Goal: Task Accomplishment & Management: Manage account settings

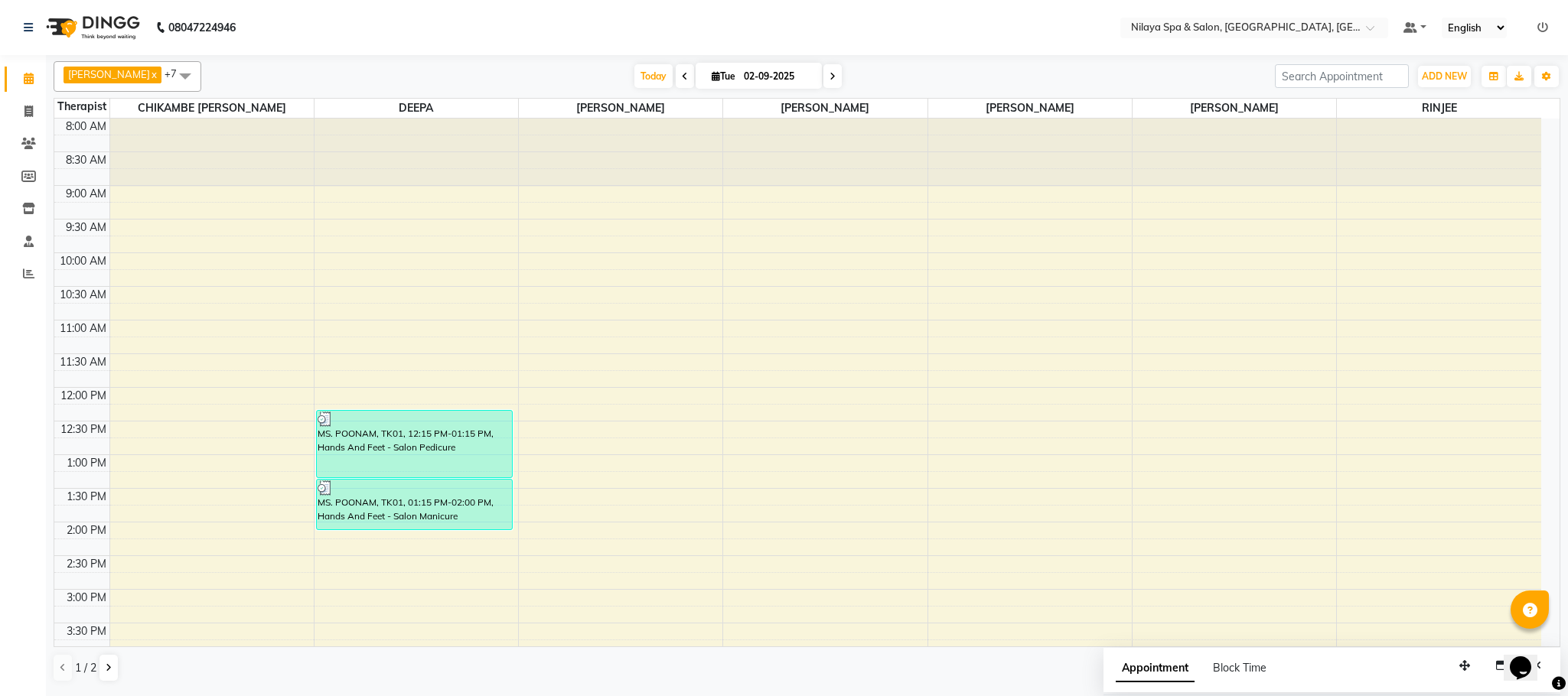
scroll to position [504, 0]
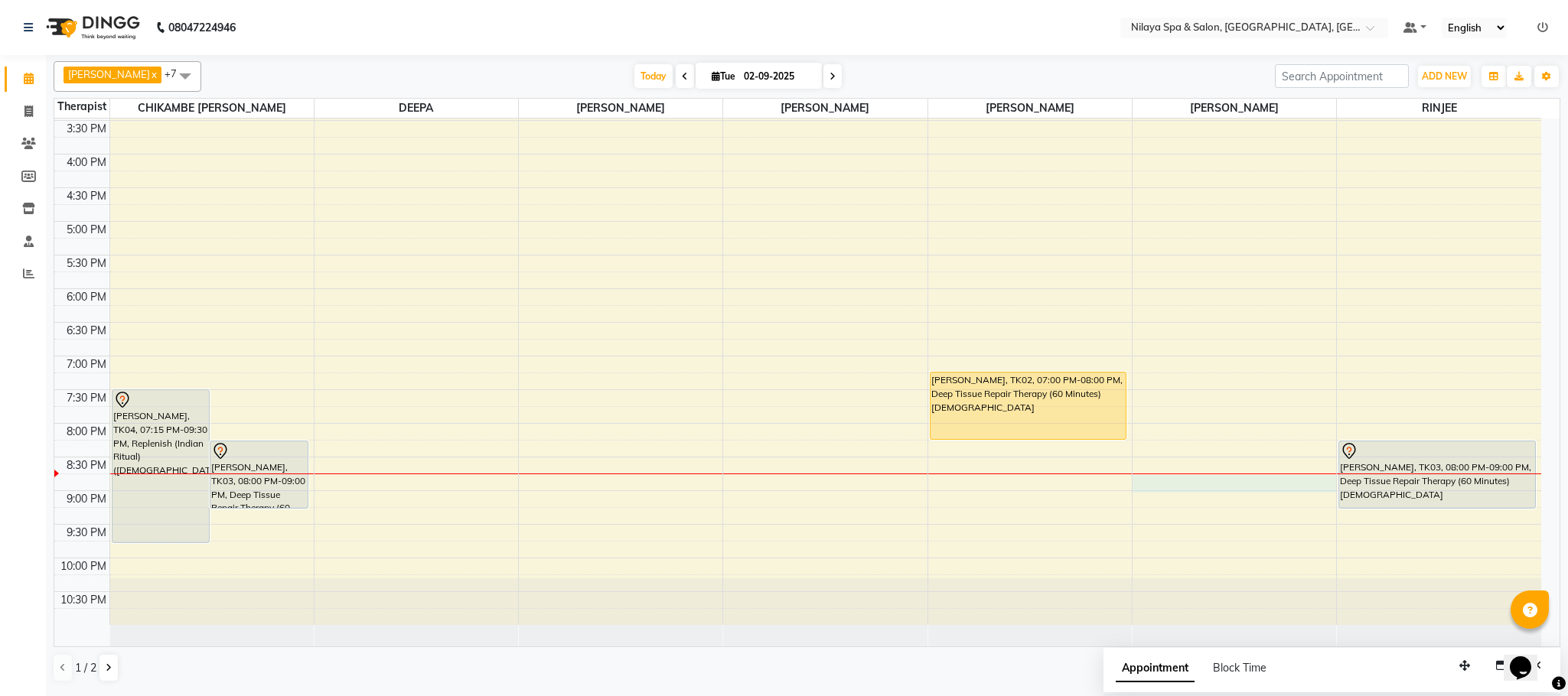
click at [1323, 484] on div "8:00 AM 8:30 AM 9:00 AM 9:30 AM 10:00 AM 10:30 AM 11:00 AM 11:30 AM 12:00 PM 12…" at bounding box center [798, 121] width 1487 height 1009
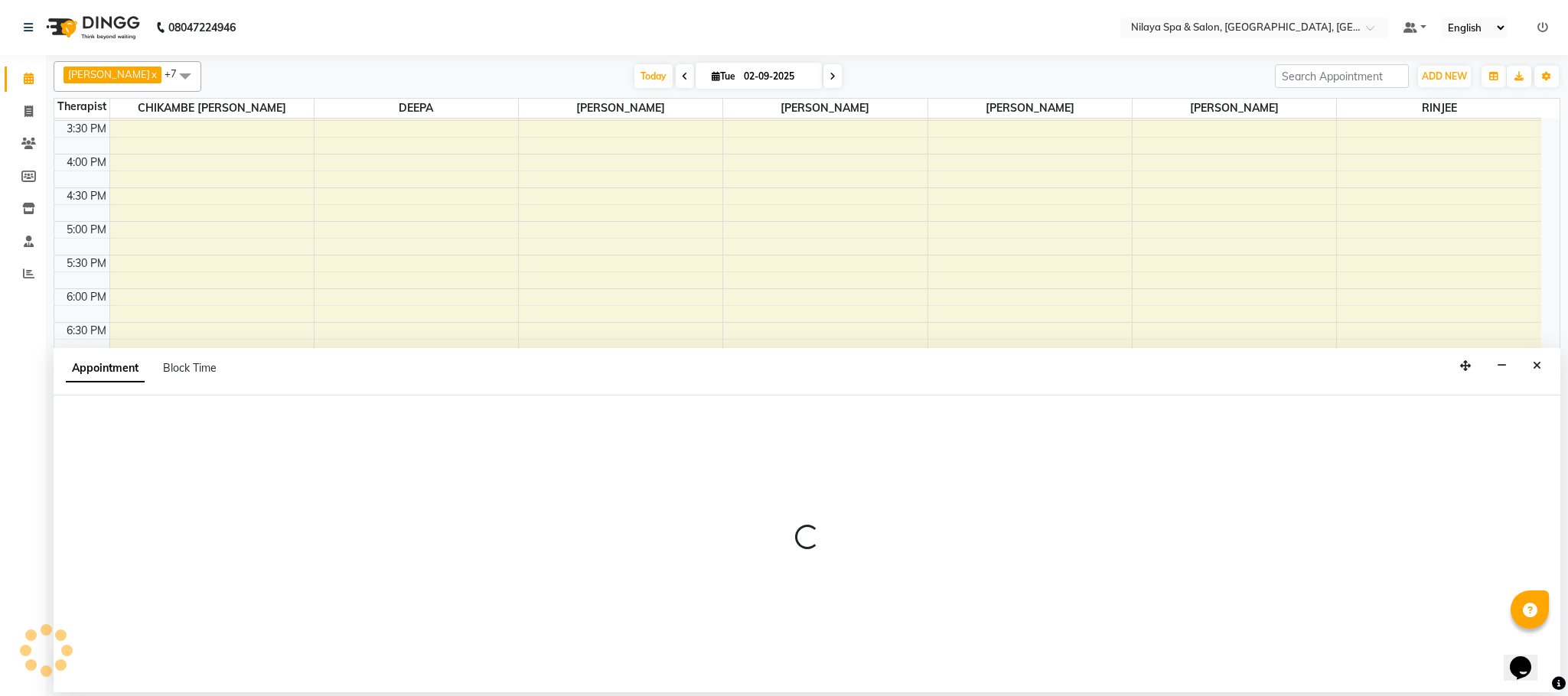
select select "88833"
select select "1230"
select select "tentative"
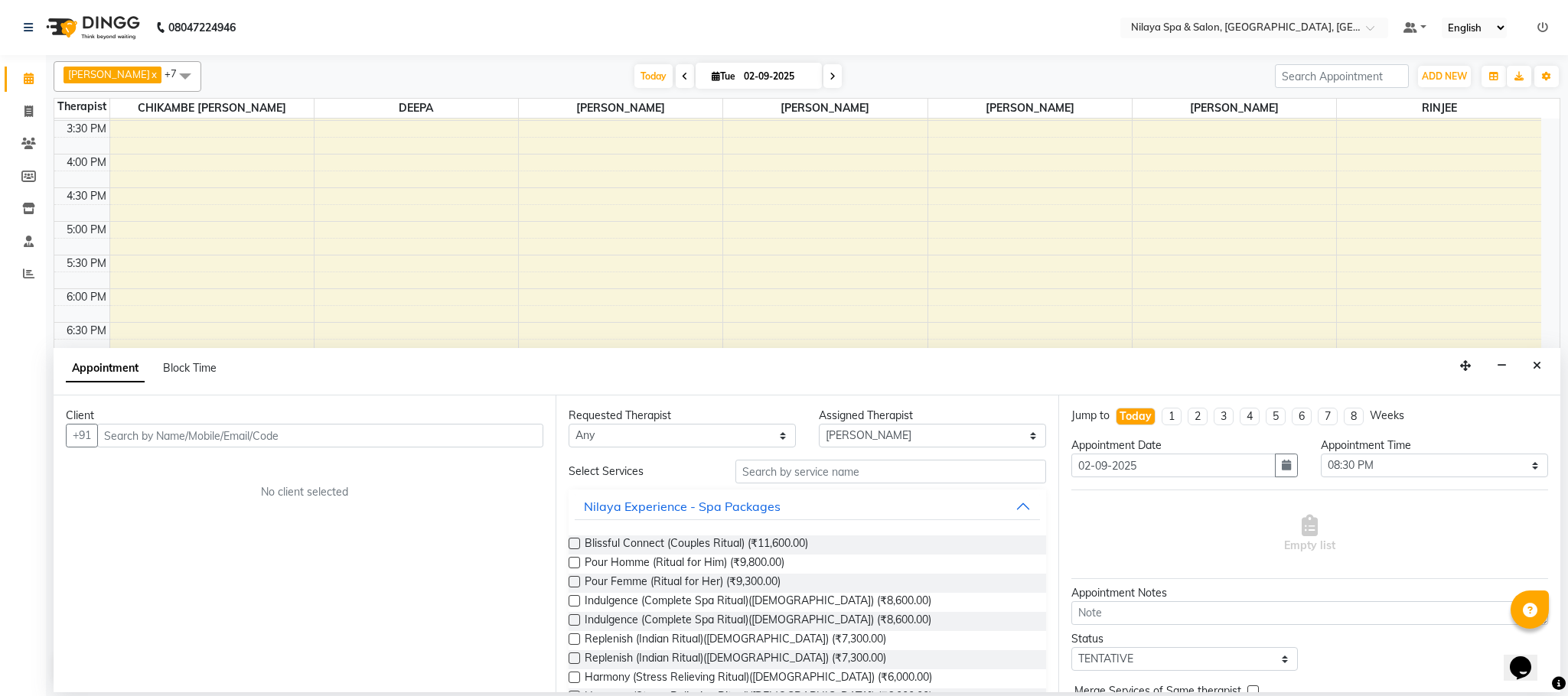
click at [179, 432] on input "text" at bounding box center [320, 435] width 446 height 24
click at [139, 441] on input "text" at bounding box center [320, 435] width 446 height 24
type input "9974999161"
click at [506, 439] on span "Add Client" at bounding box center [511, 435] width 51 height 14
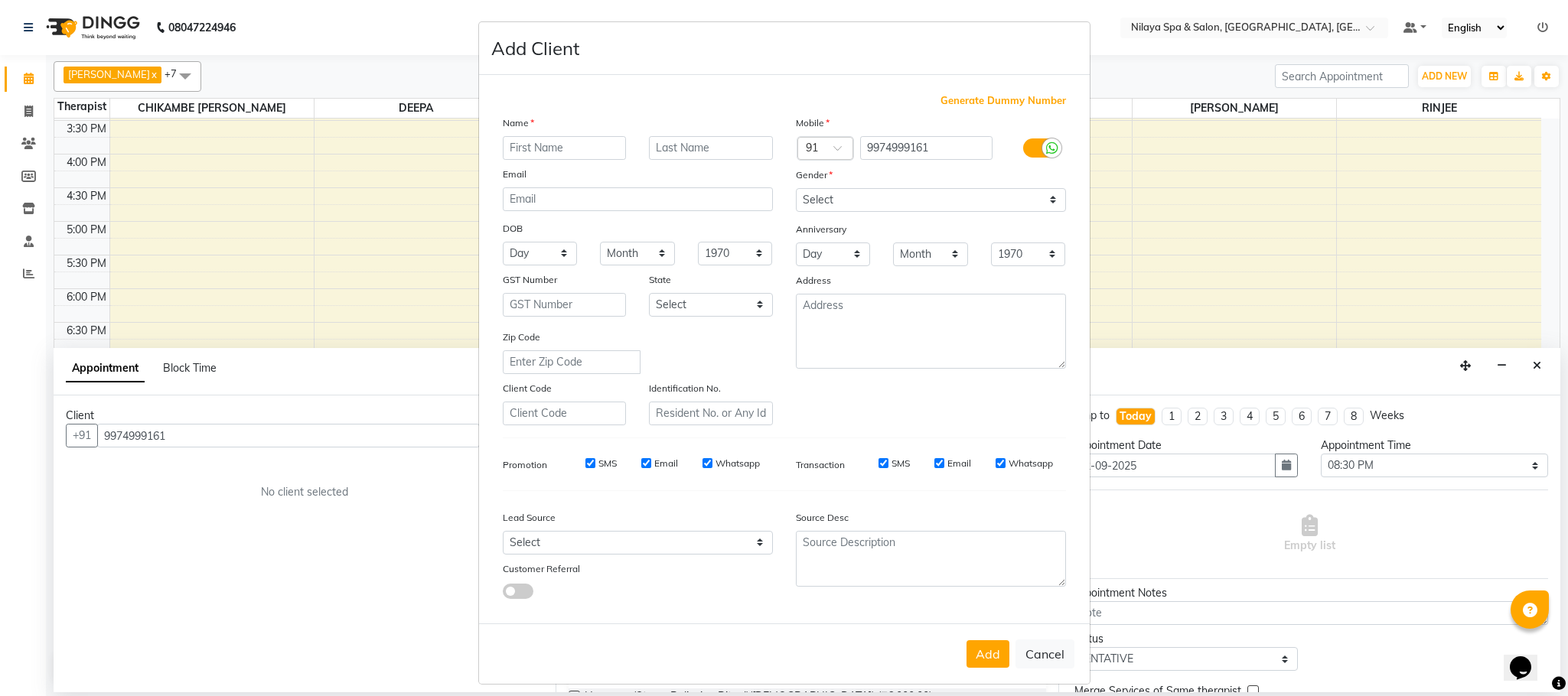
click at [532, 145] on input "text" at bounding box center [565, 148] width 124 height 24
type input "[PERSON_NAME]"
click at [1063, 193] on div "Select [DEMOGRAPHIC_DATA] [DEMOGRAPHIC_DATA] Other Prefer Not To Say" at bounding box center [930, 200] width 293 height 24
click at [1031, 206] on select "Select [DEMOGRAPHIC_DATA] [DEMOGRAPHIC_DATA] Other Prefer Not To Say" at bounding box center [930, 200] width 270 height 24
select select "[DEMOGRAPHIC_DATA]"
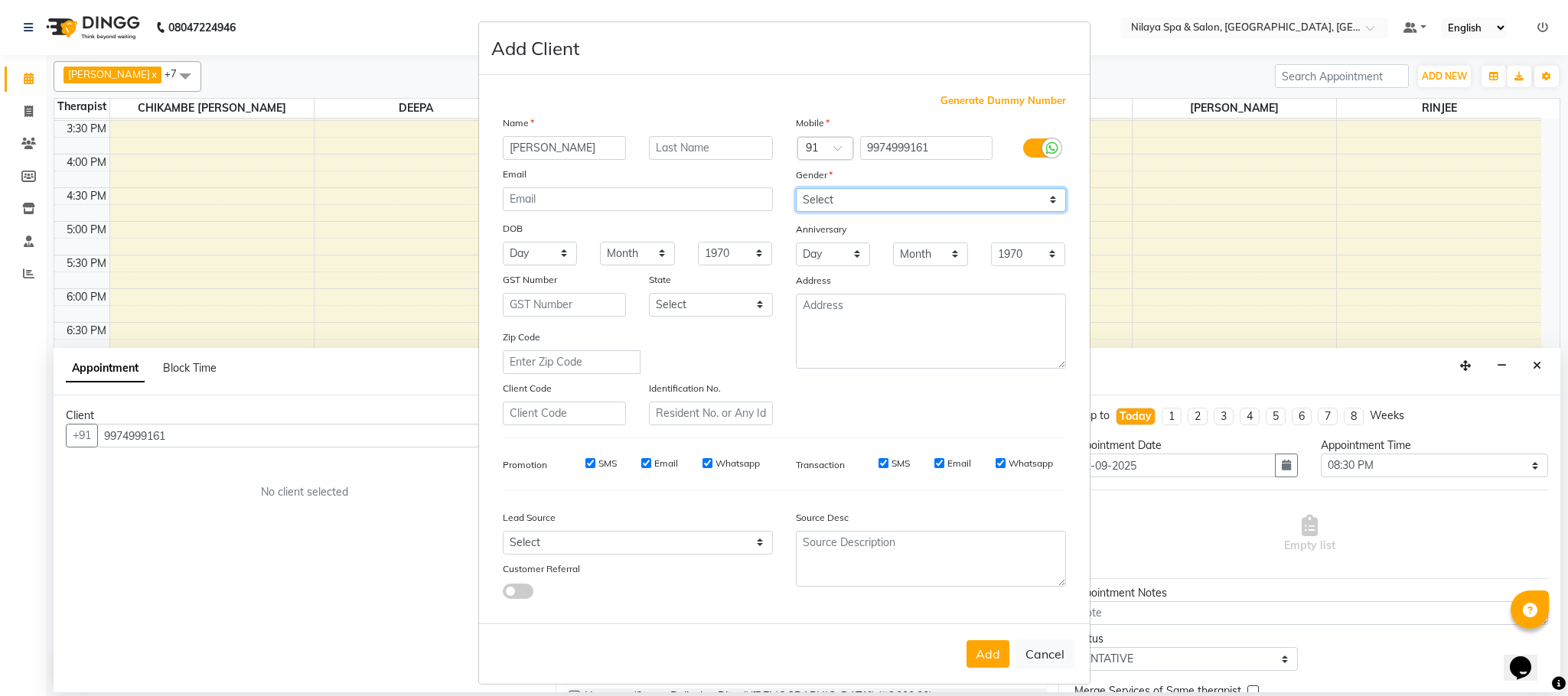
click at [796, 188] on select "Select [DEMOGRAPHIC_DATA] [DEMOGRAPHIC_DATA] Other Prefer Not To Say" at bounding box center [930, 200] width 270 height 24
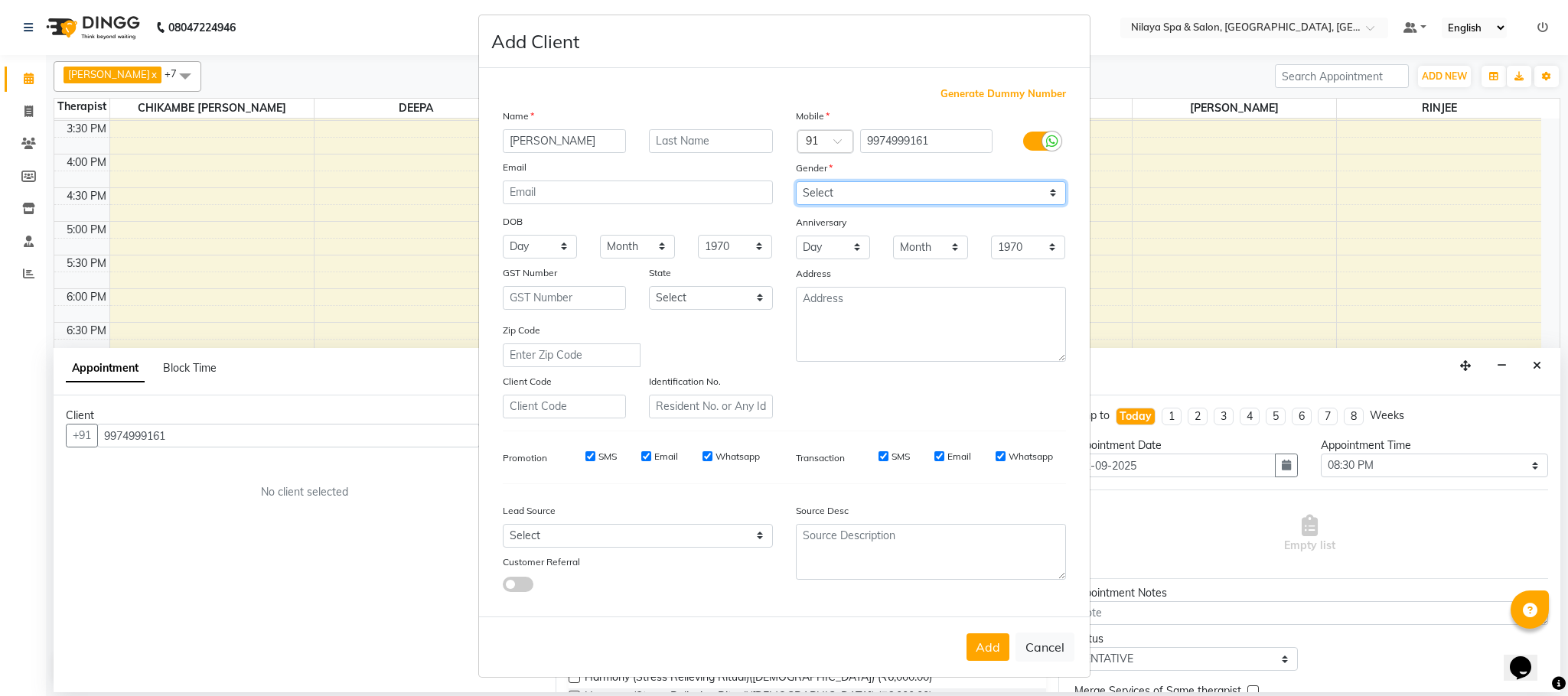
scroll to position [7, 0]
click at [983, 662] on div "Add Cancel" at bounding box center [784, 646] width 611 height 60
click at [976, 637] on button "Add" at bounding box center [987, 646] width 43 height 28
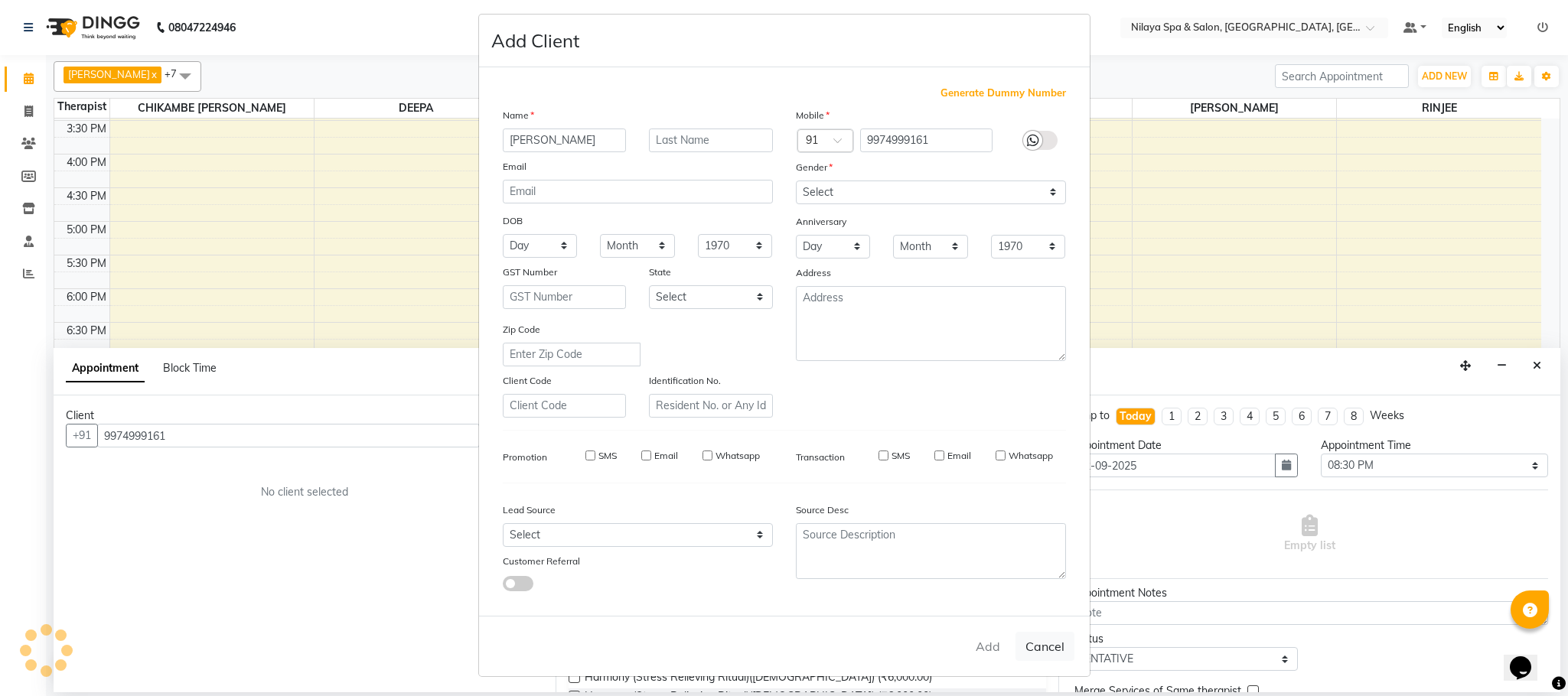
type input "99******61"
select select
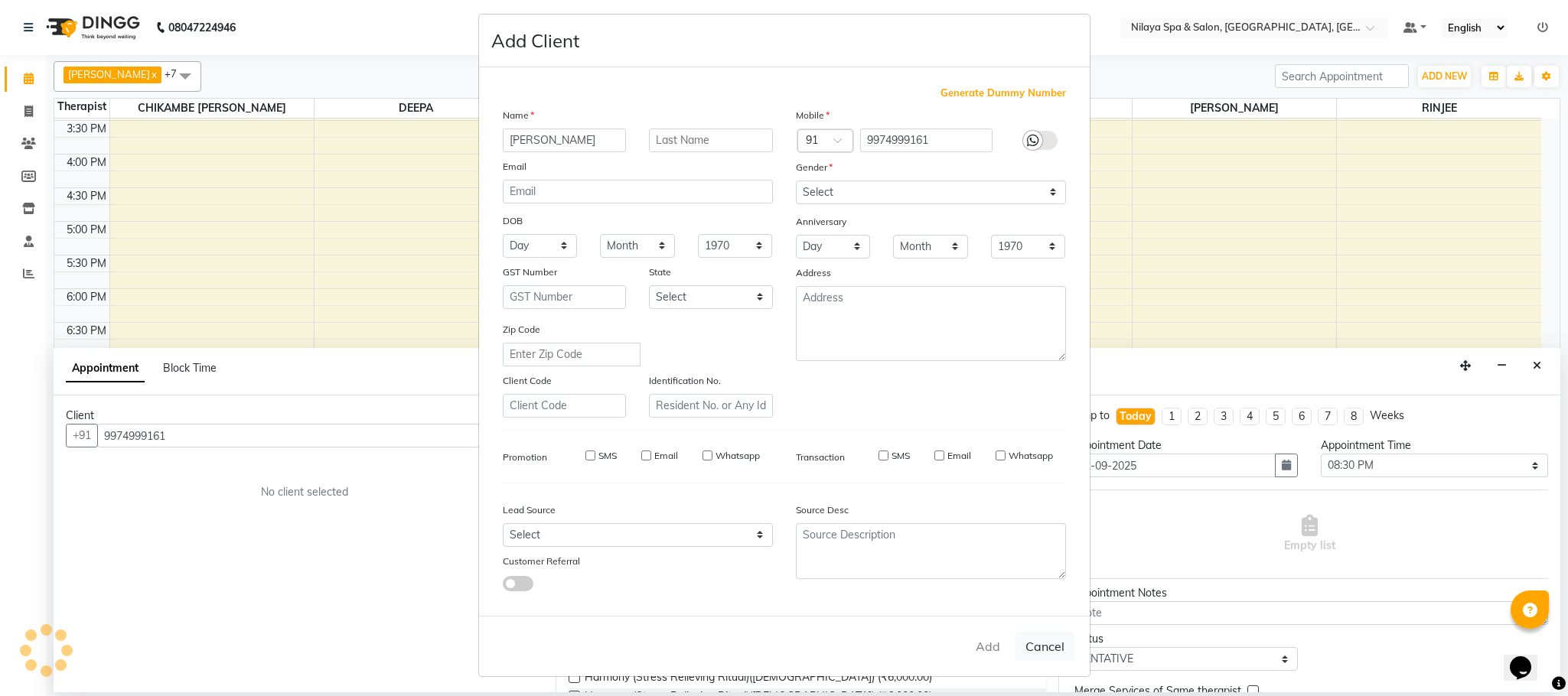
select select
checkbox input "false"
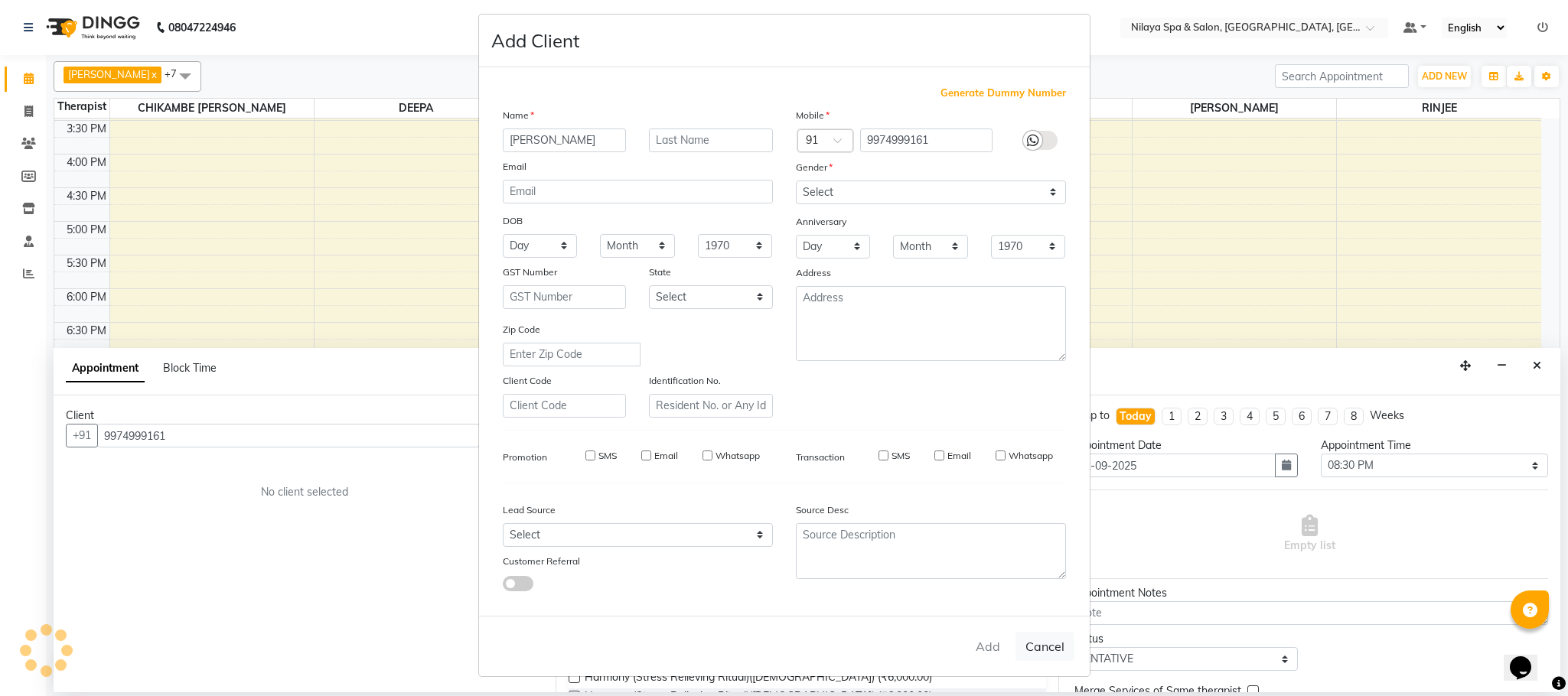
checkbox input "false"
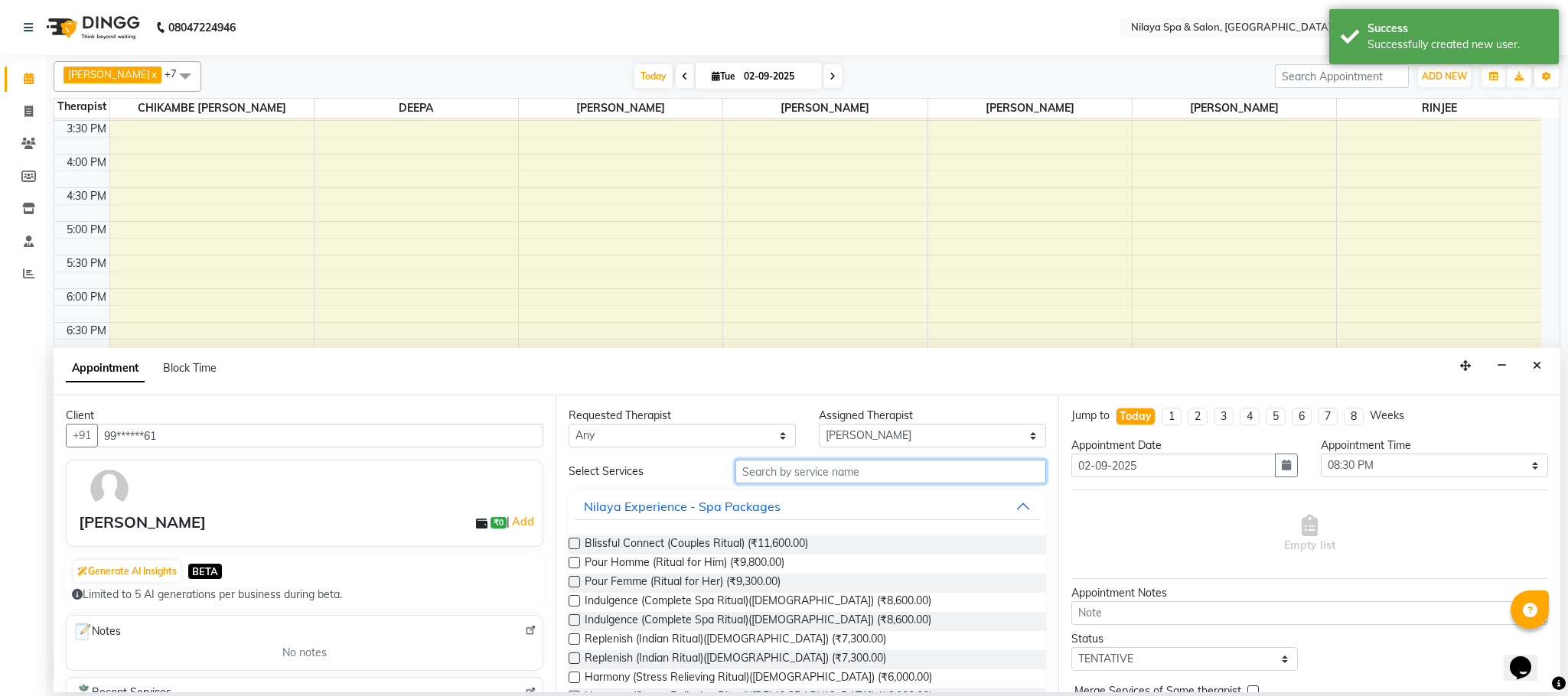
click at [800, 474] on input "text" at bounding box center [890, 471] width 311 height 24
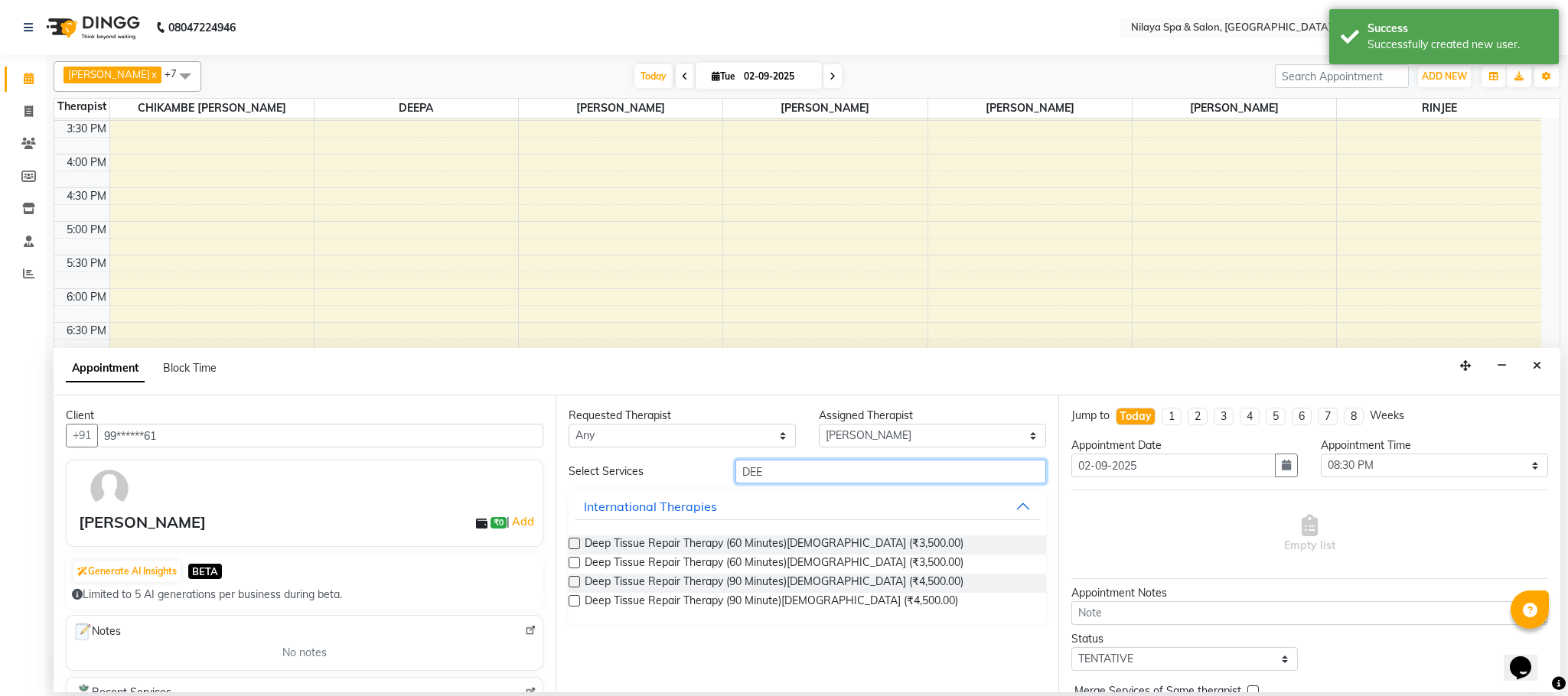
type input "DEE"
click at [572, 542] on label at bounding box center [574, 544] width 11 height 11
click at [572, 542] on input "checkbox" at bounding box center [573, 545] width 10 height 10
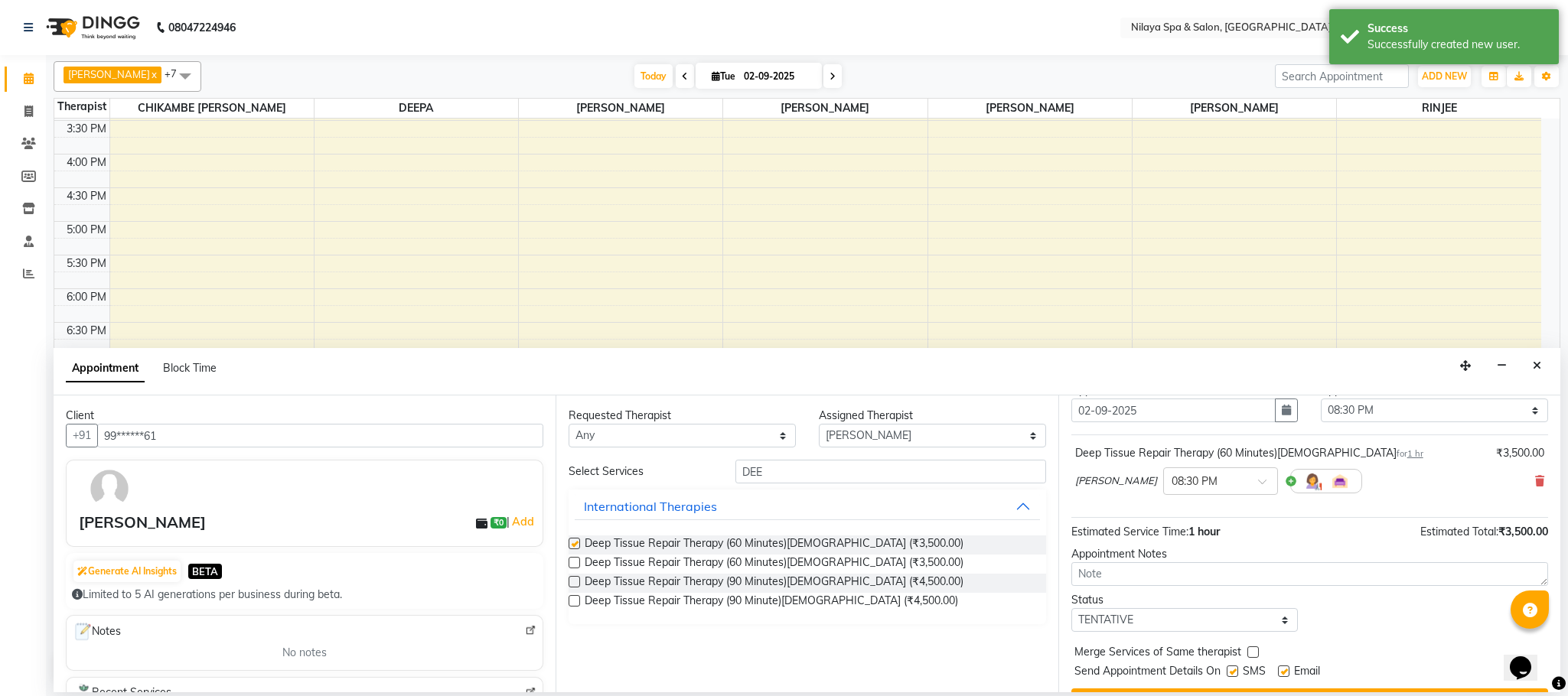
checkbox input "false"
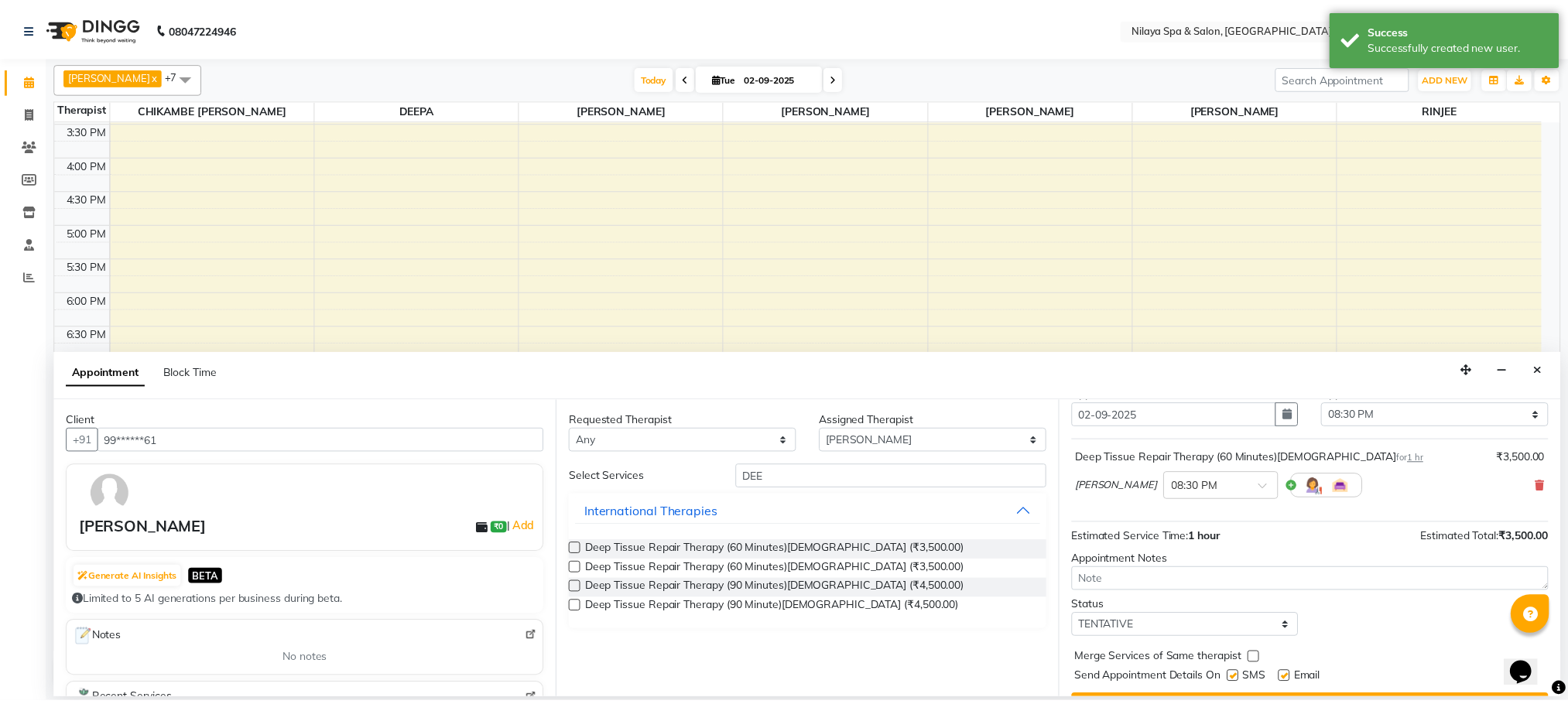
scroll to position [95, 0]
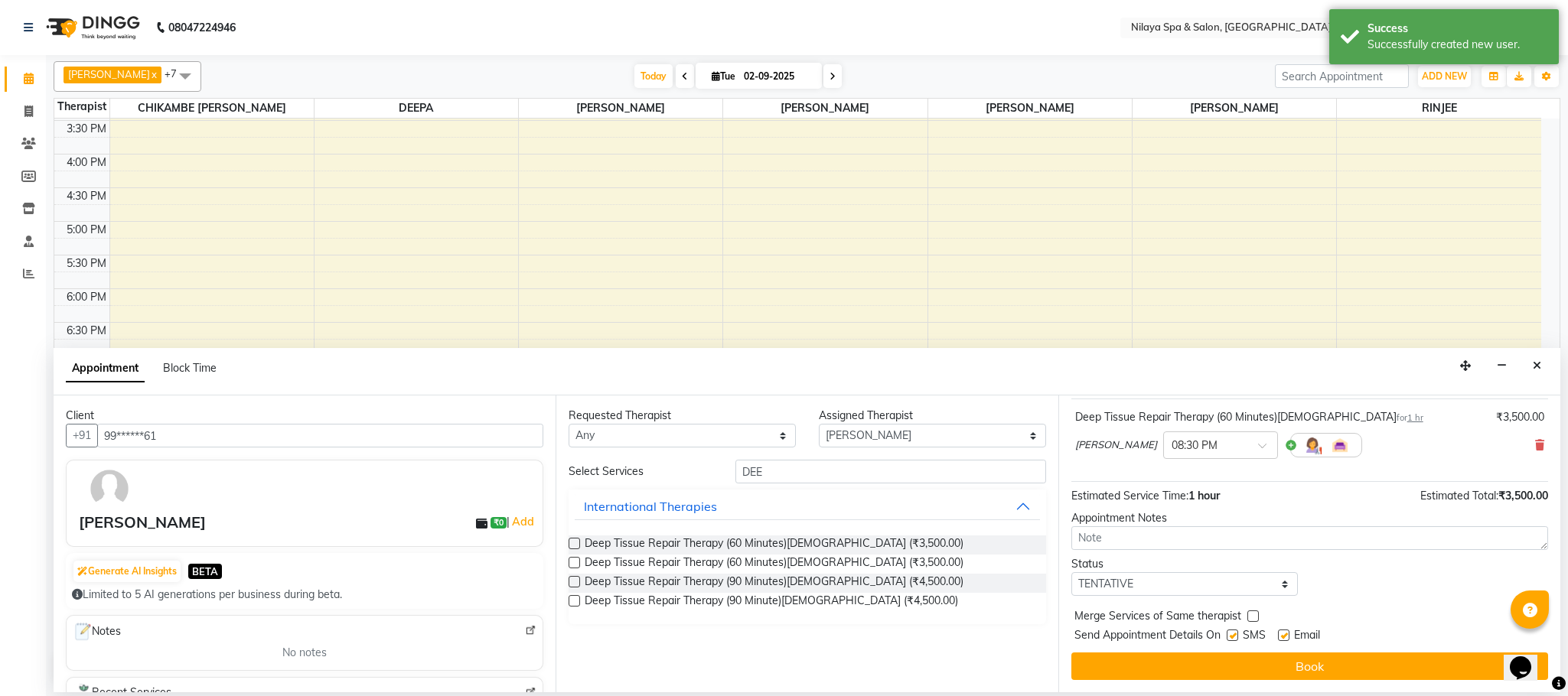
click at [1259, 666] on button "Book" at bounding box center [1310, 667] width 477 height 28
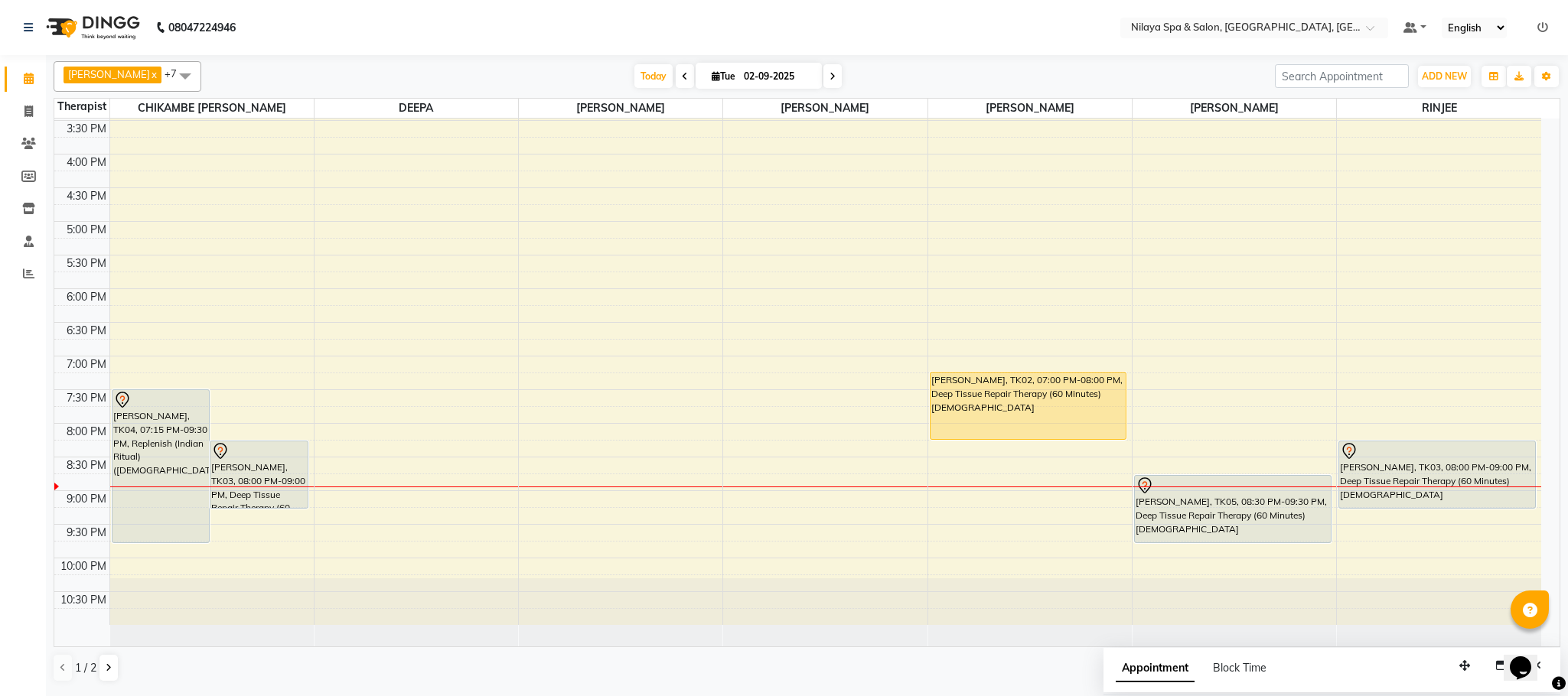
click at [1427, 474] on div "[PERSON_NAME], TK03, 08:00 PM-09:00 PM, Deep Tissue Repair Therapy (60 Minutes)…" at bounding box center [1438, 475] width 196 height 67
select select "7"
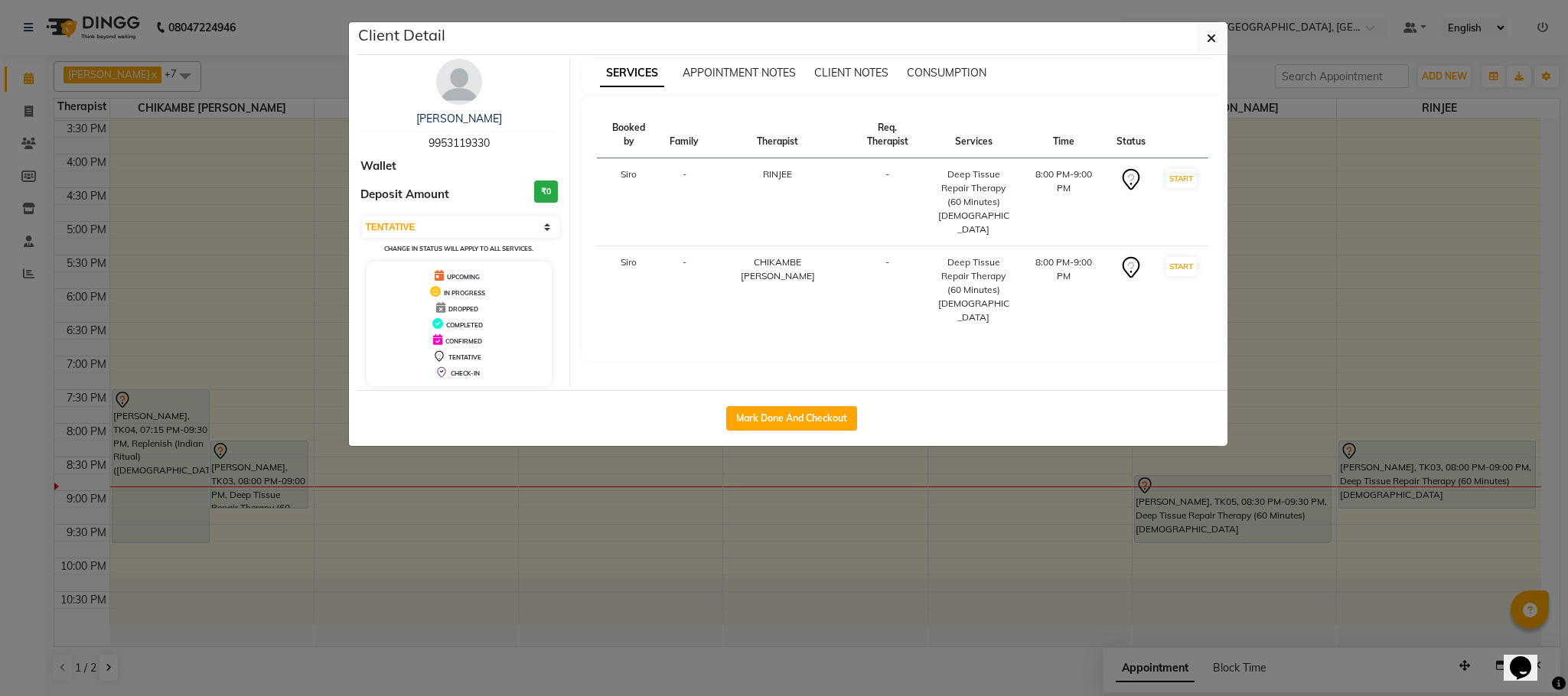
click at [1202, 16] on ngb-modal-window "Client Detail [PERSON_NAME] 9953119330 Wallet Deposit Amount ₹0 Select IN SERVI…" at bounding box center [784, 348] width 1568 height 696
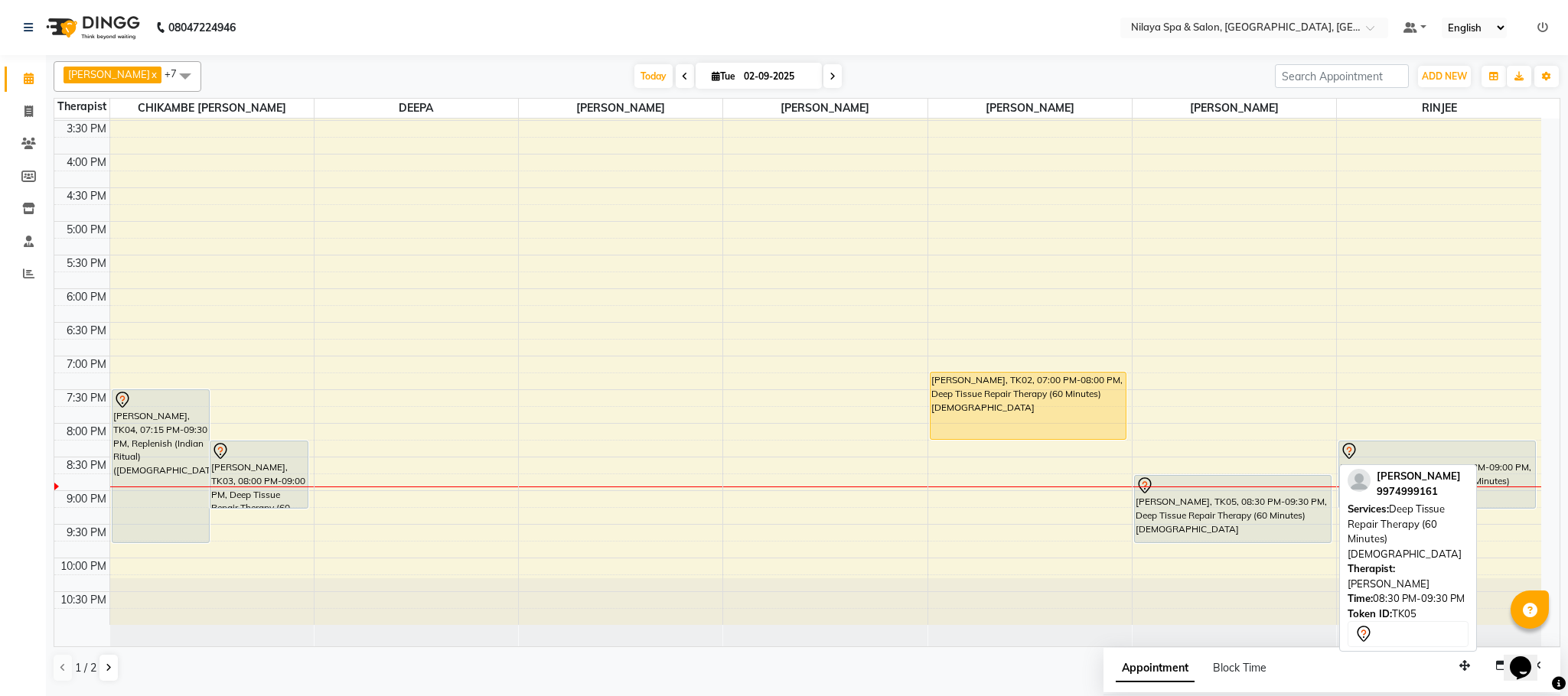
click at [1252, 529] on div "[PERSON_NAME], TK05, 08:30 PM-09:30 PM, Deep Tissue Repair Therapy (60 Minutes)…" at bounding box center [1233, 509] width 196 height 67
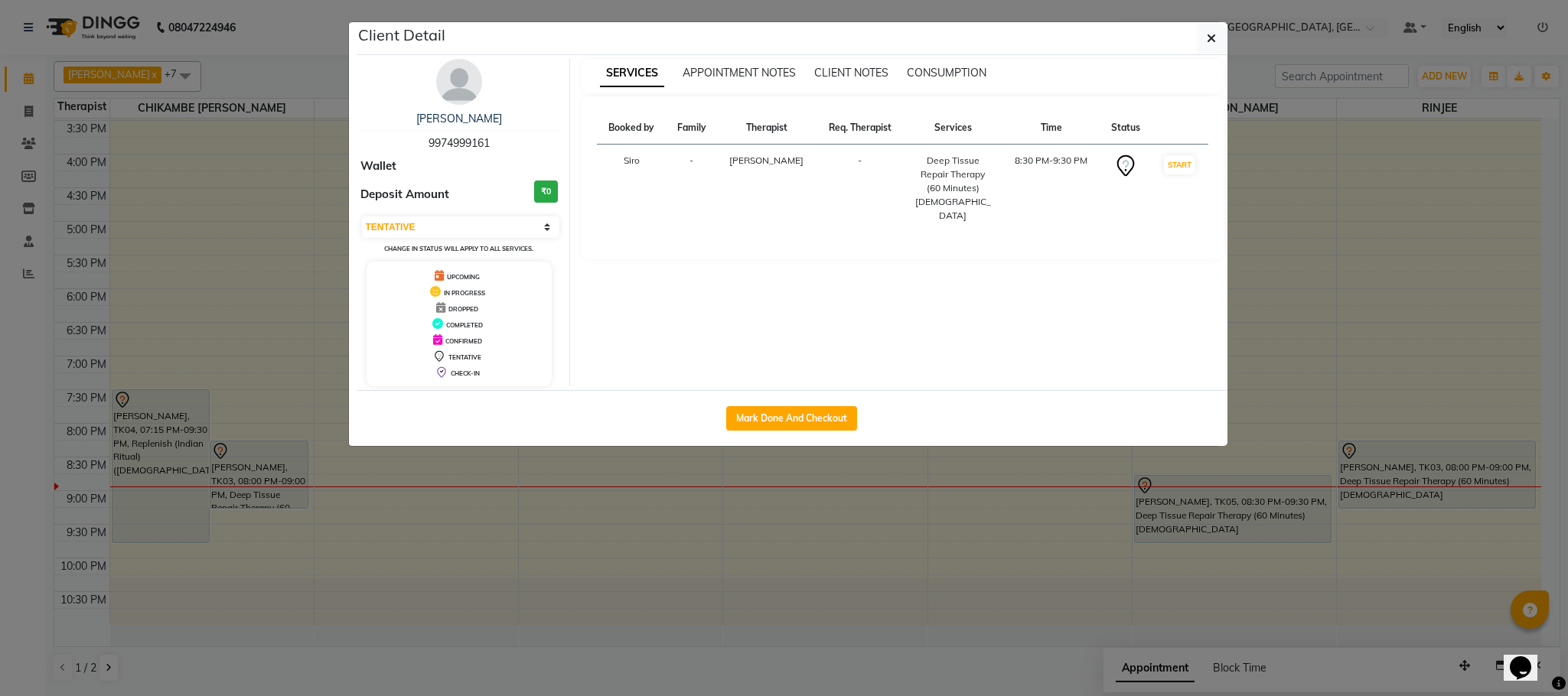
click at [1186, 147] on td "START" at bounding box center [1179, 188] width 56 height 88
click at [1177, 166] on button "START" at bounding box center [1180, 165] width 31 height 19
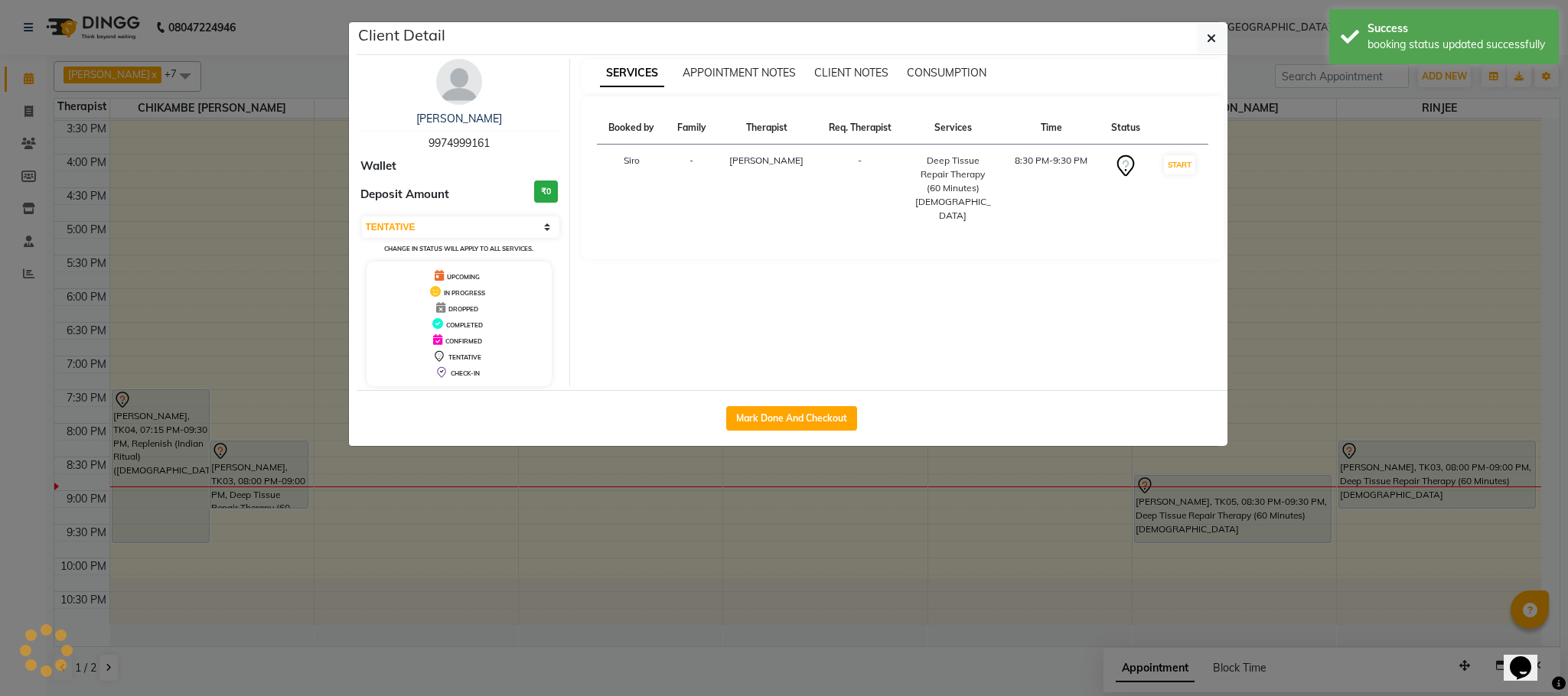
select select "1"
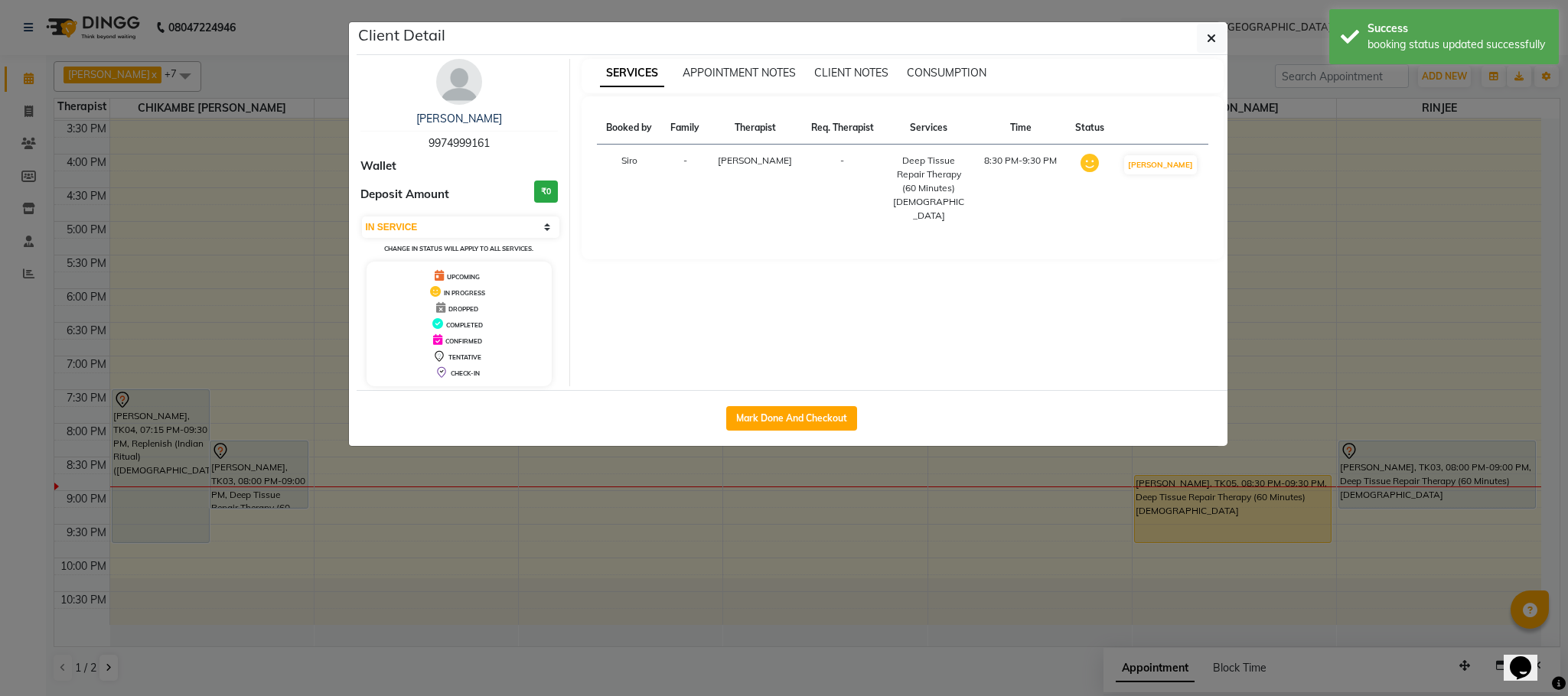
drag, startPoint x: 1220, startPoint y: 505, endPoint x: 1212, endPoint y: 551, distance: 46.7
click at [1212, 551] on ngb-modal-window "Client Detail [PERSON_NAME] 9974999161 Wallet Deposit Amount ₹0 Select IN SERVI…" at bounding box center [784, 348] width 1568 height 696
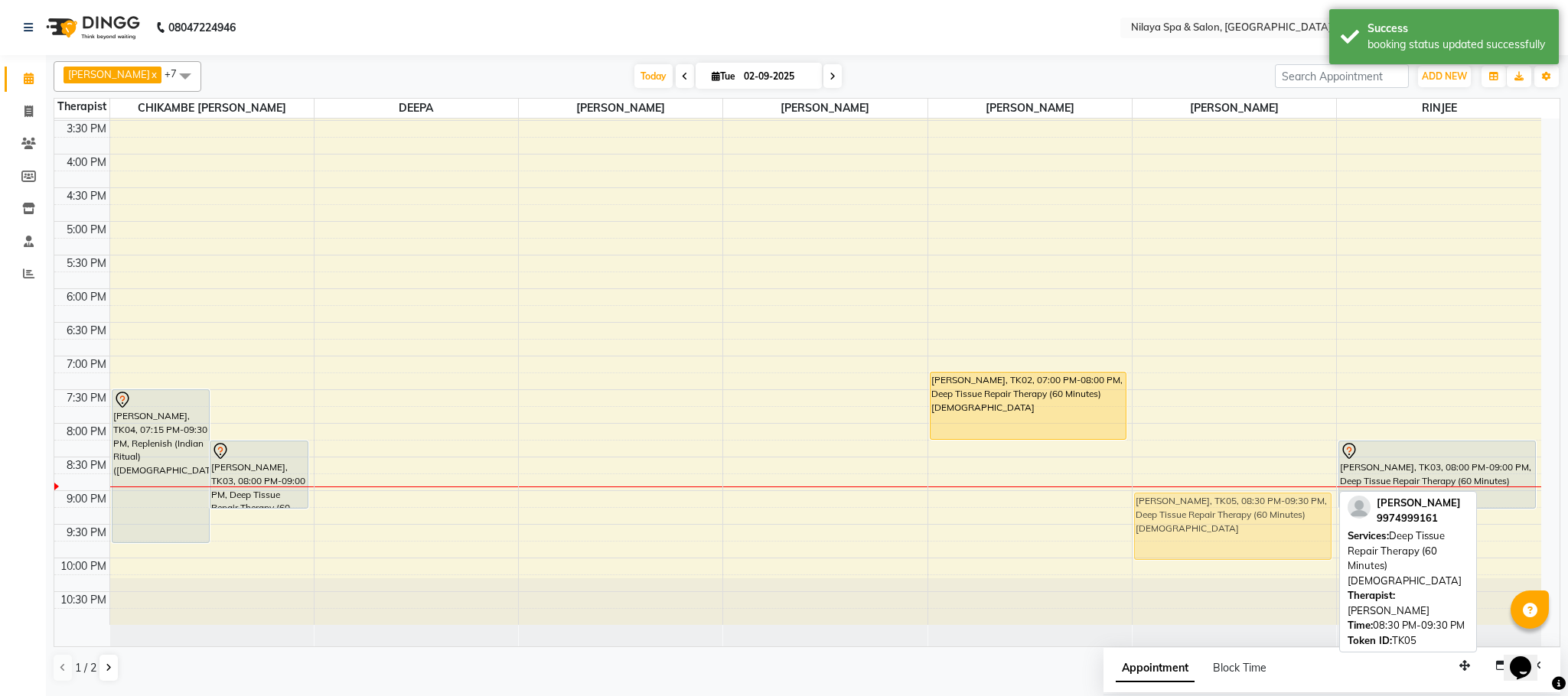
drag, startPoint x: 1242, startPoint y: 501, endPoint x: 1236, endPoint y: 517, distance: 17.1
click at [1236, 517] on div "[PERSON_NAME], TK05, 08:30 PM-09:30 PM, Deep Tissue Repair Therapy (60 Minutes)…" at bounding box center [1235, 121] width 204 height 1009
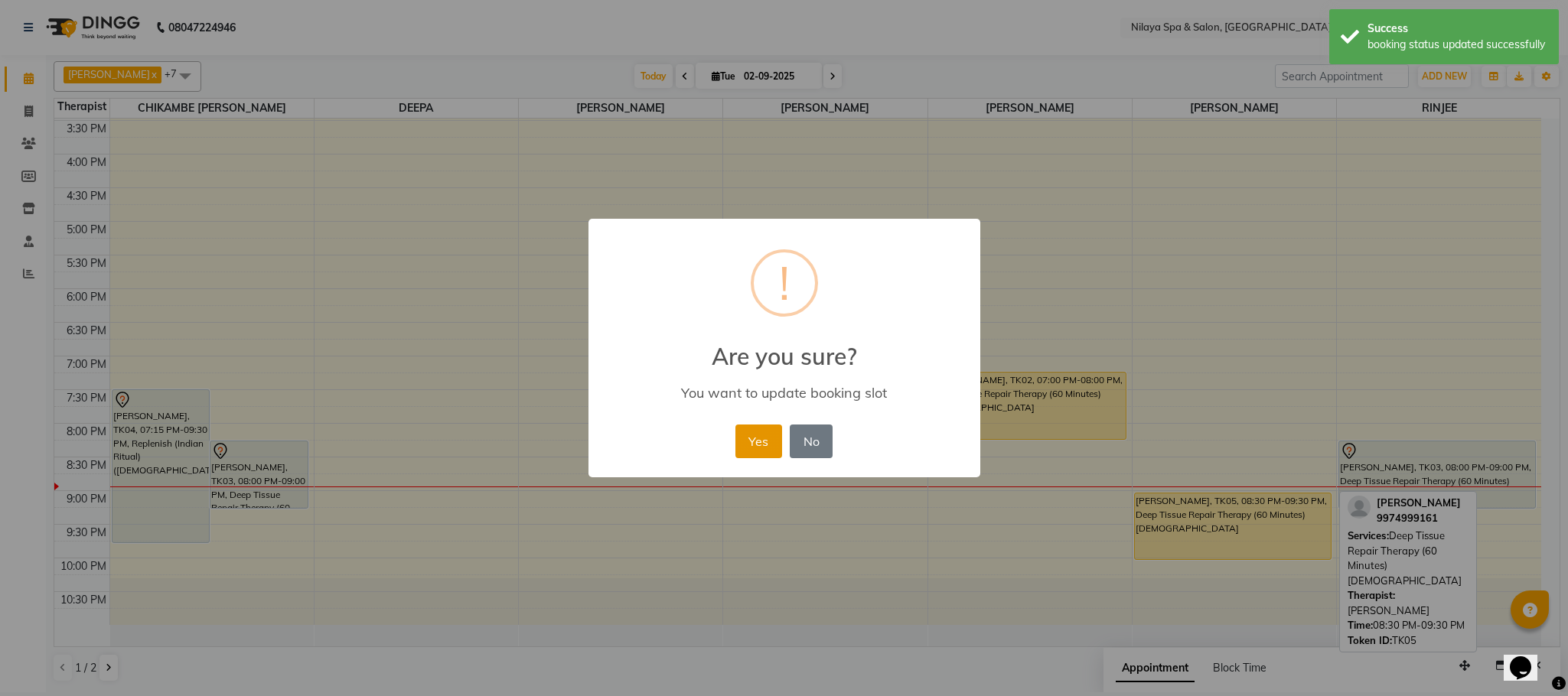
click at [771, 441] on button "Yes" at bounding box center [758, 441] width 46 height 33
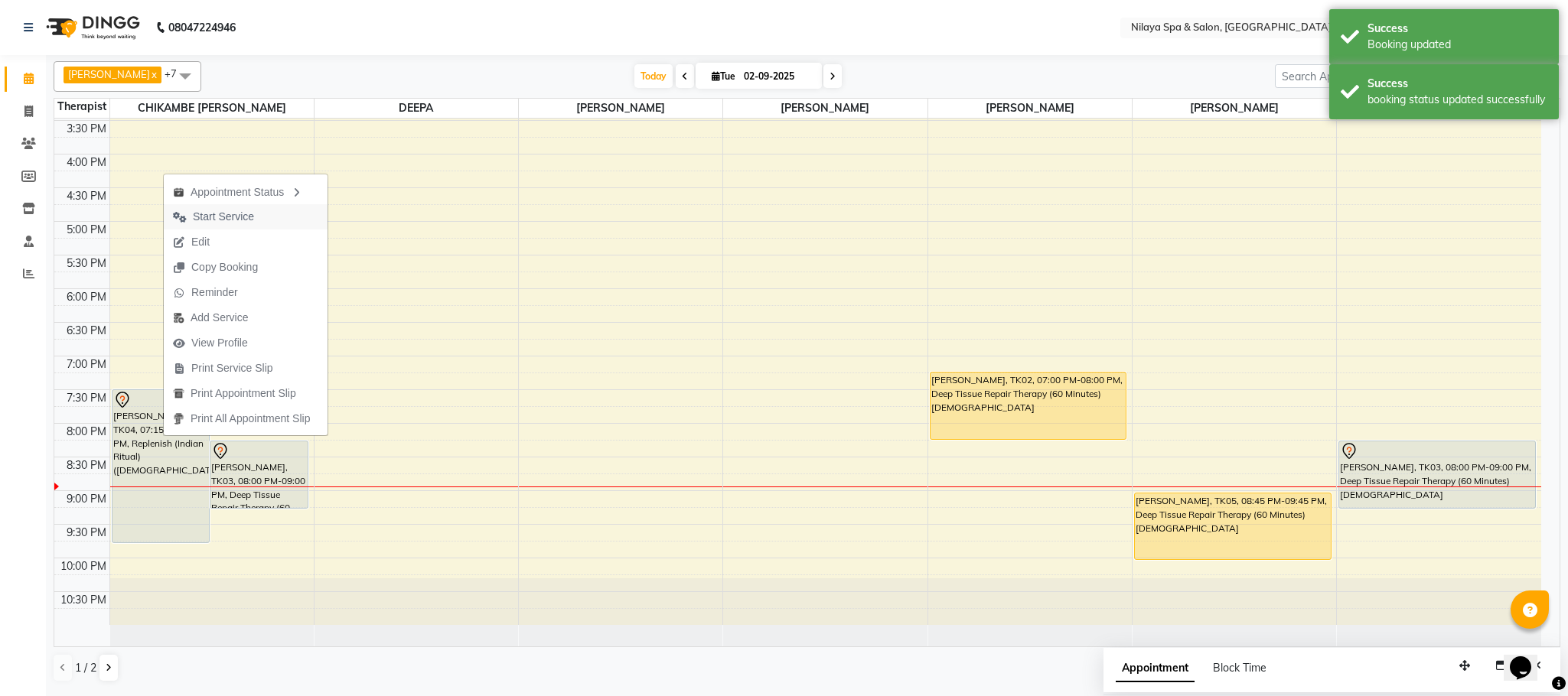
click at [237, 218] on span "Start Service" at bounding box center [223, 217] width 61 height 16
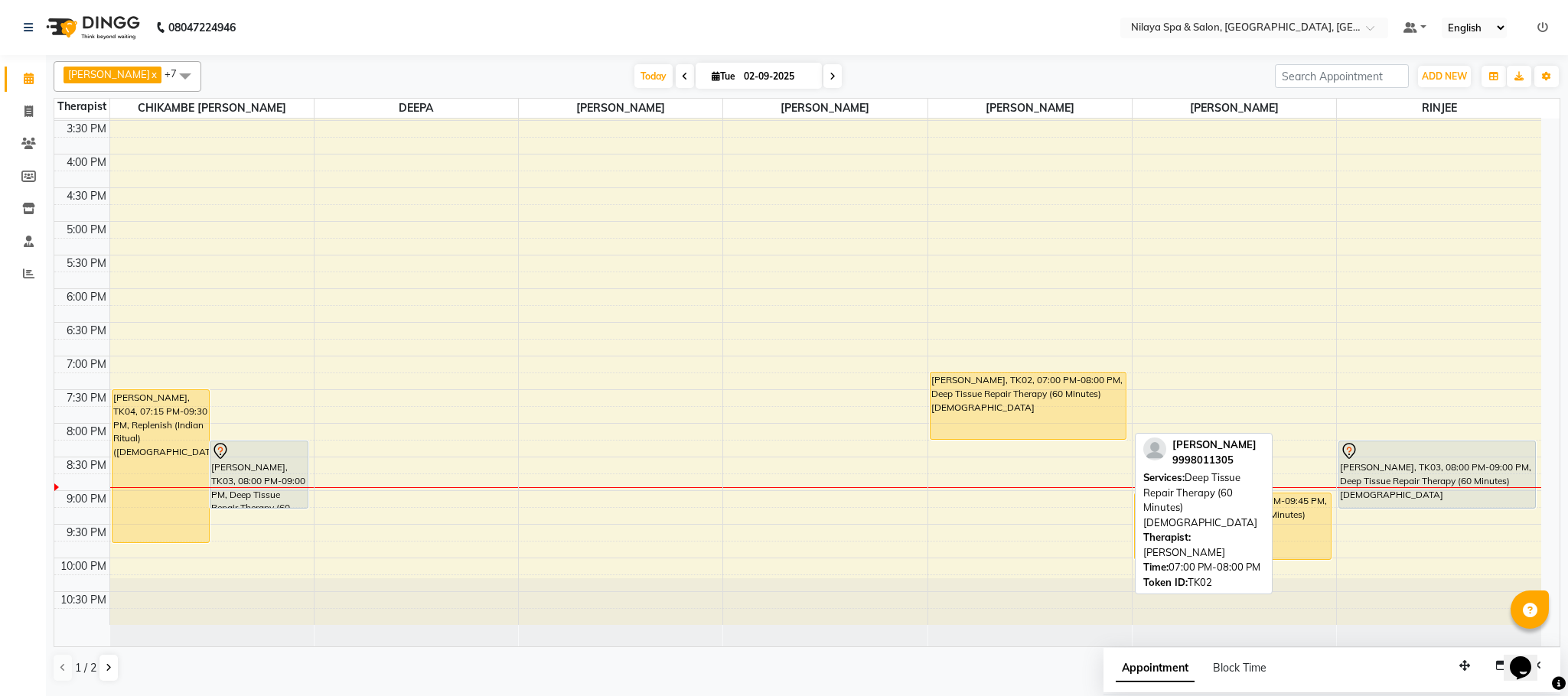
click at [1045, 423] on div "[PERSON_NAME], TK02, 07:00 PM-08:00 PM, Deep Tissue Repair Therapy (60 Minutes)…" at bounding box center [1028, 406] width 196 height 67
click at [1031, 386] on div "[PERSON_NAME], TK02, 07:00 PM-08:00 PM, Deep Tissue Repair Therapy (60 Minutes)…" at bounding box center [1028, 406] width 196 height 67
select select "1"
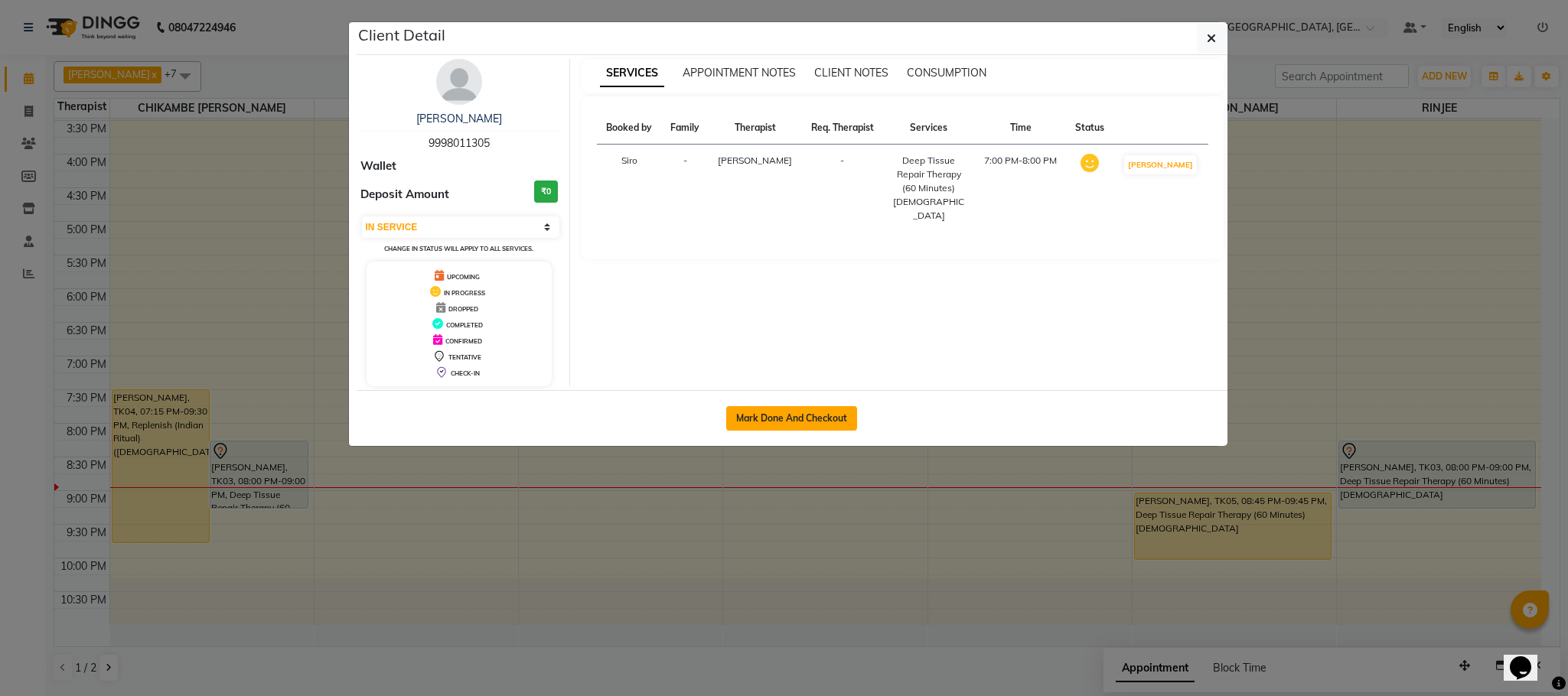
click at [815, 418] on button "Mark Done And Checkout" at bounding box center [792, 418] width 130 height 24
select select "service"
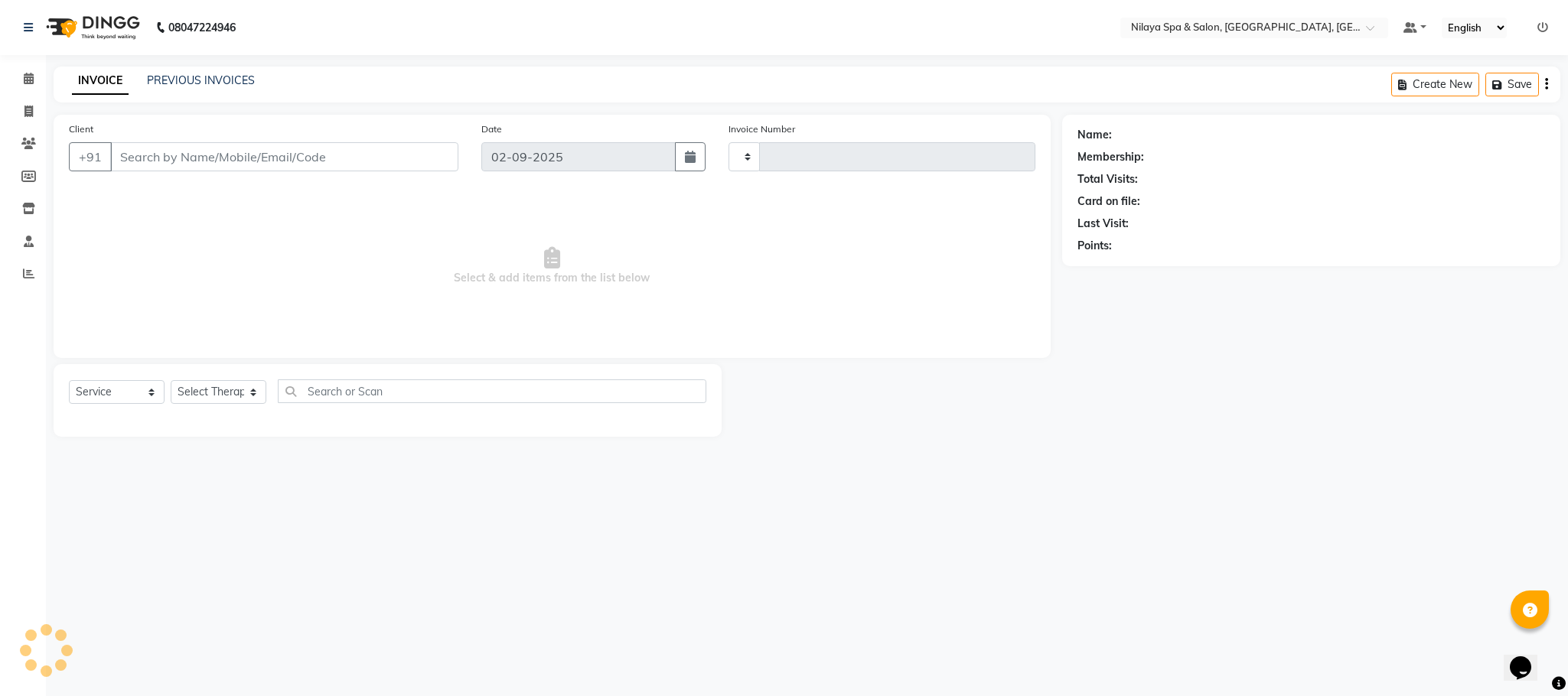
type input "1379"
select select "3"
select select "7983"
type input "99******05"
select select "90043"
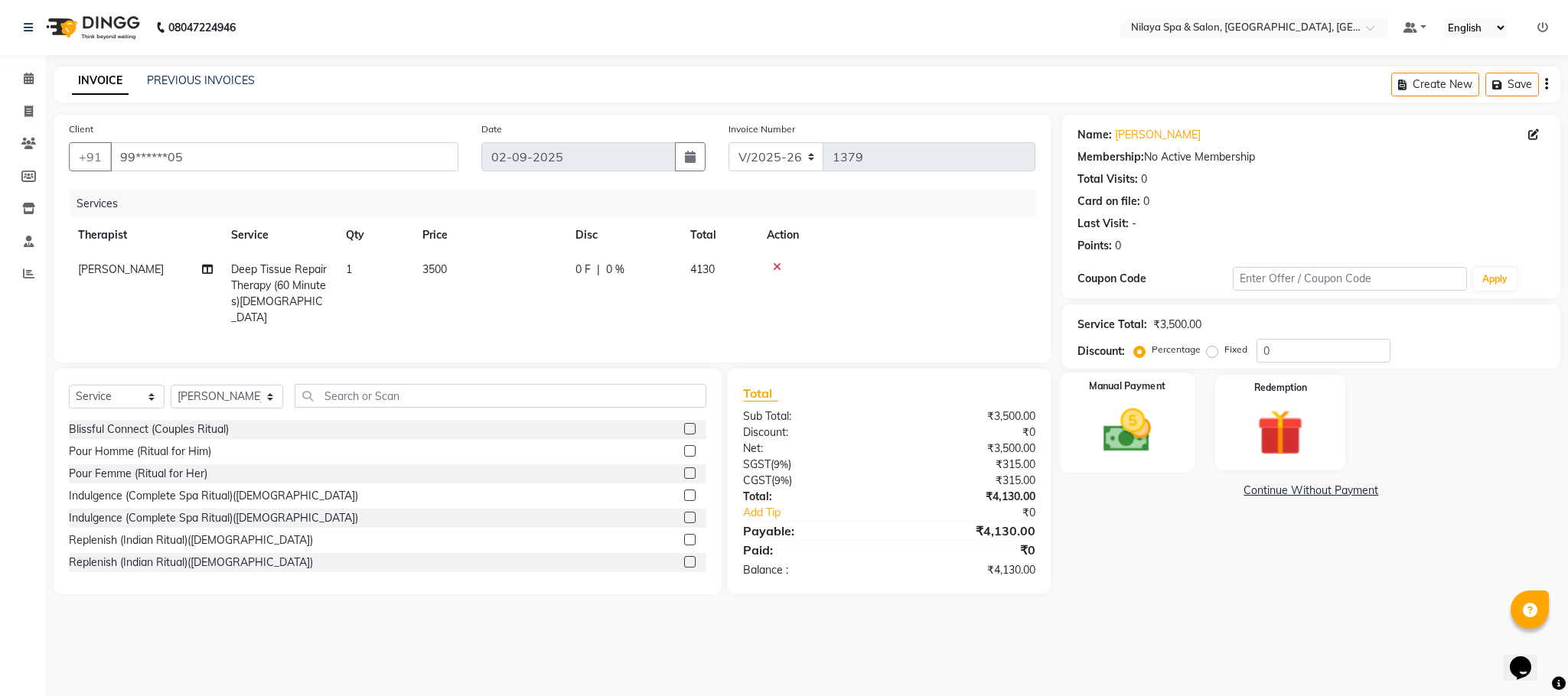
click at [1132, 425] on img at bounding box center [1128, 431] width 78 height 55
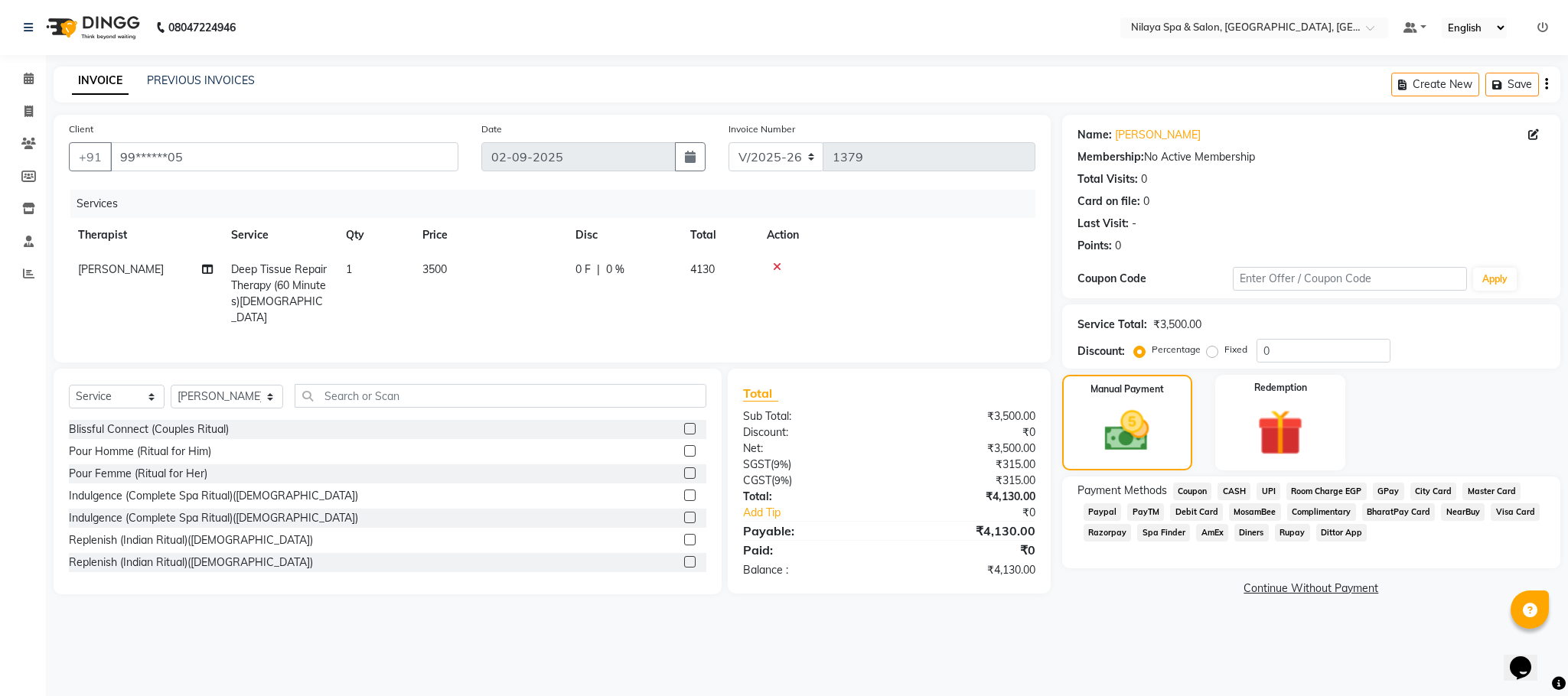
click at [1513, 515] on span "Visa Card" at bounding box center [1515, 513] width 49 height 18
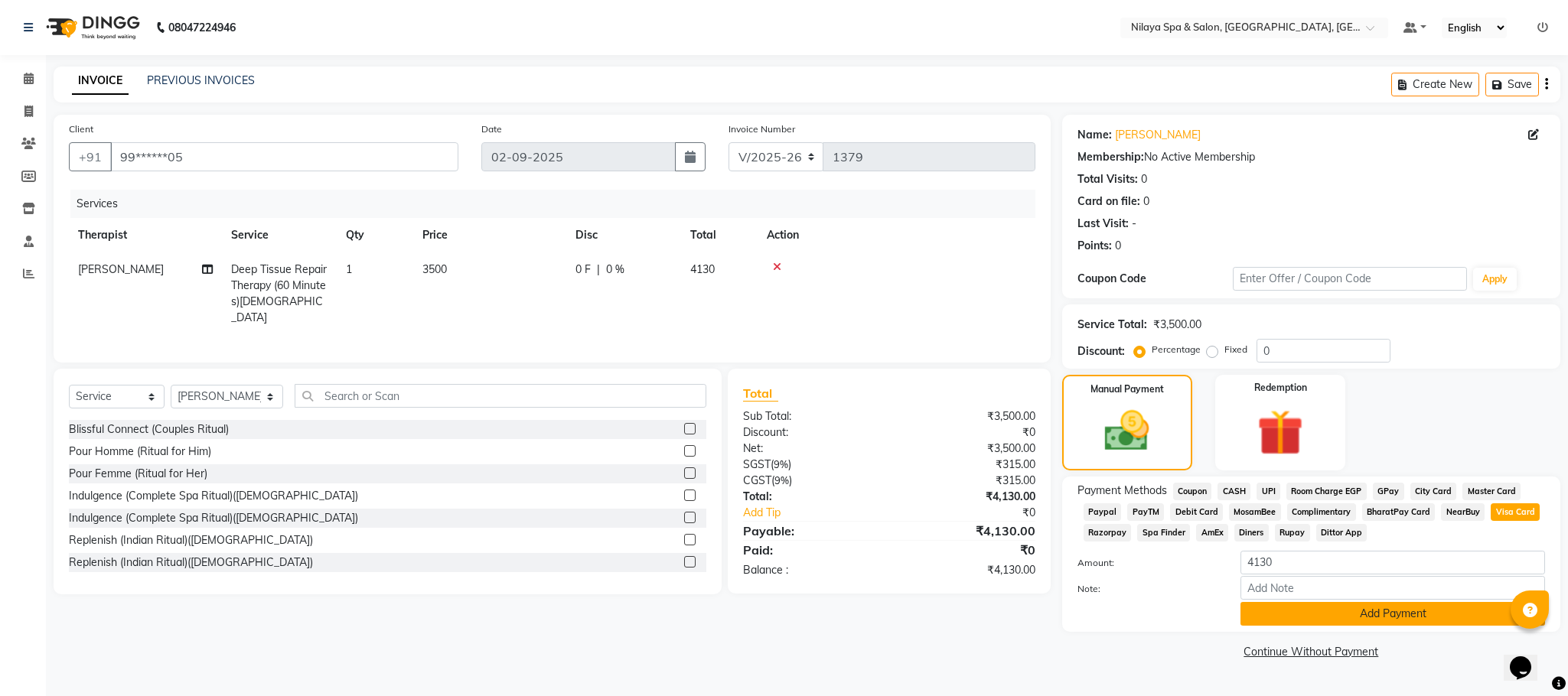
click at [1325, 616] on button "Add Payment" at bounding box center [1393, 614] width 305 height 24
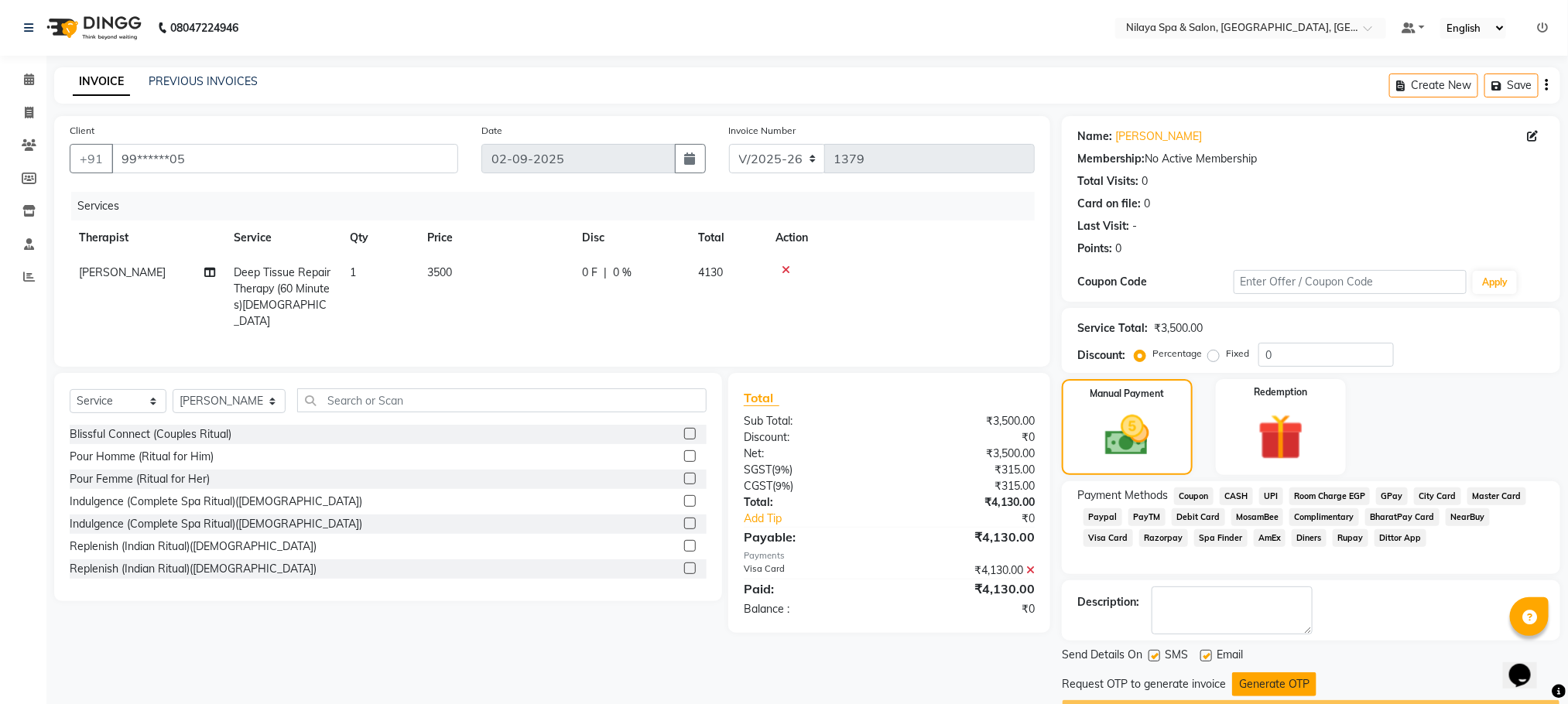
scroll to position [44, 0]
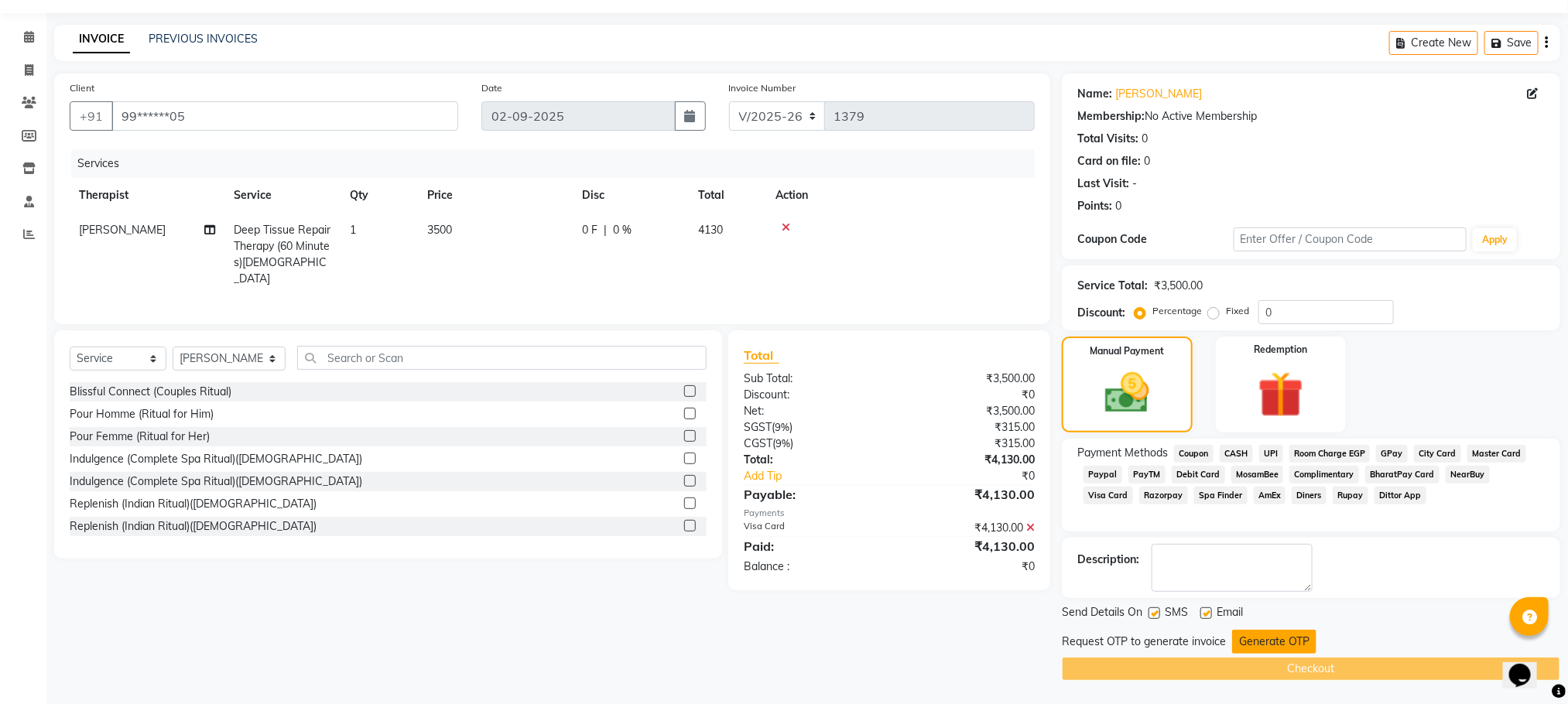
click at [1268, 644] on button "Generate OTP" at bounding box center [1274, 641] width 84 height 24
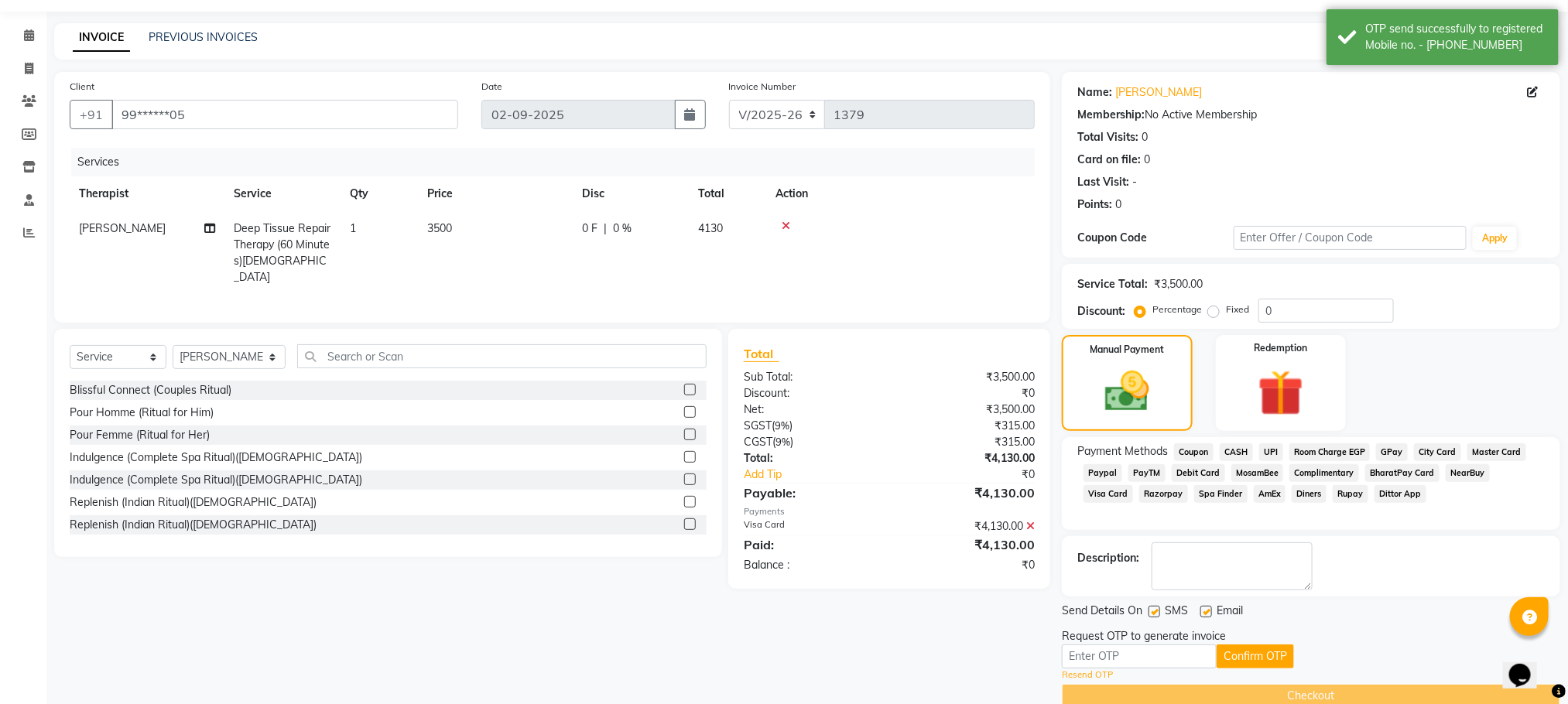
scroll to position [73, 0]
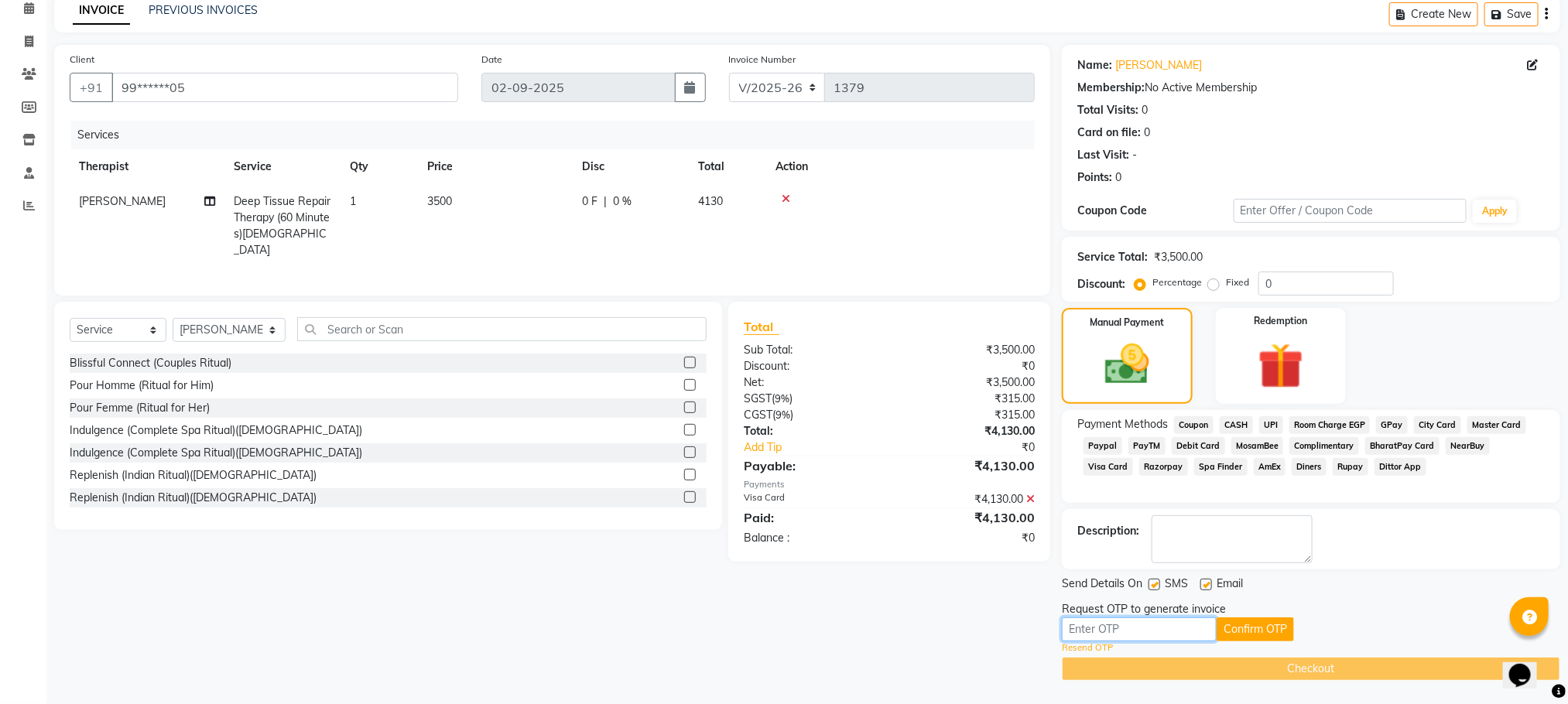
click at [1082, 631] on input "text" at bounding box center [1139, 629] width 155 height 24
click at [1087, 648] on link "Resend OTP" at bounding box center [1087, 648] width 51 height 13
click at [1089, 627] on input "text" at bounding box center [1139, 629] width 155 height 24
type input "4531"
click at [1227, 632] on button "Confirm OTP" at bounding box center [1255, 629] width 77 height 24
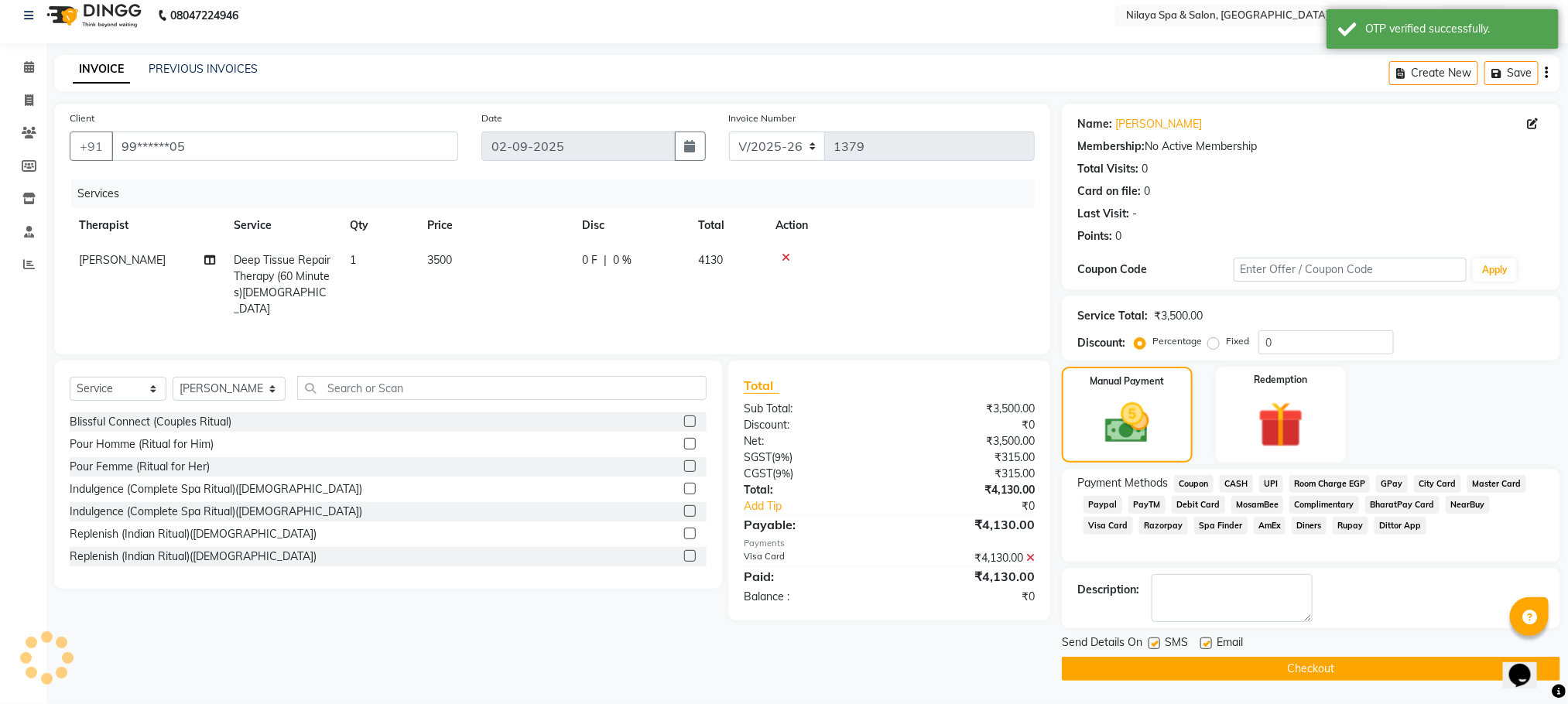
scroll to position [14, 0]
click at [1228, 664] on button "Checkout" at bounding box center [1311, 669] width 498 height 24
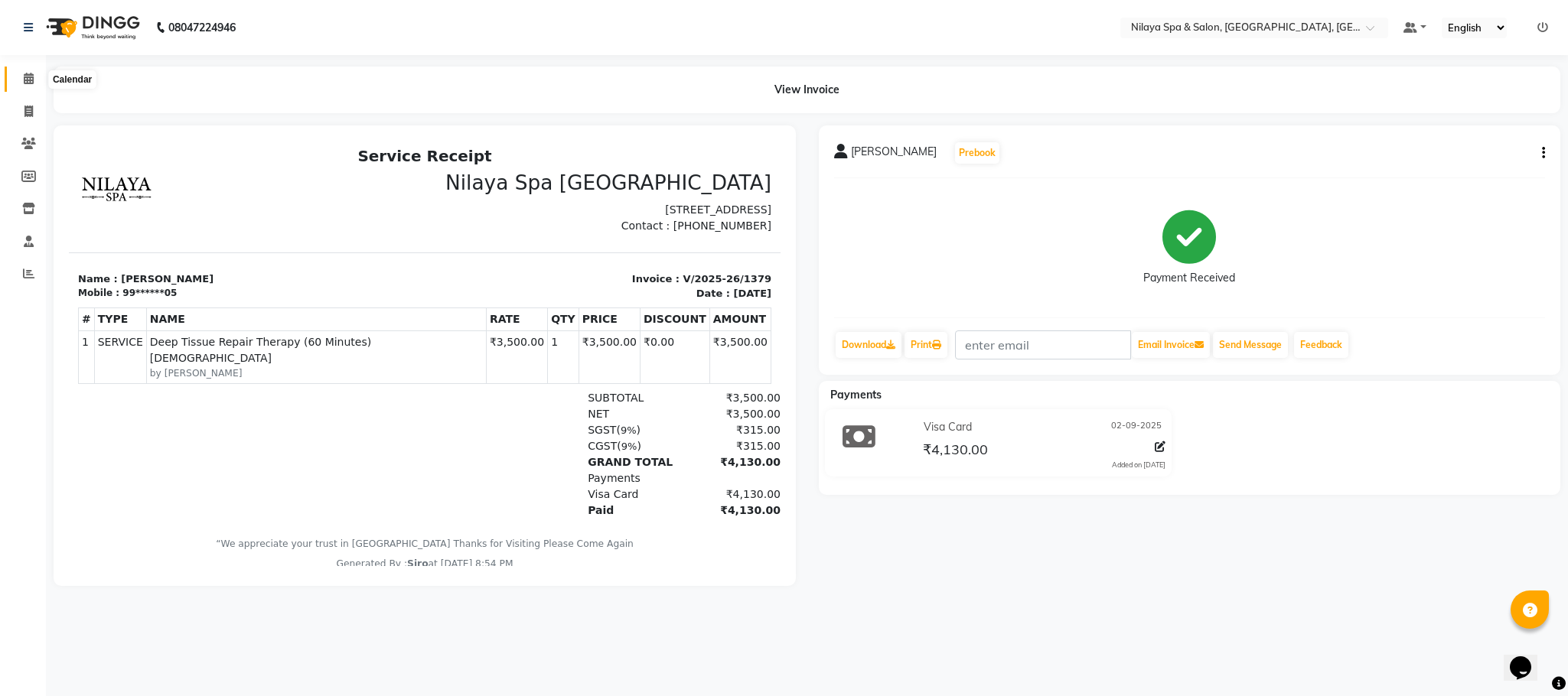
click at [30, 74] on icon at bounding box center [29, 78] width 10 height 11
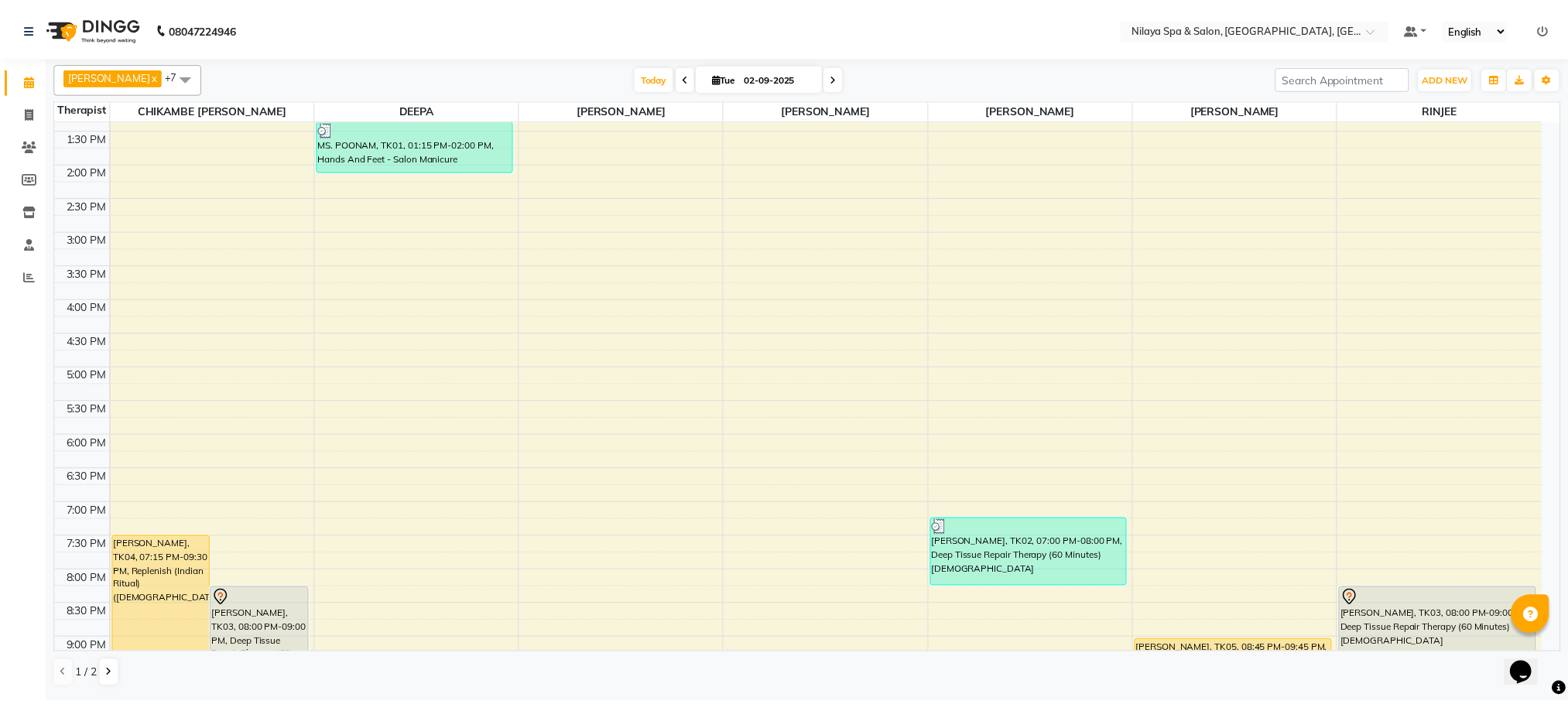
scroll to position [509, 0]
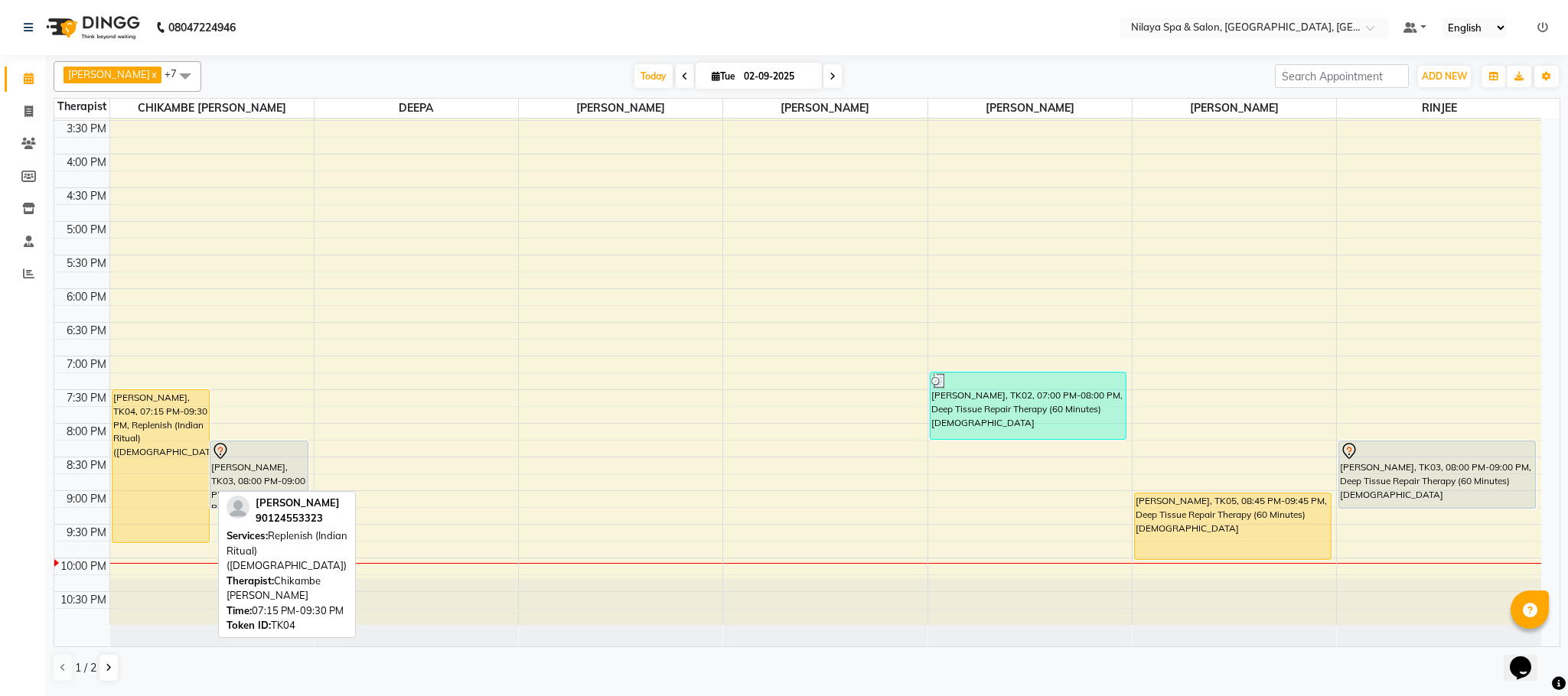
click at [223, 441] on link "[PERSON_NAME], TK03, 08:00 PM-09:00 PM, Deep Tissue Repair Therapy (60 Minutes)…" at bounding box center [258, 475] width 99 height 68
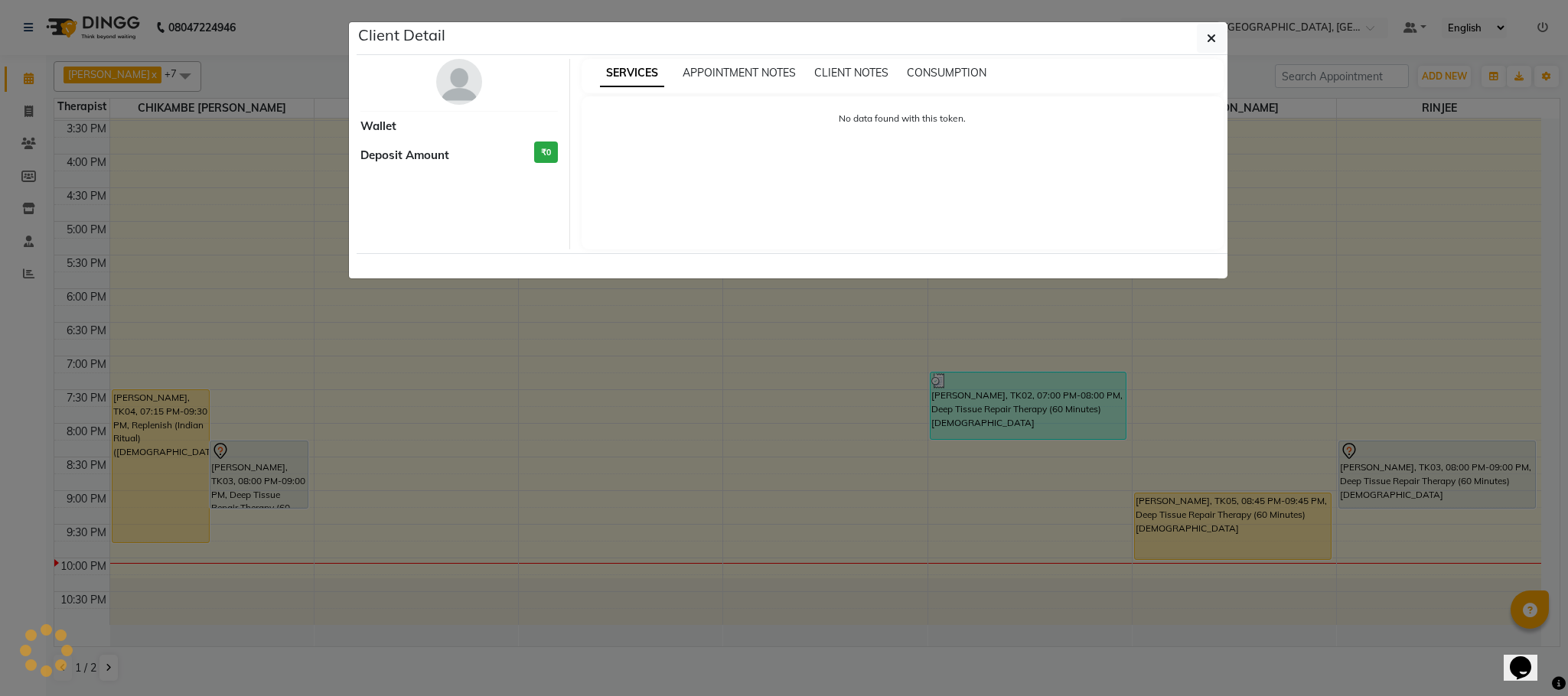
select select "7"
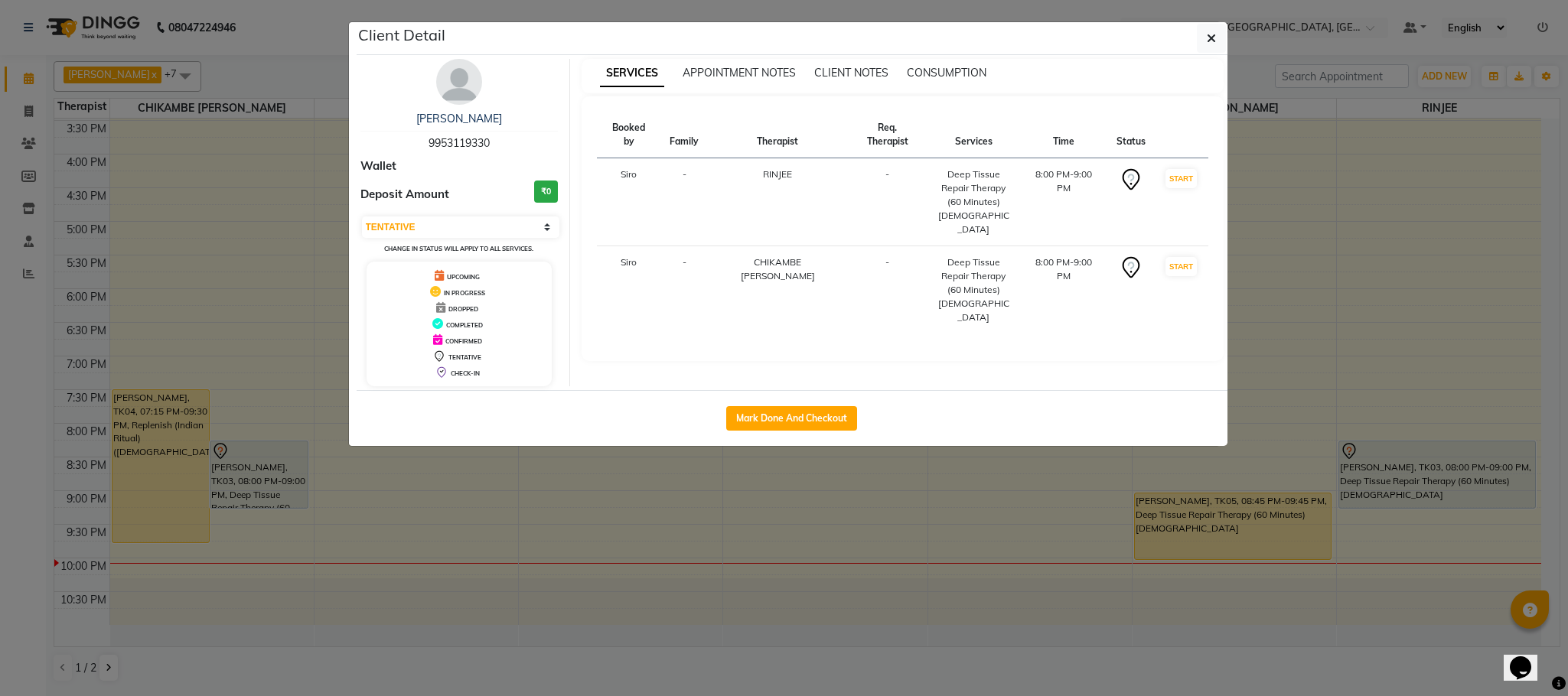
click at [170, 439] on ngb-modal-window "Client Detail [PERSON_NAME] 9953119330 Wallet Deposit Amount ₹0 Select IN SERVI…" at bounding box center [784, 348] width 1568 height 696
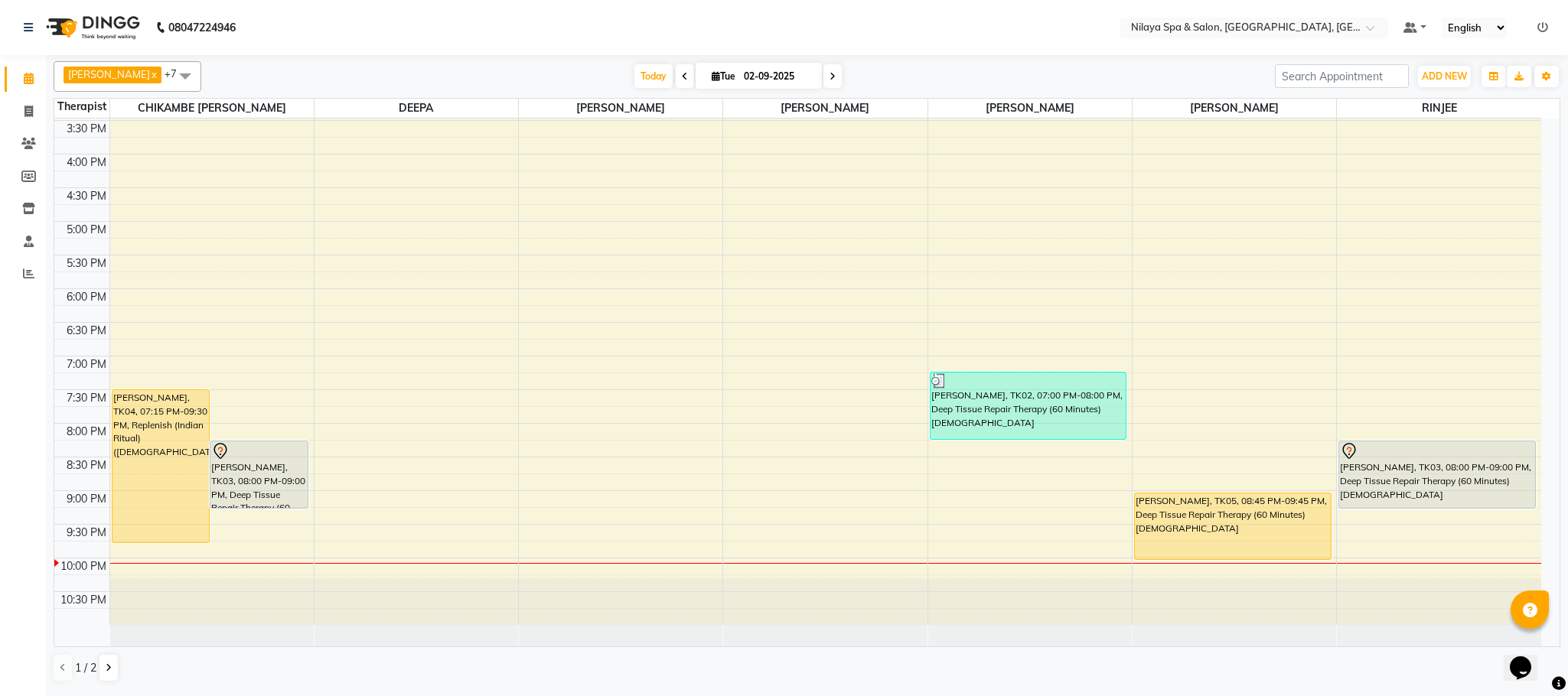
click at [106, 440] on div "8:00 PM" at bounding box center [86, 432] width 46 height 16
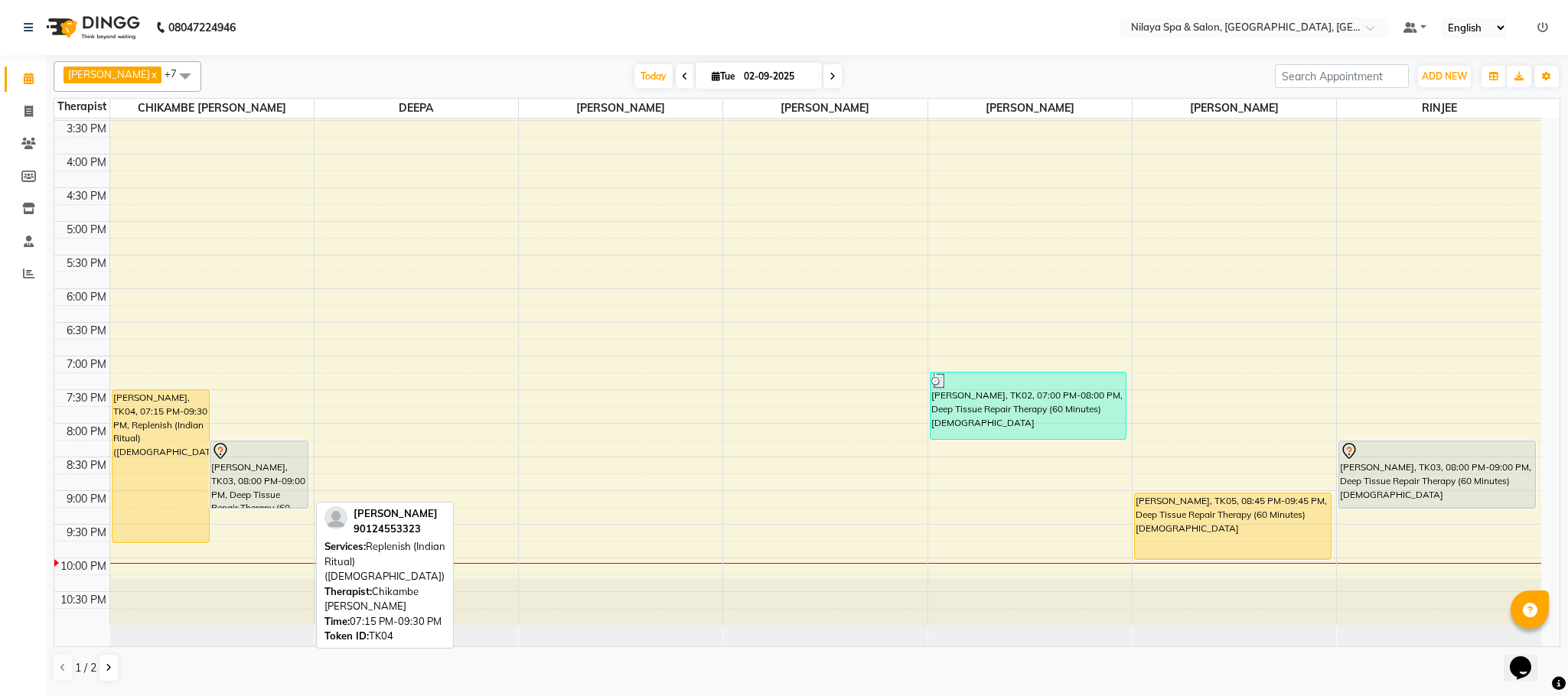
click at [161, 456] on div "[PERSON_NAME], TK04, 07:15 PM-09:30 PM, Replenish (Indian Ritual)([DEMOGRAPHIC_…" at bounding box center [161, 466] width 97 height 152
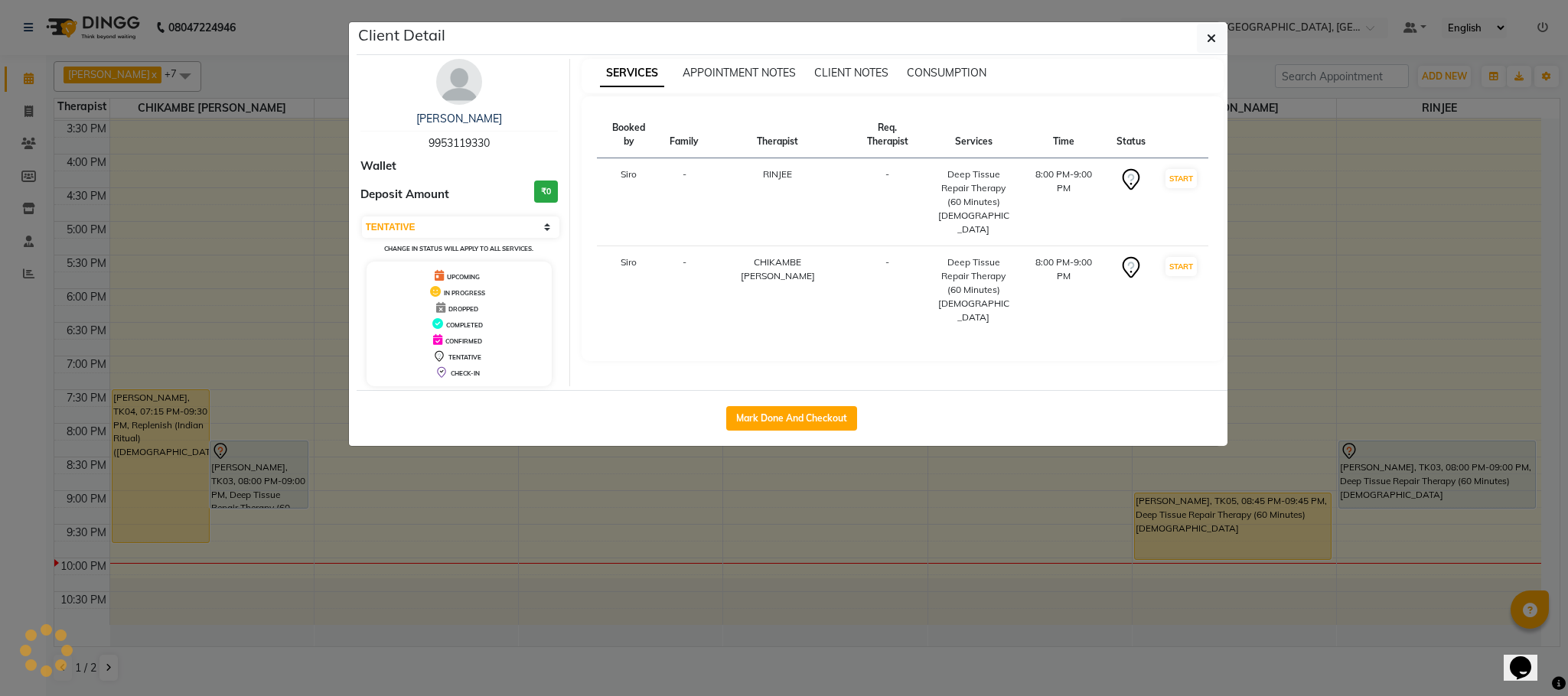
select select "1"
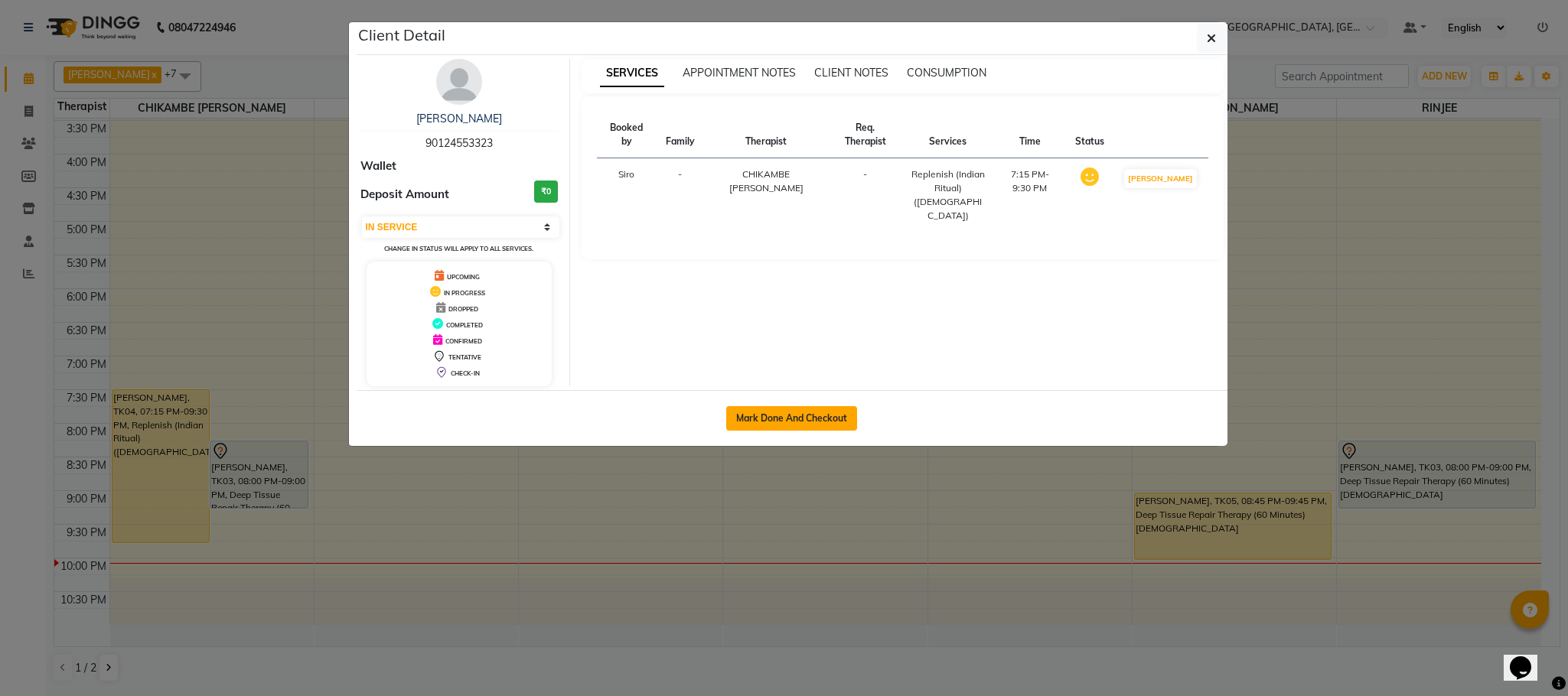
click at [799, 425] on button "Mark Done And Checkout" at bounding box center [792, 418] width 130 height 24
select select "service"
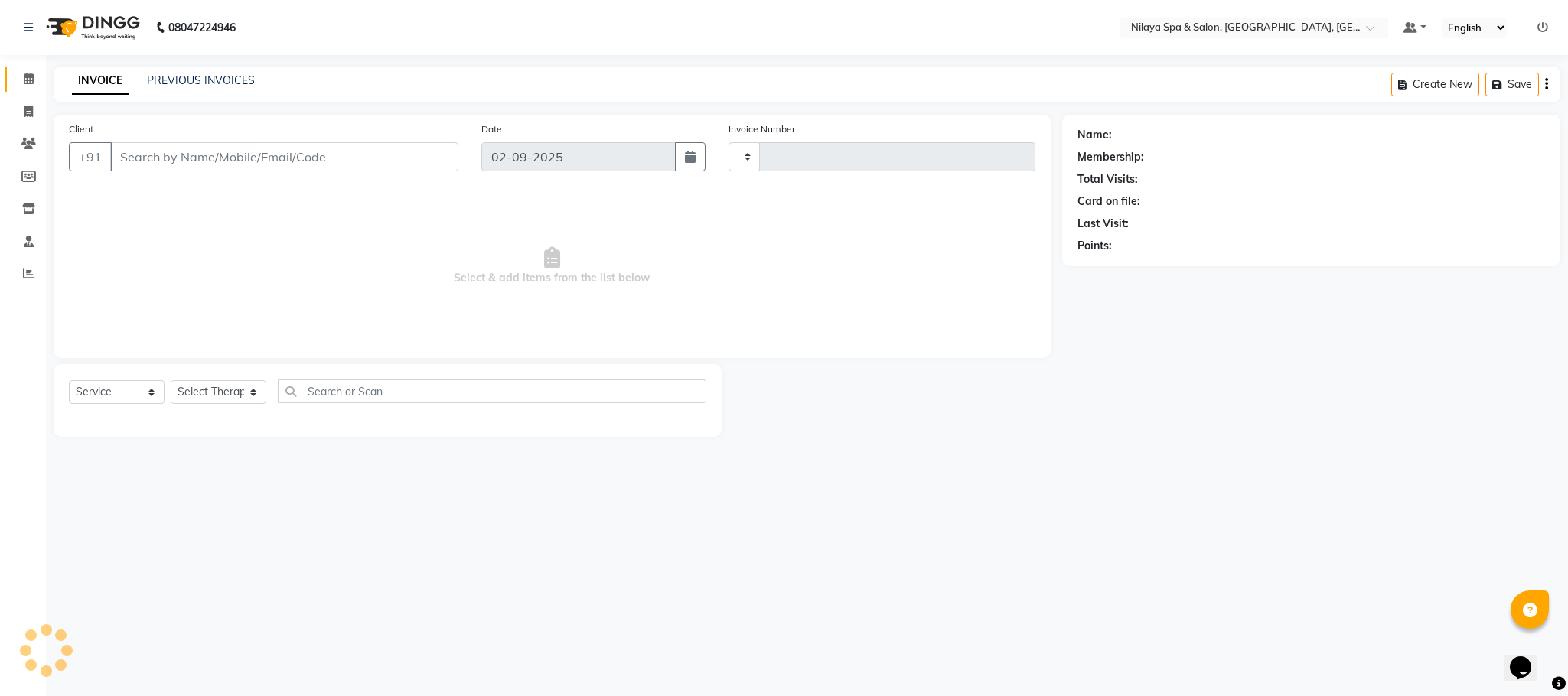
type input "1380"
select select "7983"
type input "90*******23"
select select "82530"
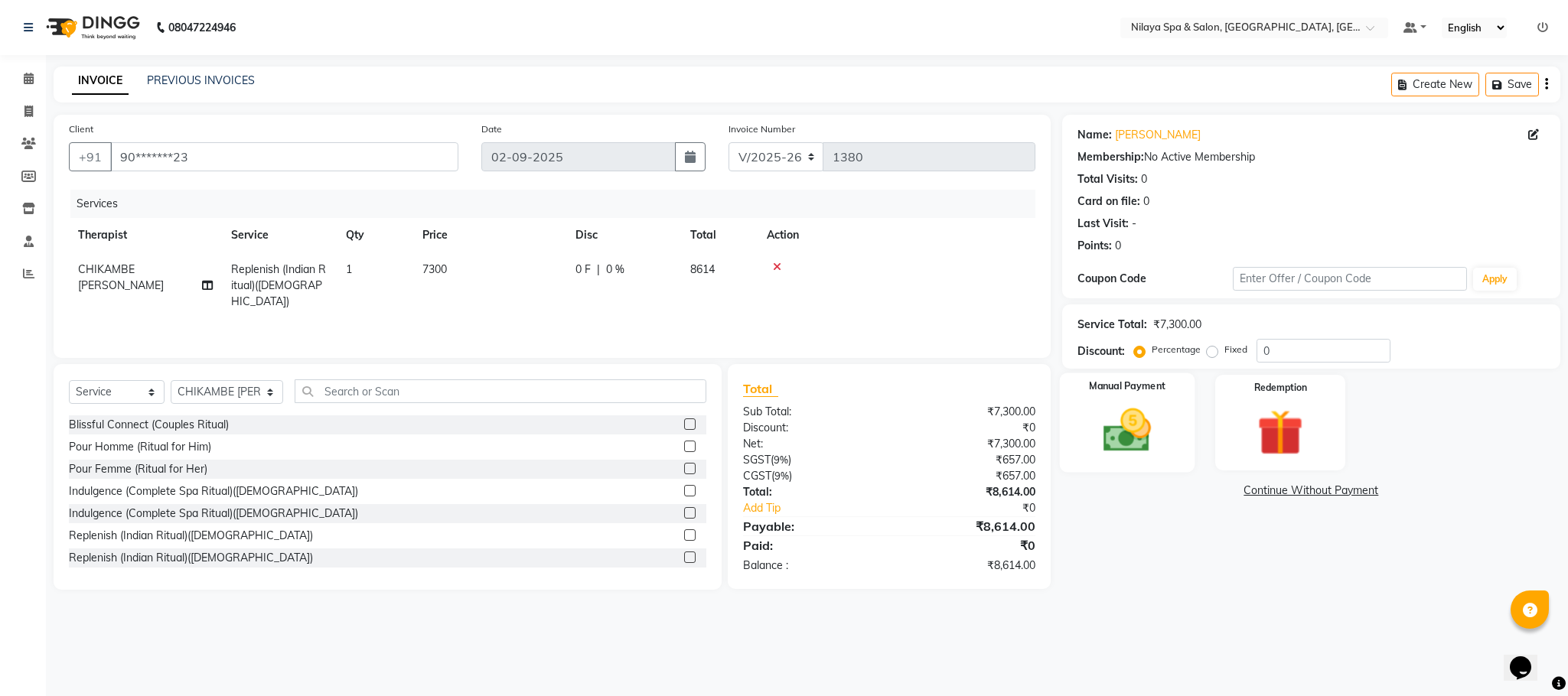
click at [1125, 431] on img at bounding box center [1128, 431] width 78 height 55
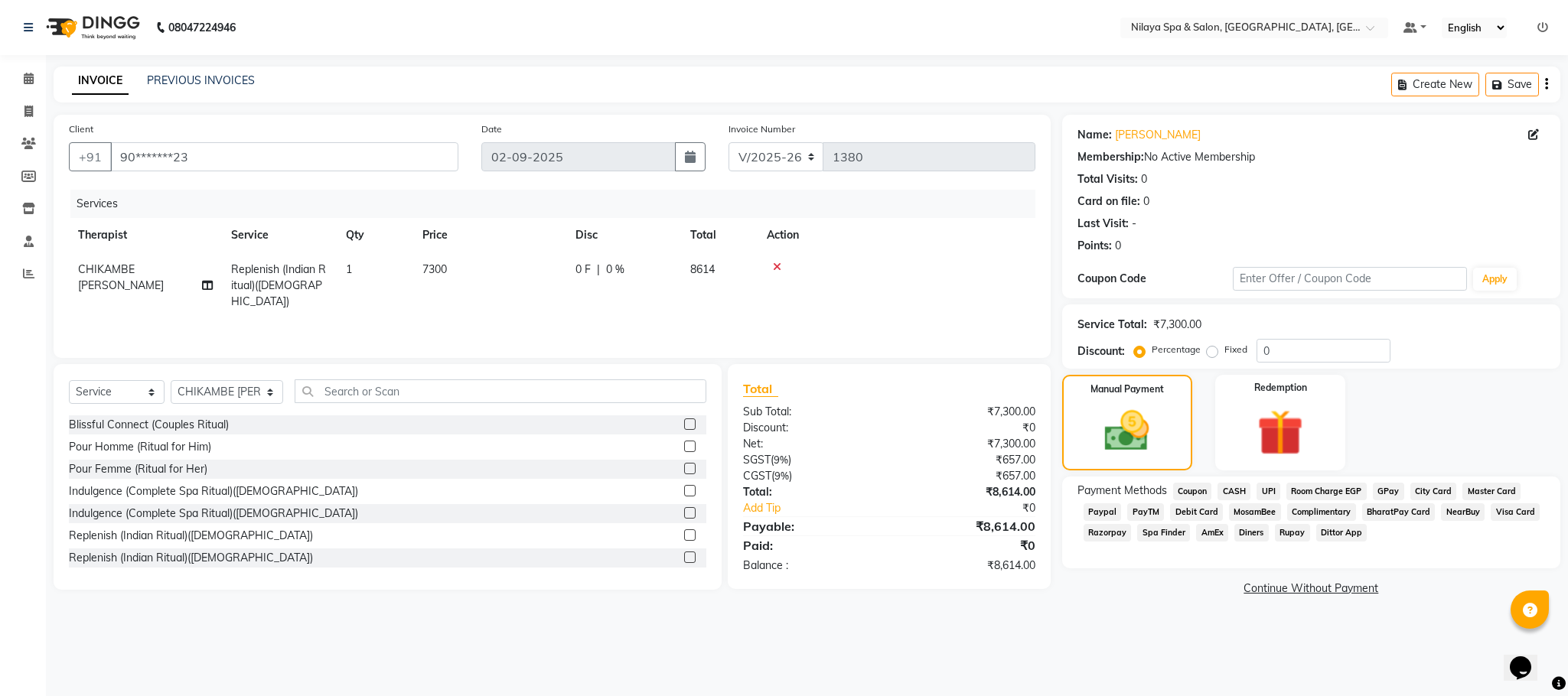
click at [1500, 514] on span "Visa Card" at bounding box center [1515, 513] width 49 height 18
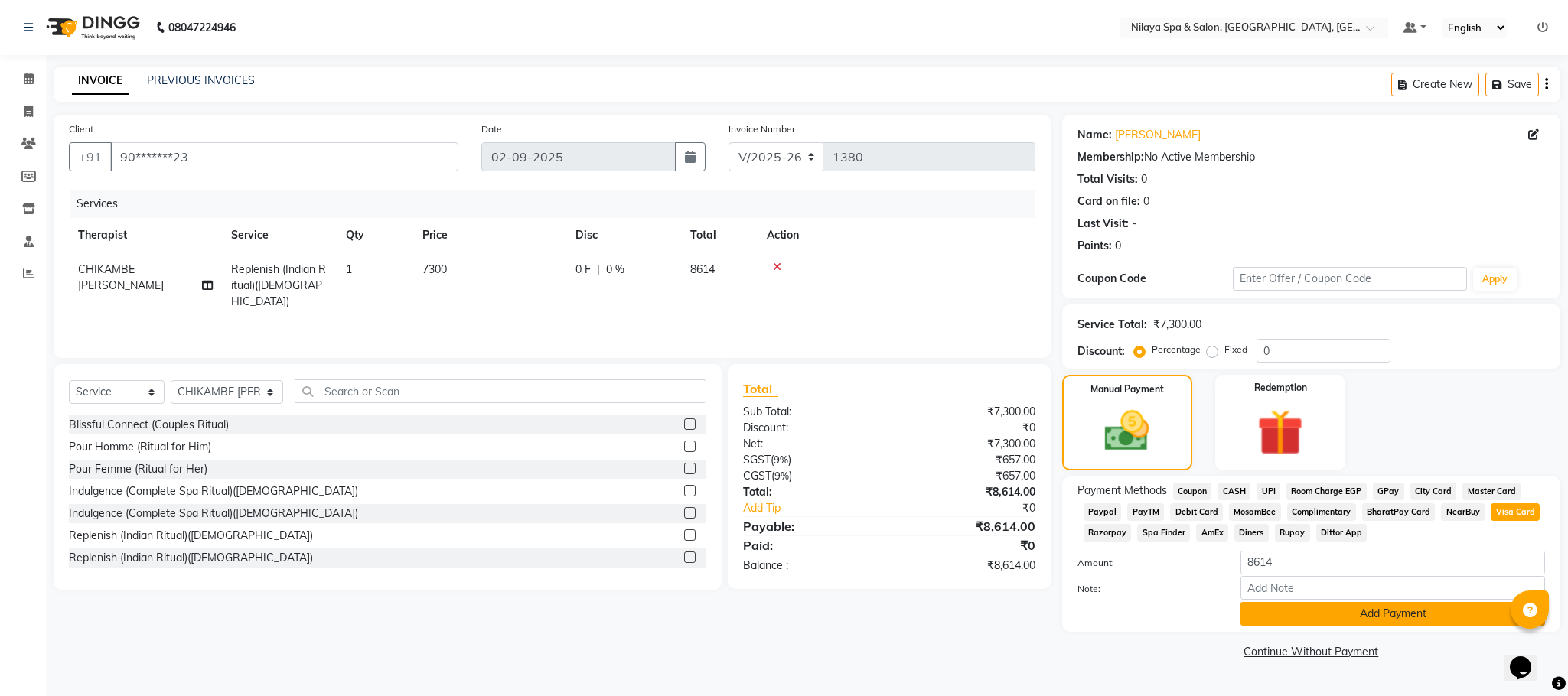
click at [1353, 610] on button "Add Payment" at bounding box center [1393, 614] width 305 height 24
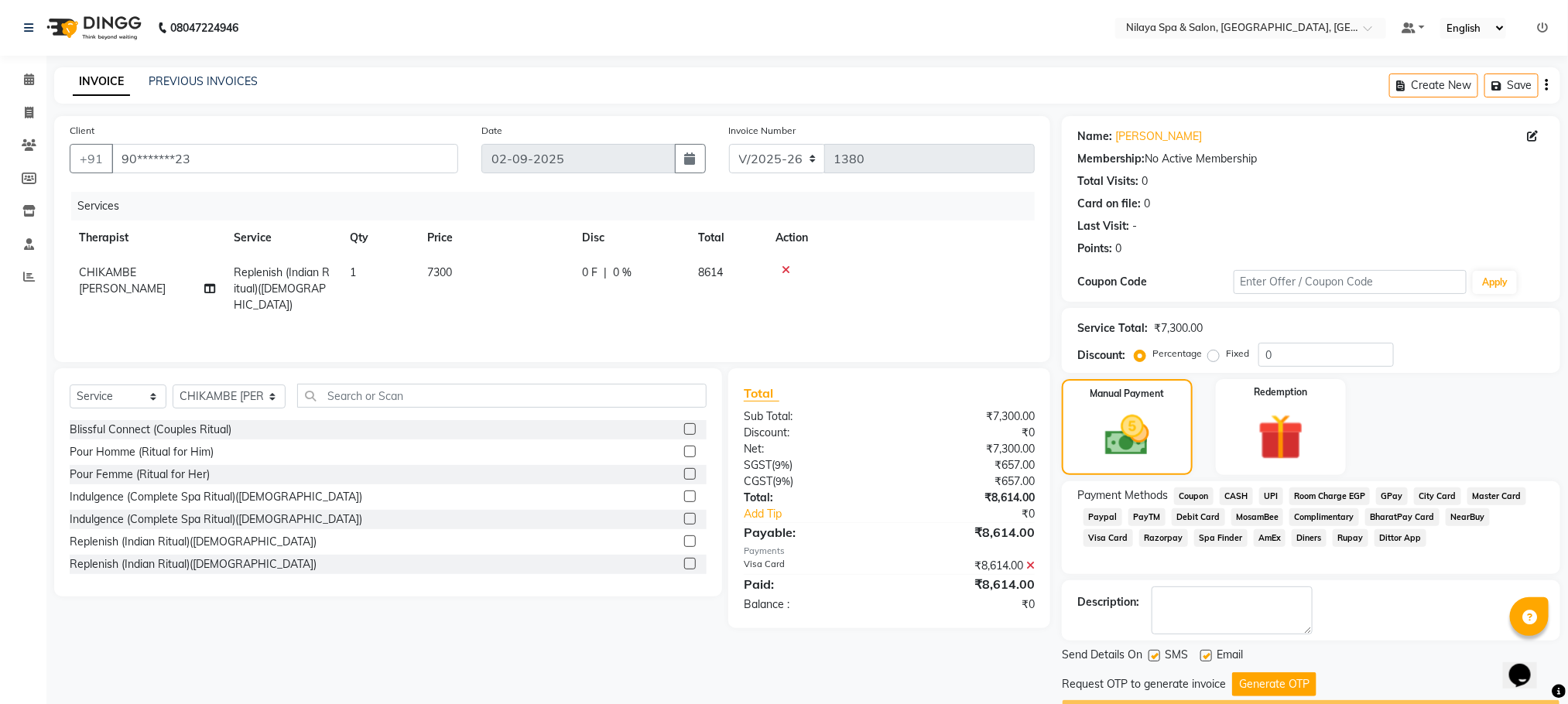
scroll to position [44, 0]
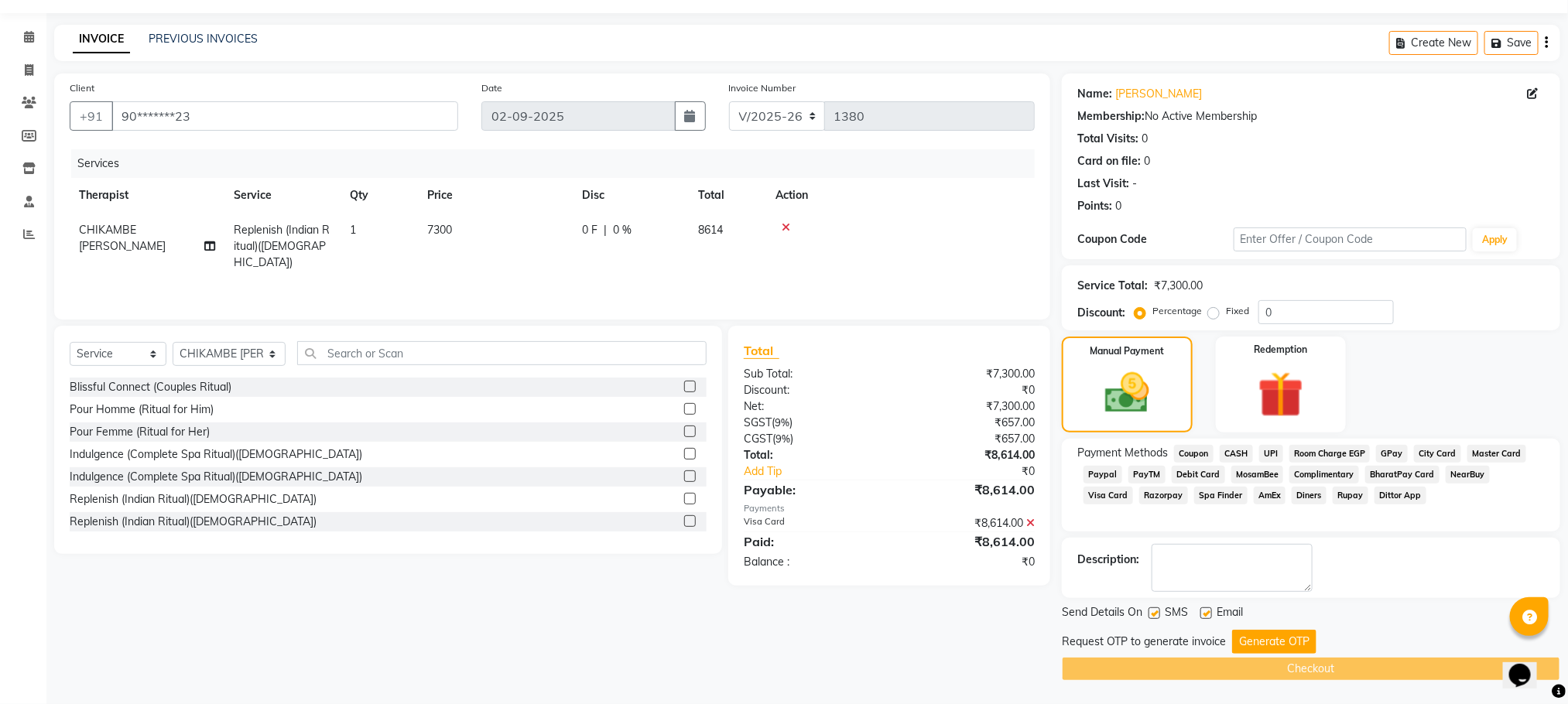
click at [1265, 641] on button "Generate OTP" at bounding box center [1274, 641] width 84 height 24
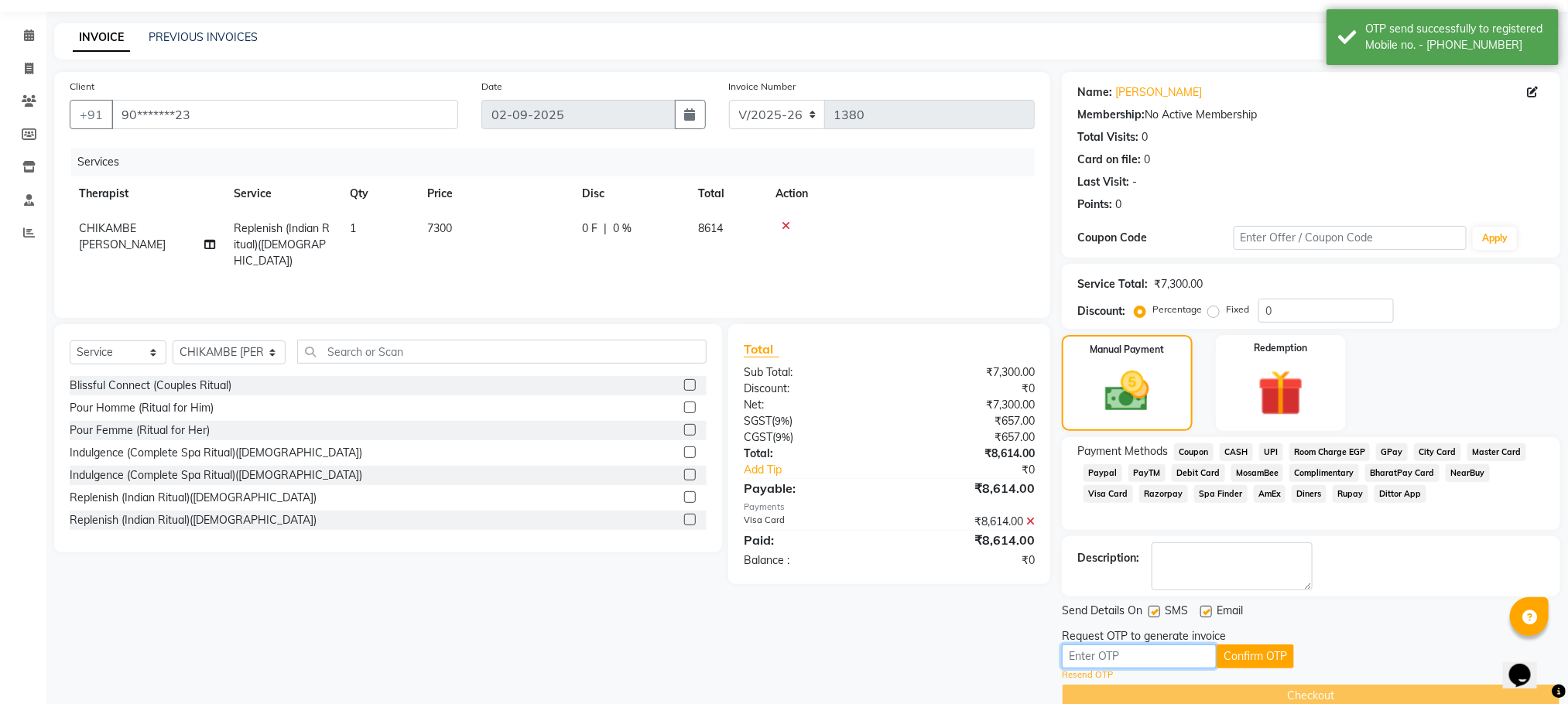
click at [1082, 655] on input "text" at bounding box center [1139, 656] width 155 height 24
type input "7"
type input "4772"
click at [1256, 659] on button "Confirm OTP" at bounding box center [1255, 656] width 77 height 24
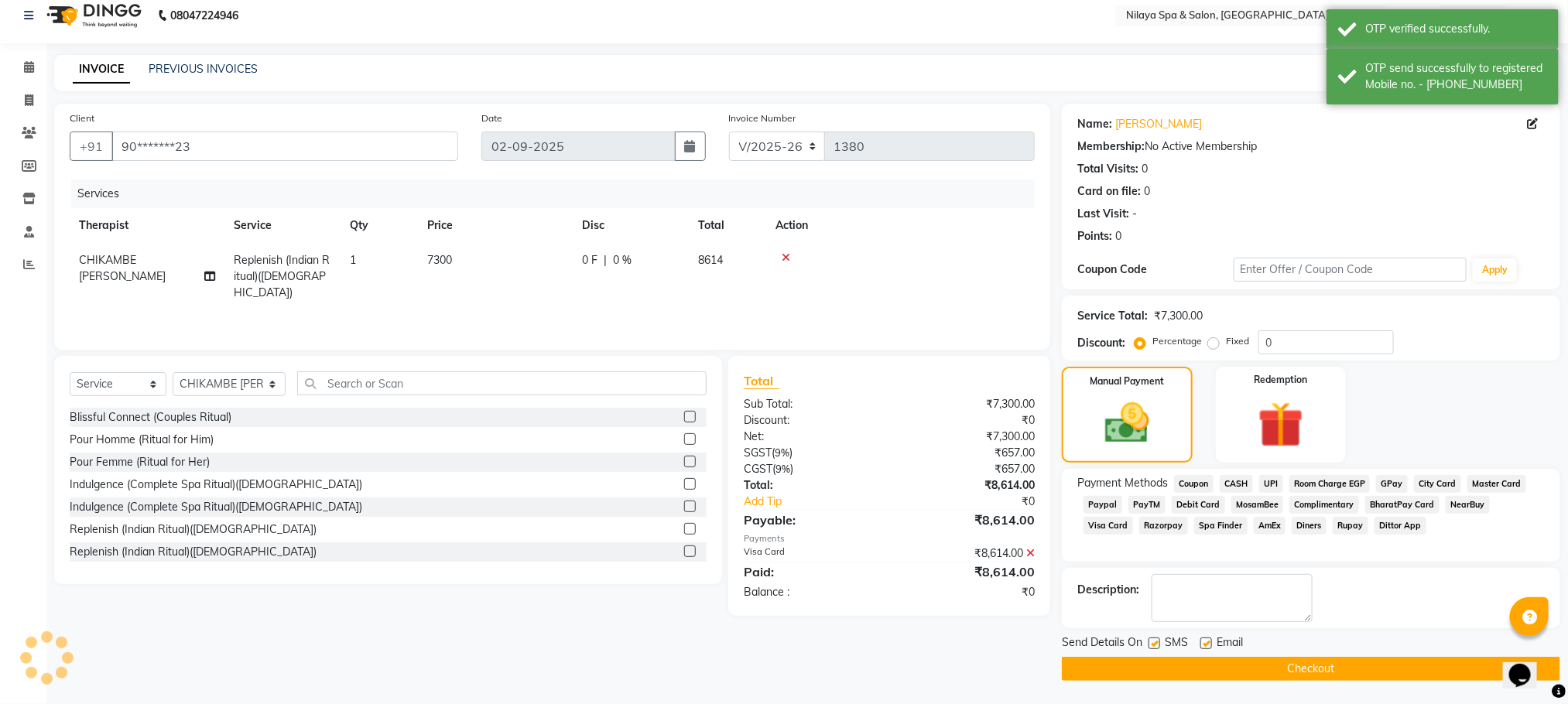
scroll to position [14, 0]
click at [1263, 666] on button "Checkout" at bounding box center [1311, 669] width 498 height 24
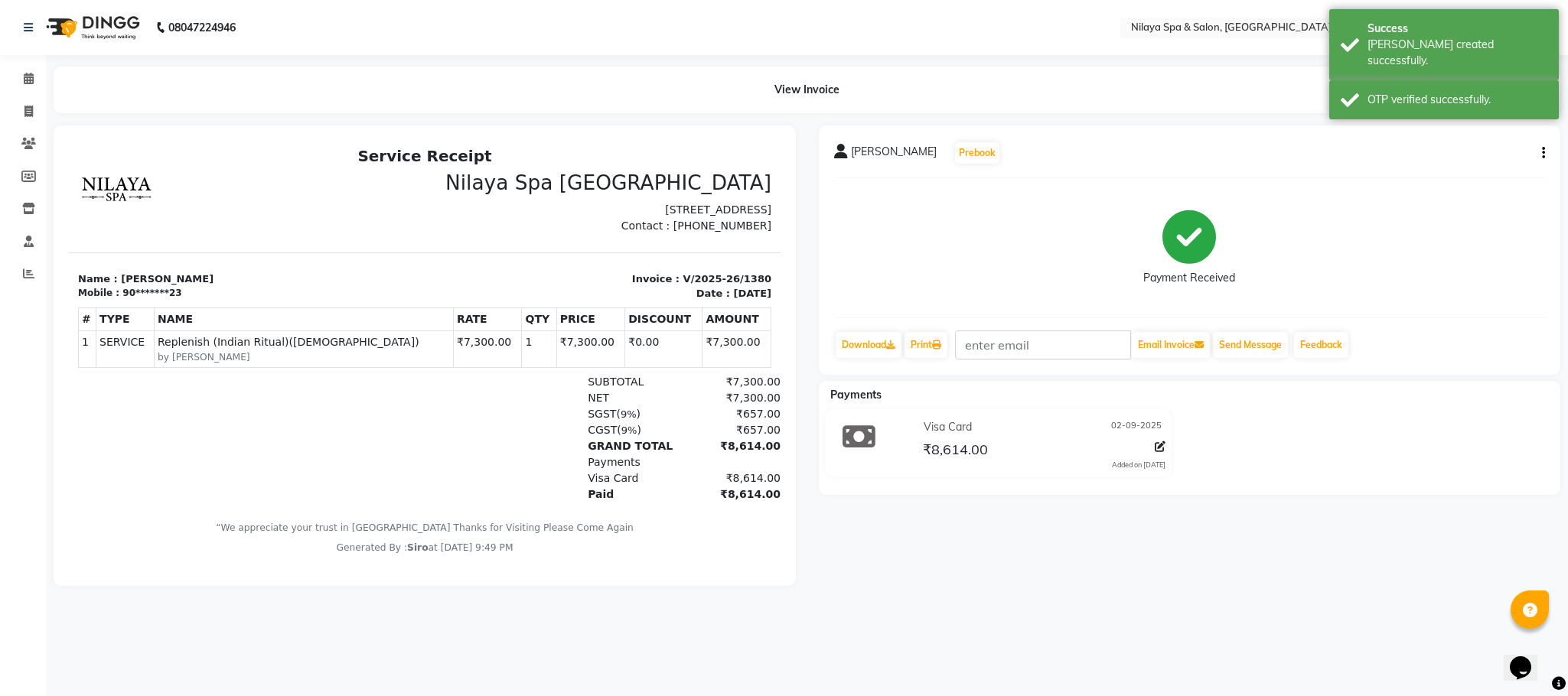
select select "7983"
select select "service"
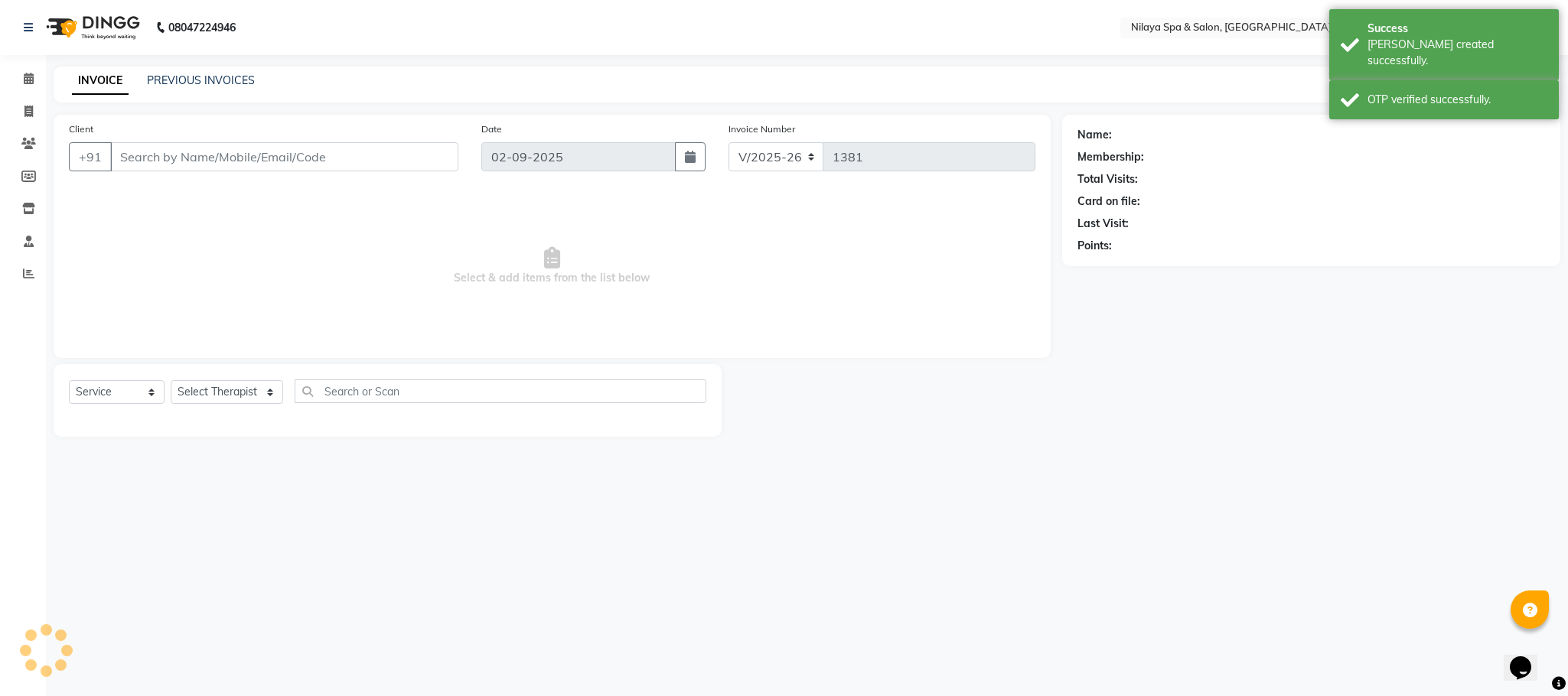
type input "90*******23"
select select "82530"
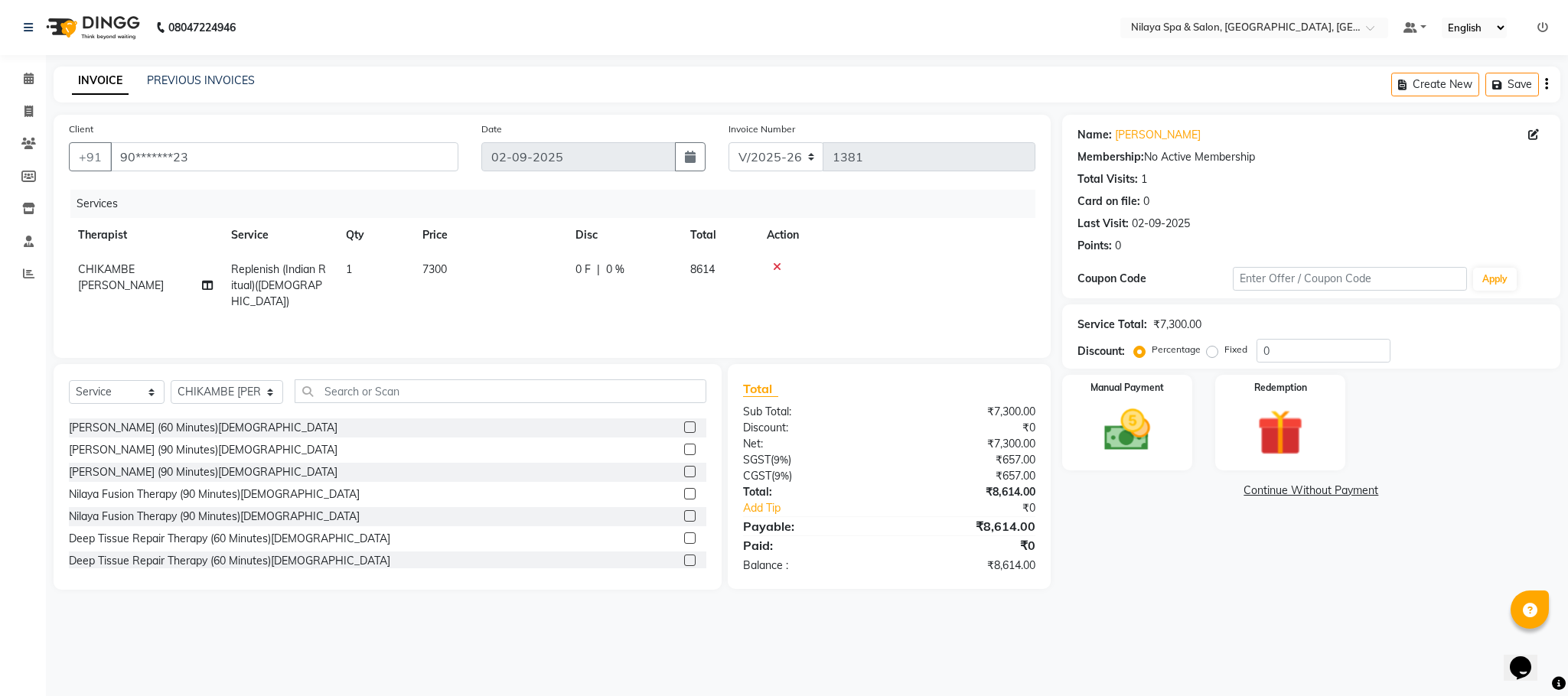
scroll to position [689, 0]
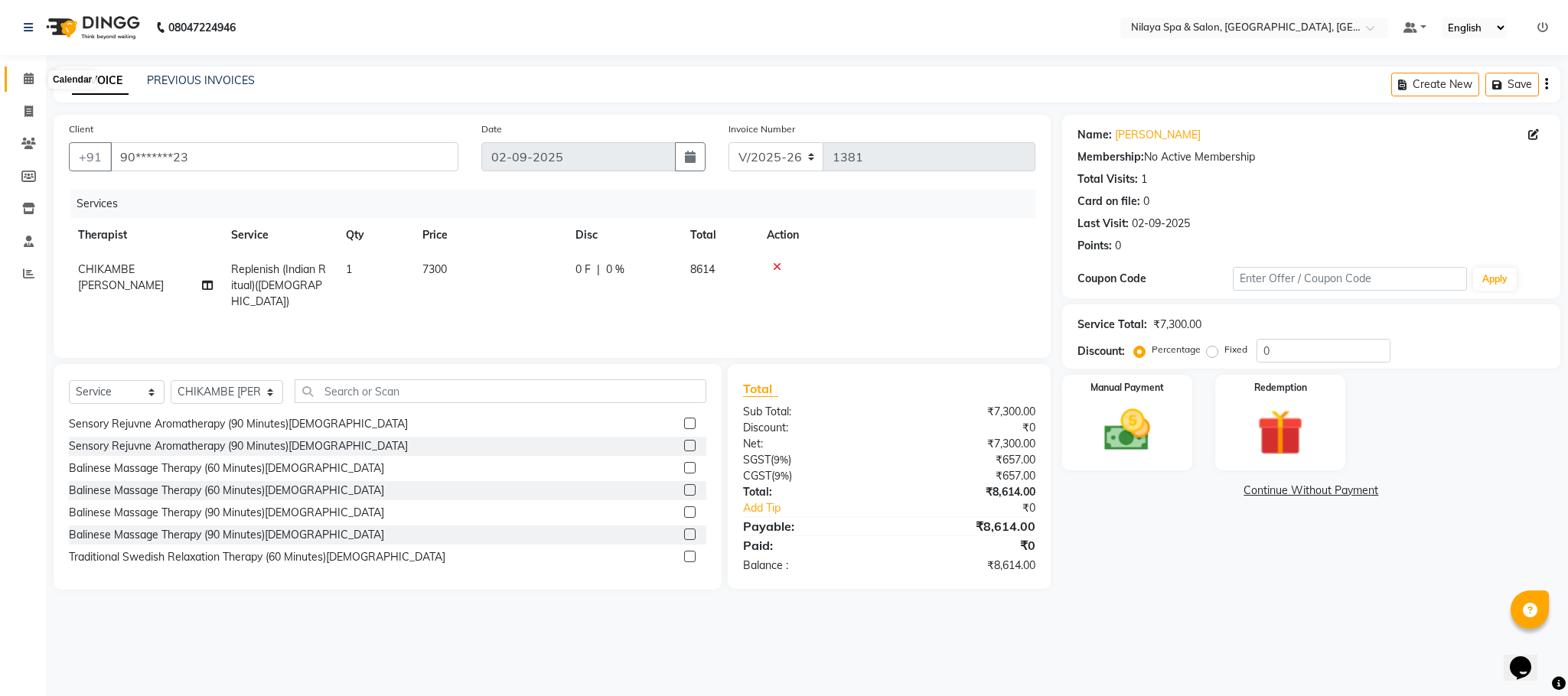
click at [24, 76] on icon at bounding box center [29, 78] width 10 height 11
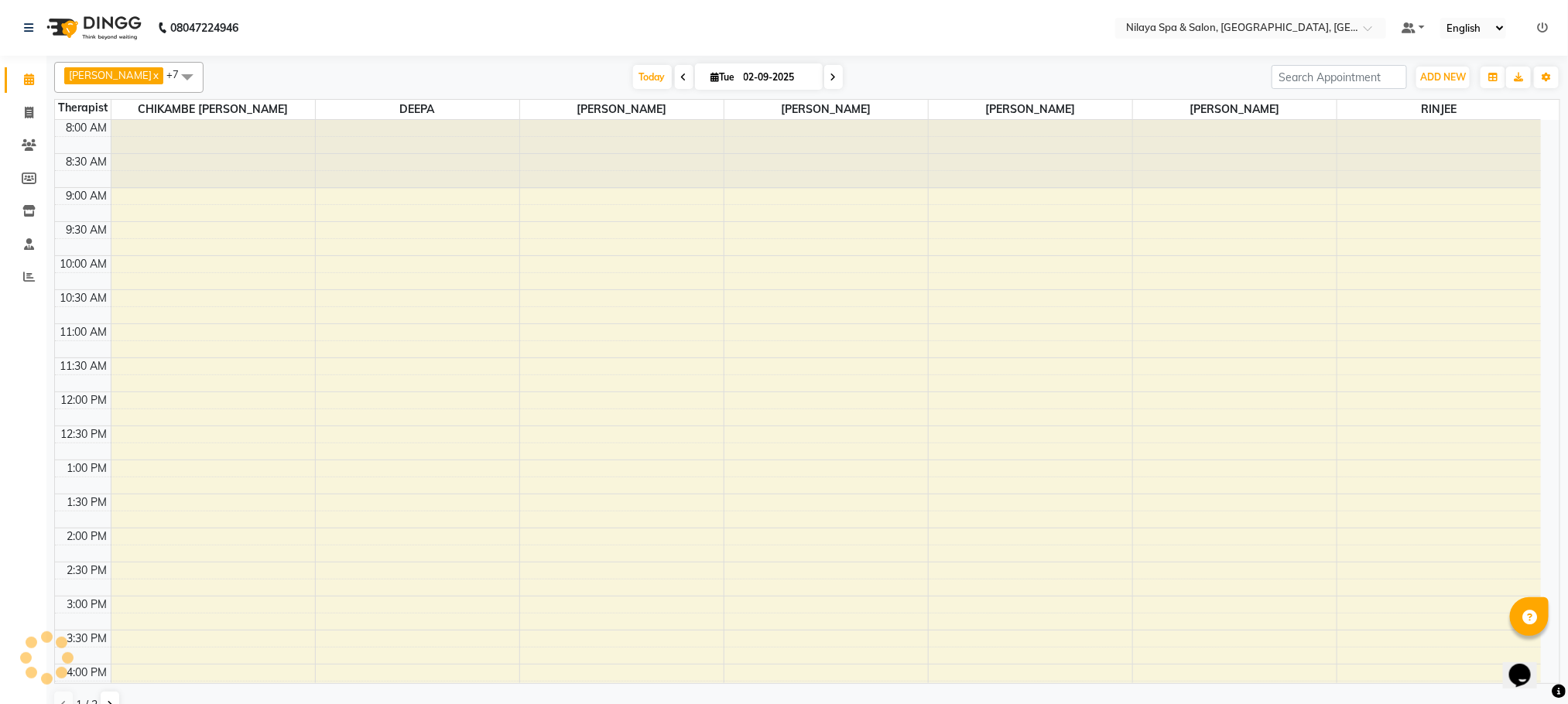
click at [24, 79] on icon at bounding box center [29, 79] width 10 height 12
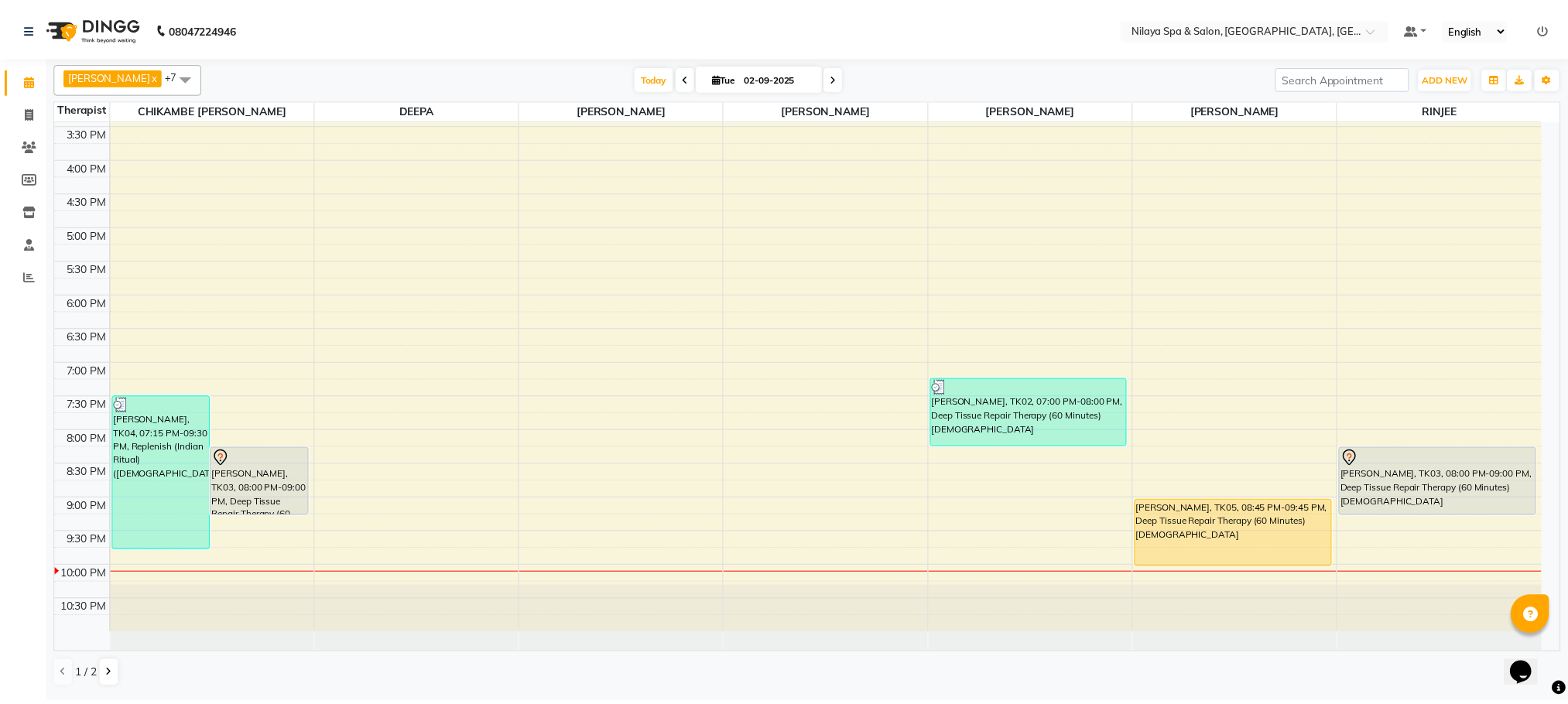
scroll to position [509, 0]
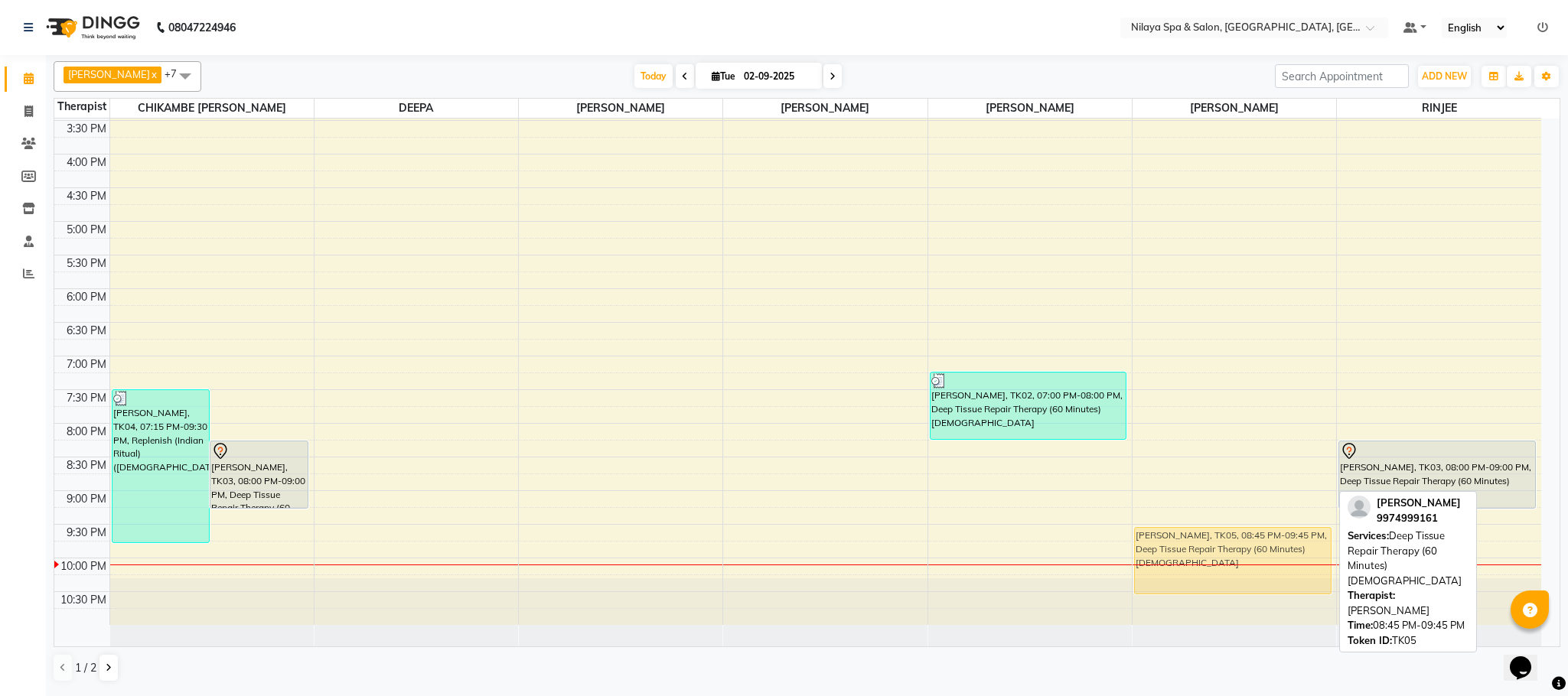
drag, startPoint x: 1208, startPoint y: 519, endPoint x: 1204, endPoint y: 551, distance: 32.2
click at [1204, 551] on div "[PERSON_NAME], TK05, 08:45 PM-09:45 PM, Deep Tissue Repair Therapy (60 Minutes)…" at bounding box center [1235, 121] width 204 height 1009
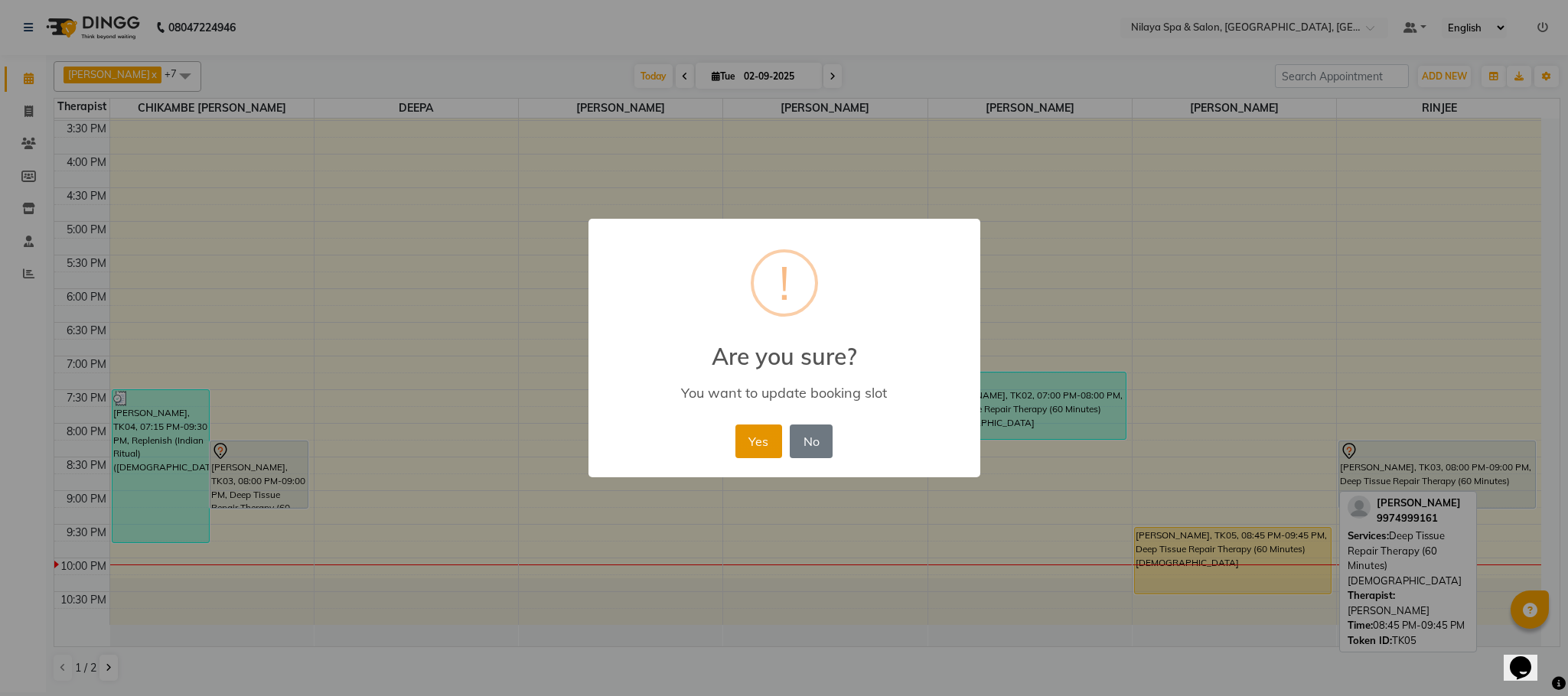
click at [769, 437] on button "Yes" at bounding box center [758, 441] width 46 height 33
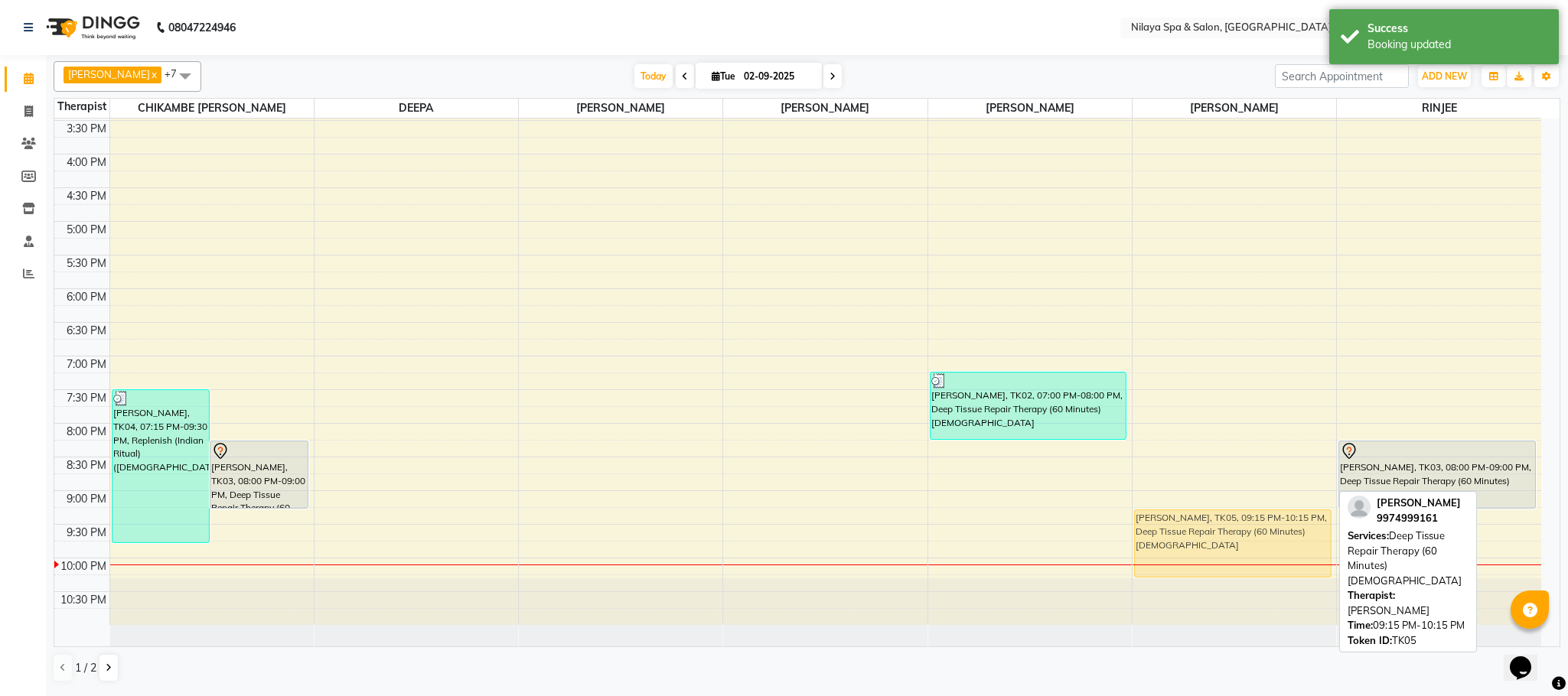
drag, startPoint x: 1213, startPoint y: 553, endPoint x: 1213, endPoint y: 535, distance: 18.0
click at [1213, 535] on div "[PERSON_NAME], TK05, 09:15 PM-10:15 PM, Deep Tissue Repair Therapy (60 Minutes)…" at bounding box center [1235, 121] width 204 height 1009
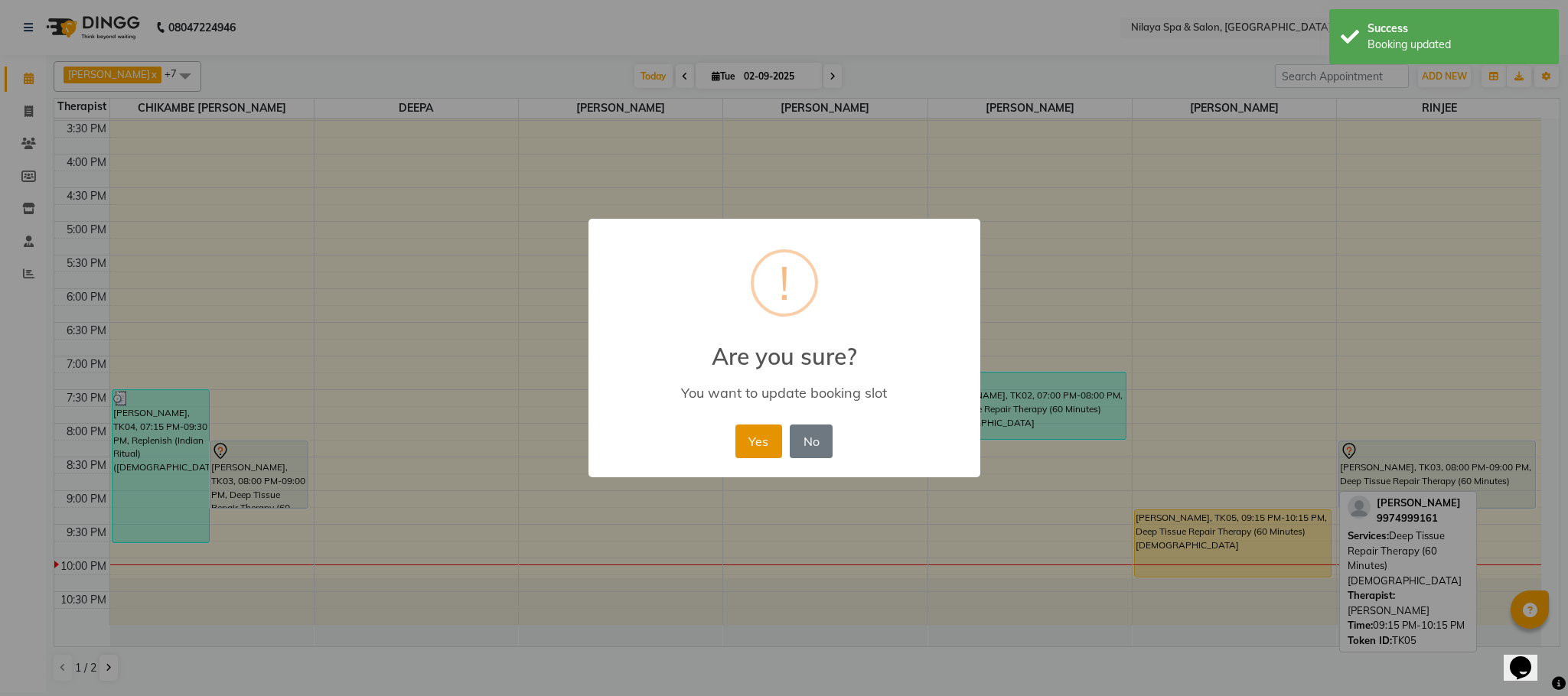
click at [755, 446] on button "Yes" at bounding box center [758, 441] width 46 height 33
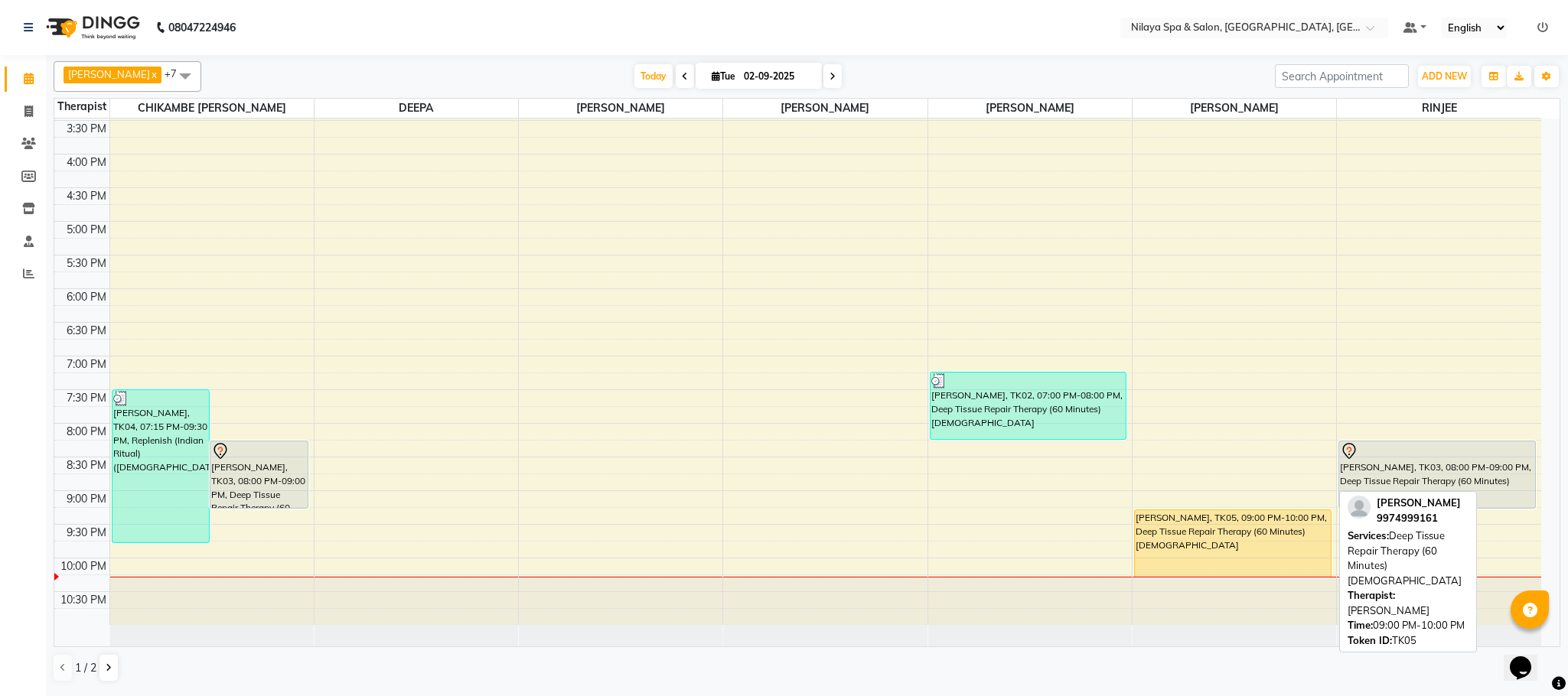
click at [1234, 551] on div "[PERSON_NAME], TK05, 09:00 PM-10:00 PM, Deep Tissue Repair Therapy (60 Minutes)…" at bounding box center [1233, 544] width 196 height 67
click at [1231, 547] on div "[PERSON_NAME], TK05, 09:00 PM-10:00 PM, Deep Tissue Repair Therapy (60 Minutes)…" at bounding box center [1233, 544] width 196 height 67
select select "1"
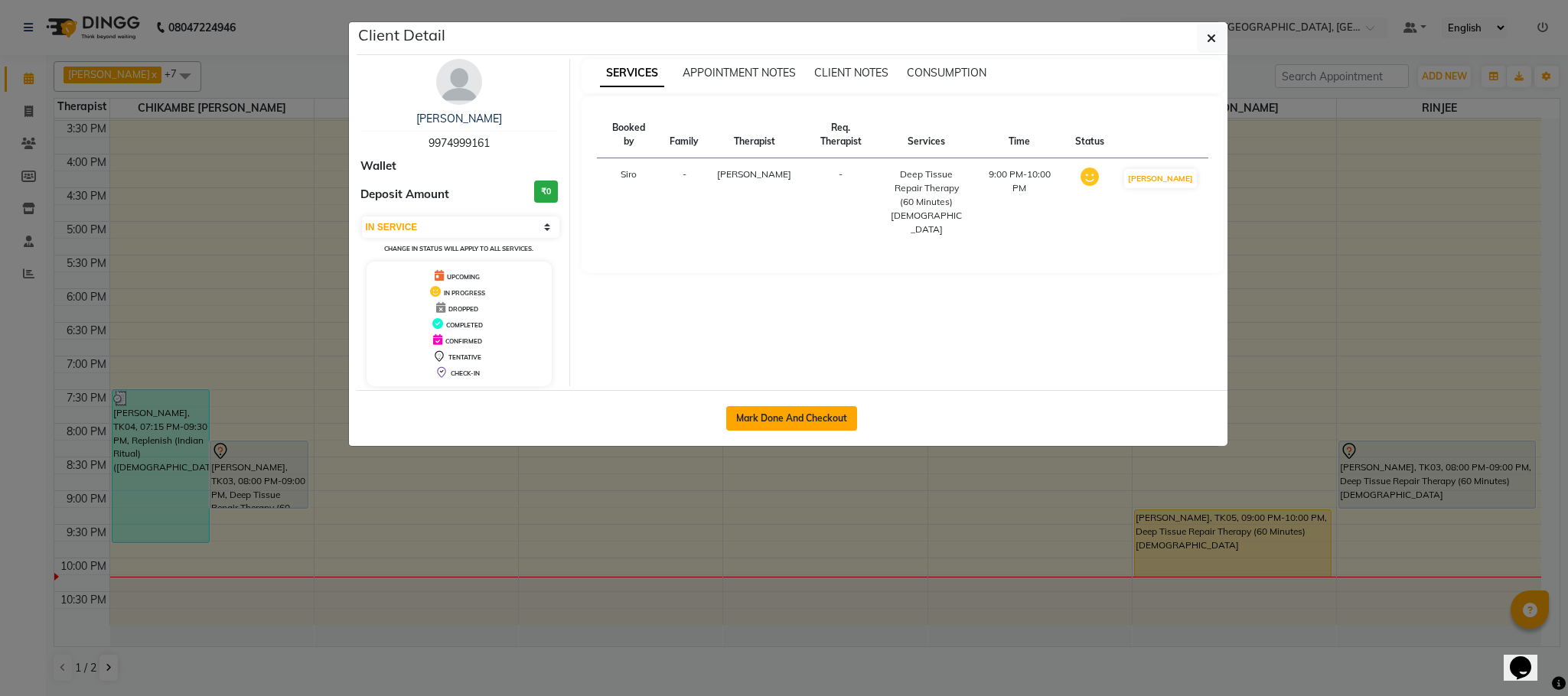
click at [802, 429] on button "Mark Done And Checkout" at bounding box center [792, 418] width 130 height 24
select select "7983"
select select "service"
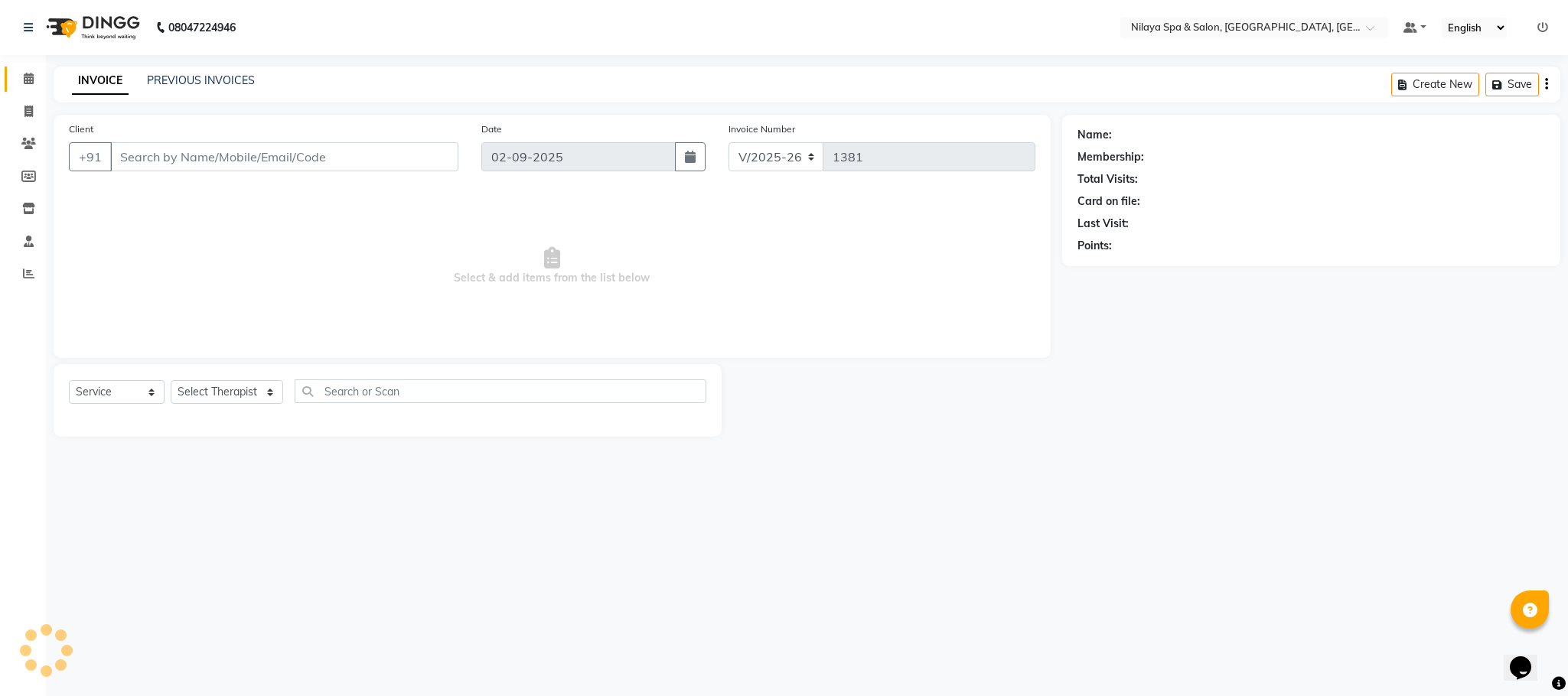
type input "99******61"
select select "88833"
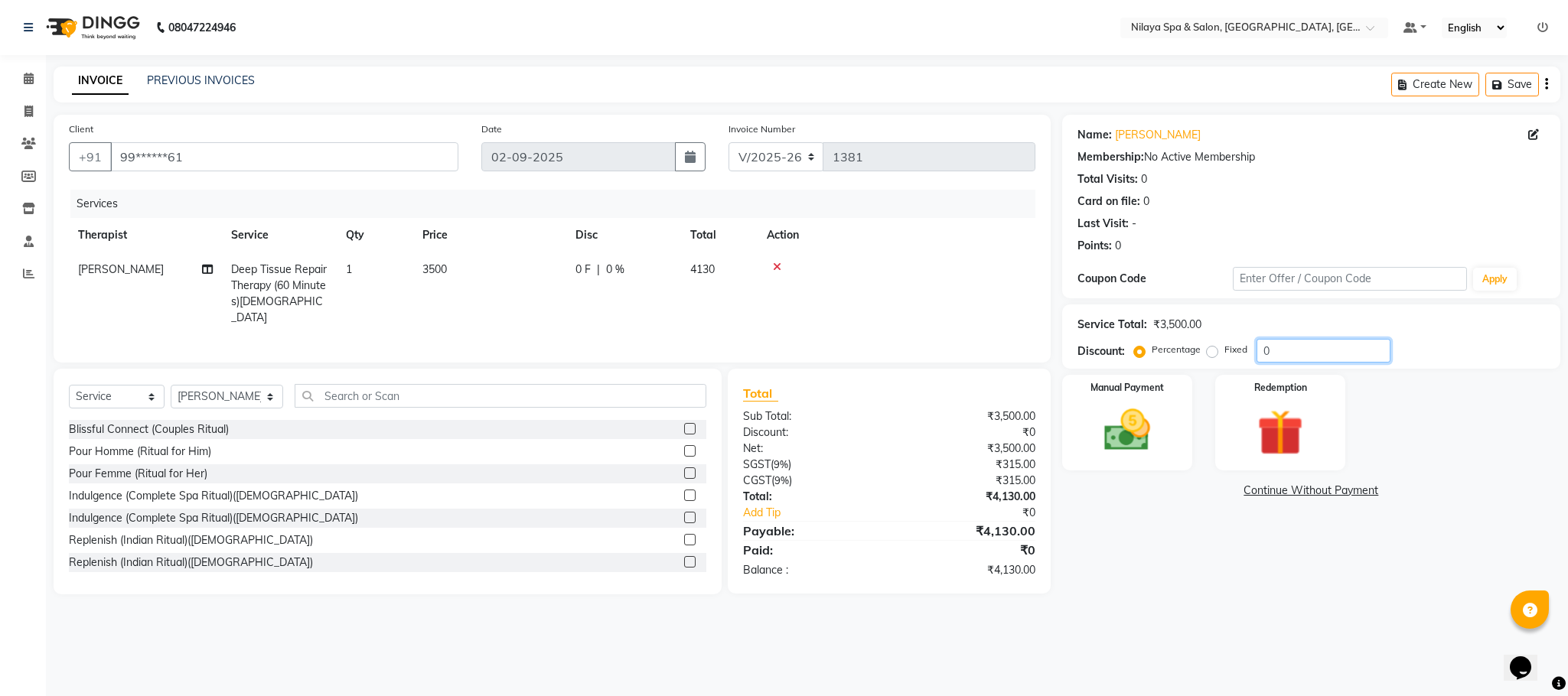
drag, startPoint x: 1265, startPoint y: 352, endPoint x: 1277, endPoint y: 363, distance: 16.3
click at [1268, 352] on input "0" at bounding box center [1323, 350] width 134 height 24
type input "12.14"
click at [1124, 439] on img at bounding box center [1128, 431] width 78 height 55
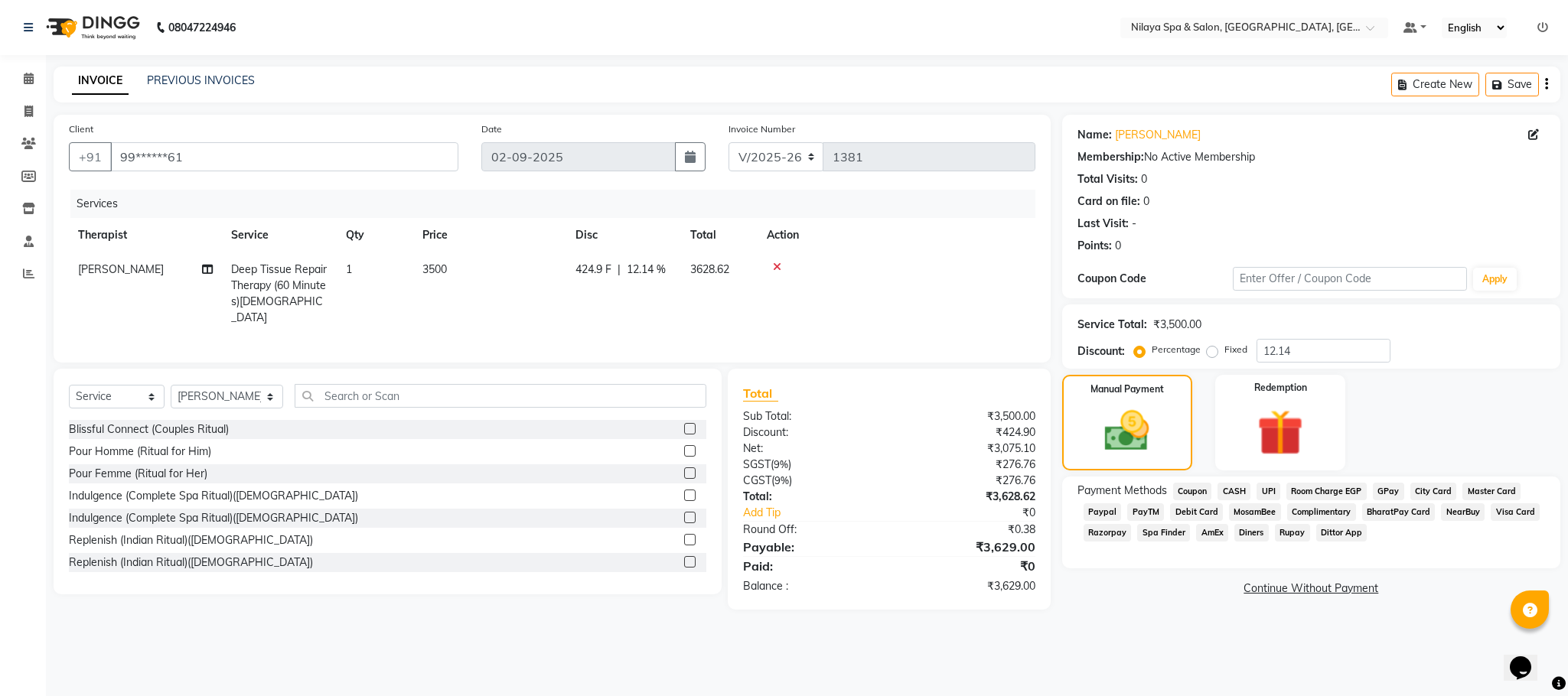
click at [1270, 489] on span "UPI" at bounding box center [1268, 491] width 24 height 18
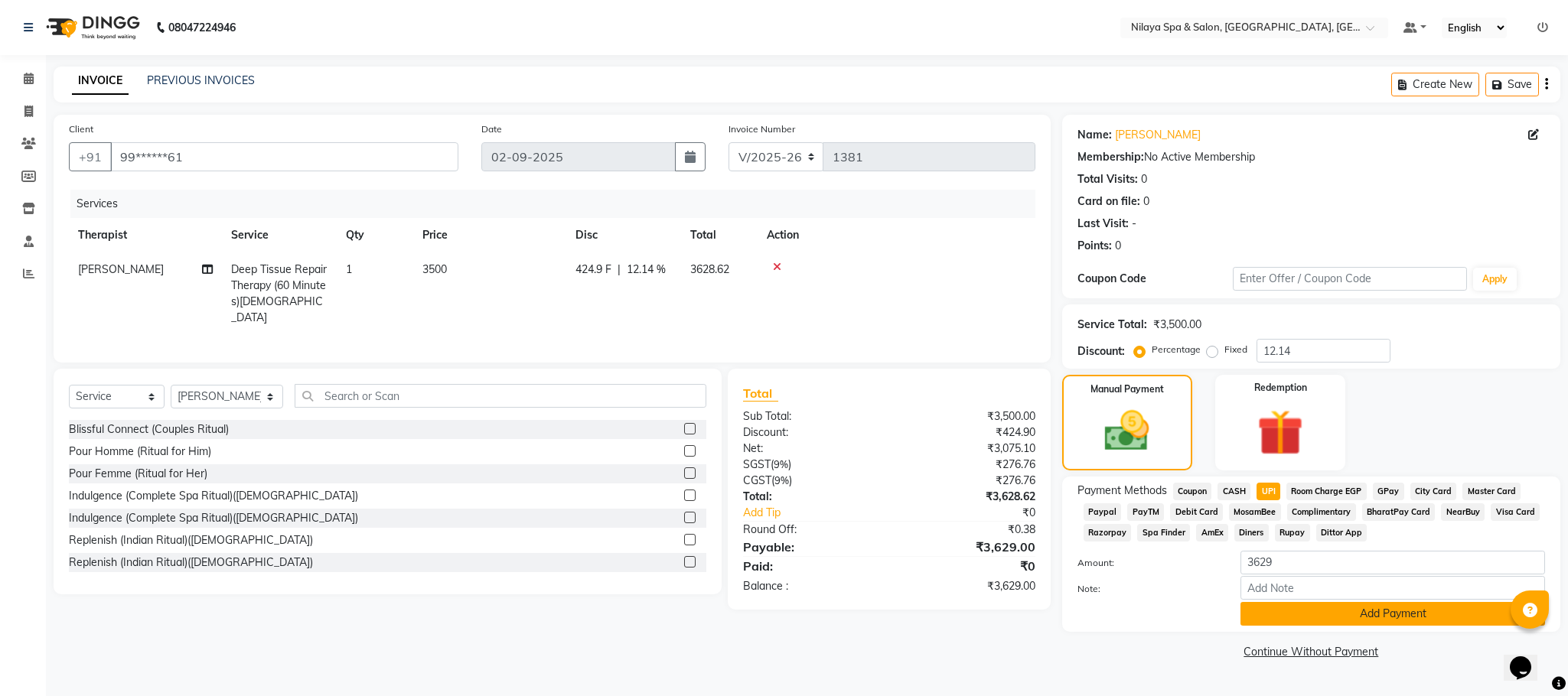
click at [1358, 606] on button "Add Payment" at bounding box center [1393, 614] width 305 height 24
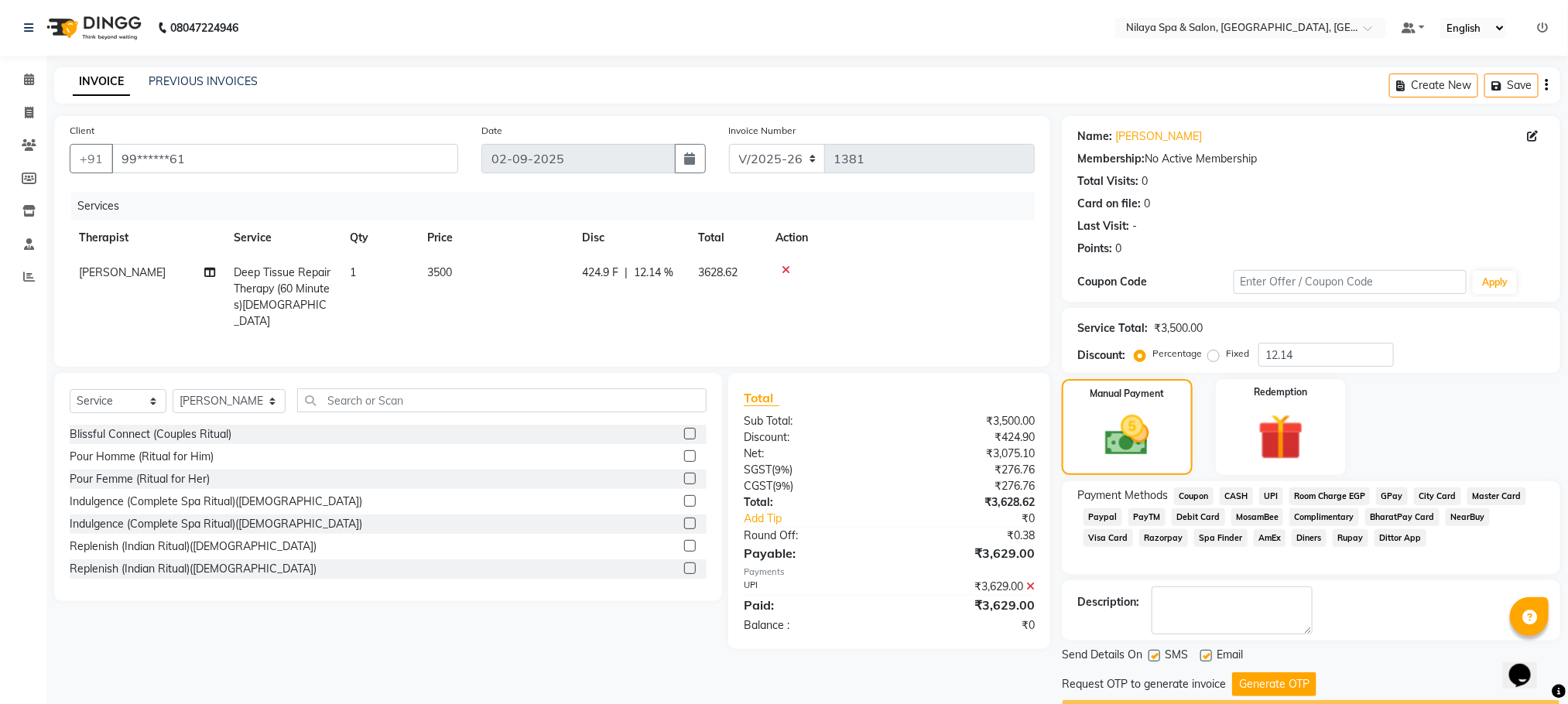
scroll to position [44, 0]
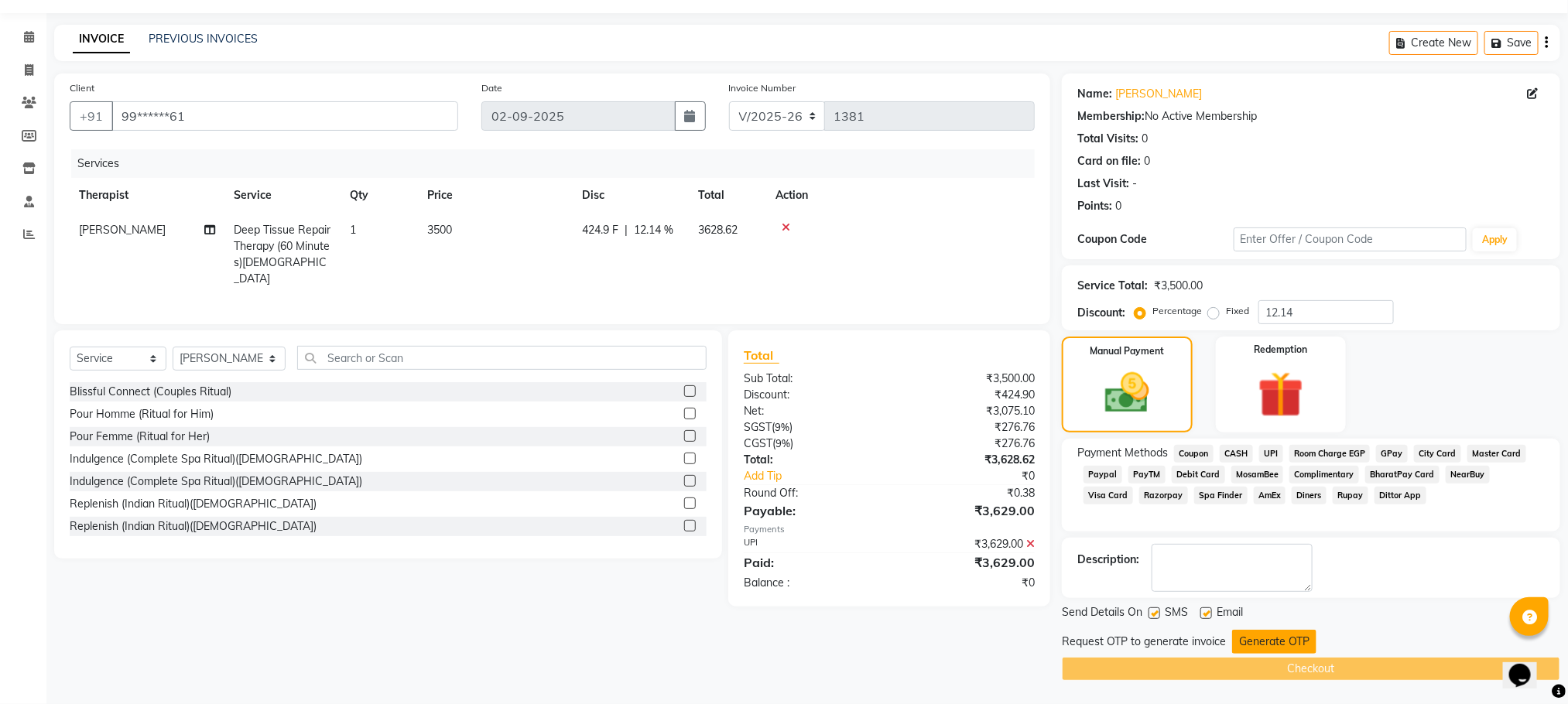
click at [1264, 646] on button "Generate OTP" at bounding box center [1274, 641] width 84 height 24
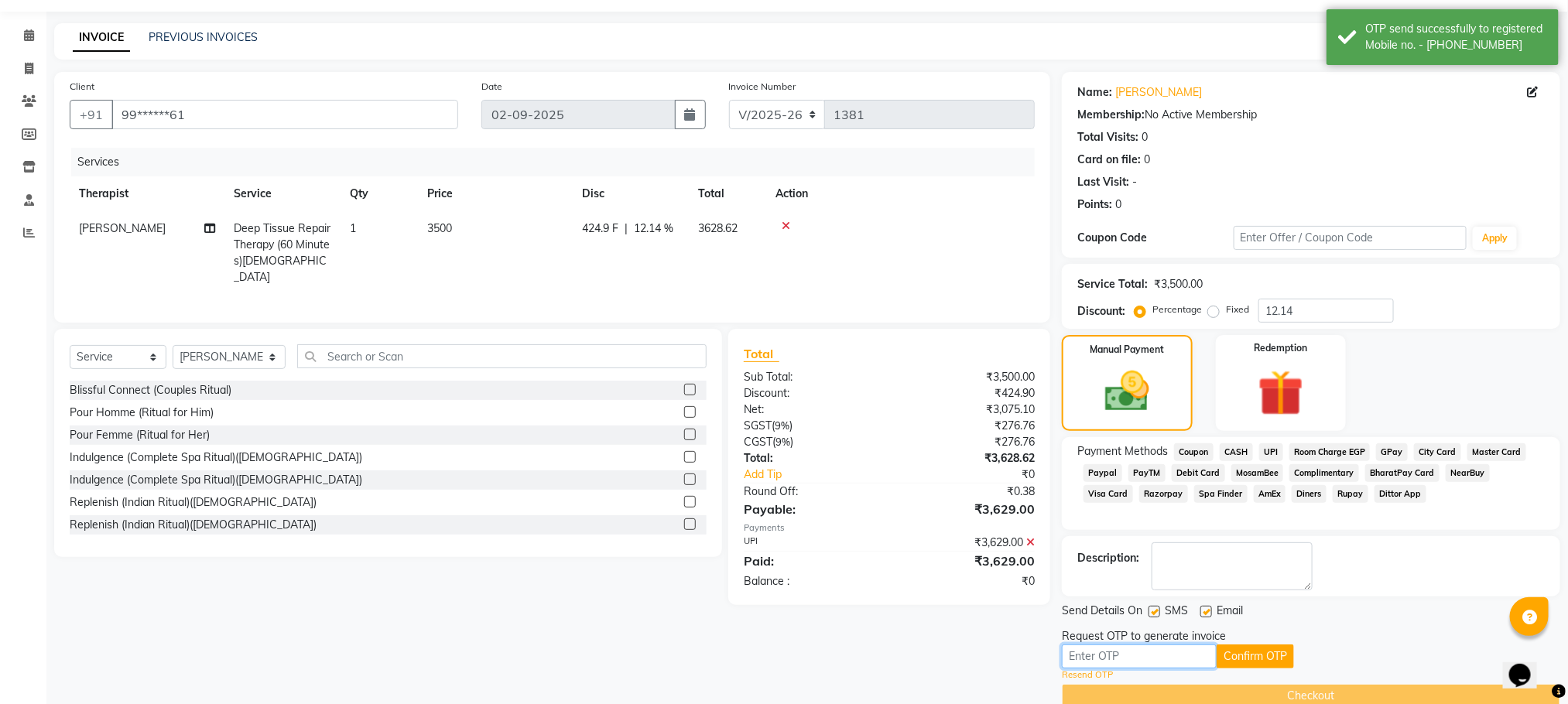
click at [1115, 655] on input "text" at bounding box center [1139, 656] width 155 height 24
click at [359, 533] on div "Replenish (Indian Ritual)([DEMOGRAPHIC_DATA])" at bounding box center [387, 524] width 636 height 19
click at [1122, 652] on input "text" at bounding box center [1139, 656] width 155 height 24
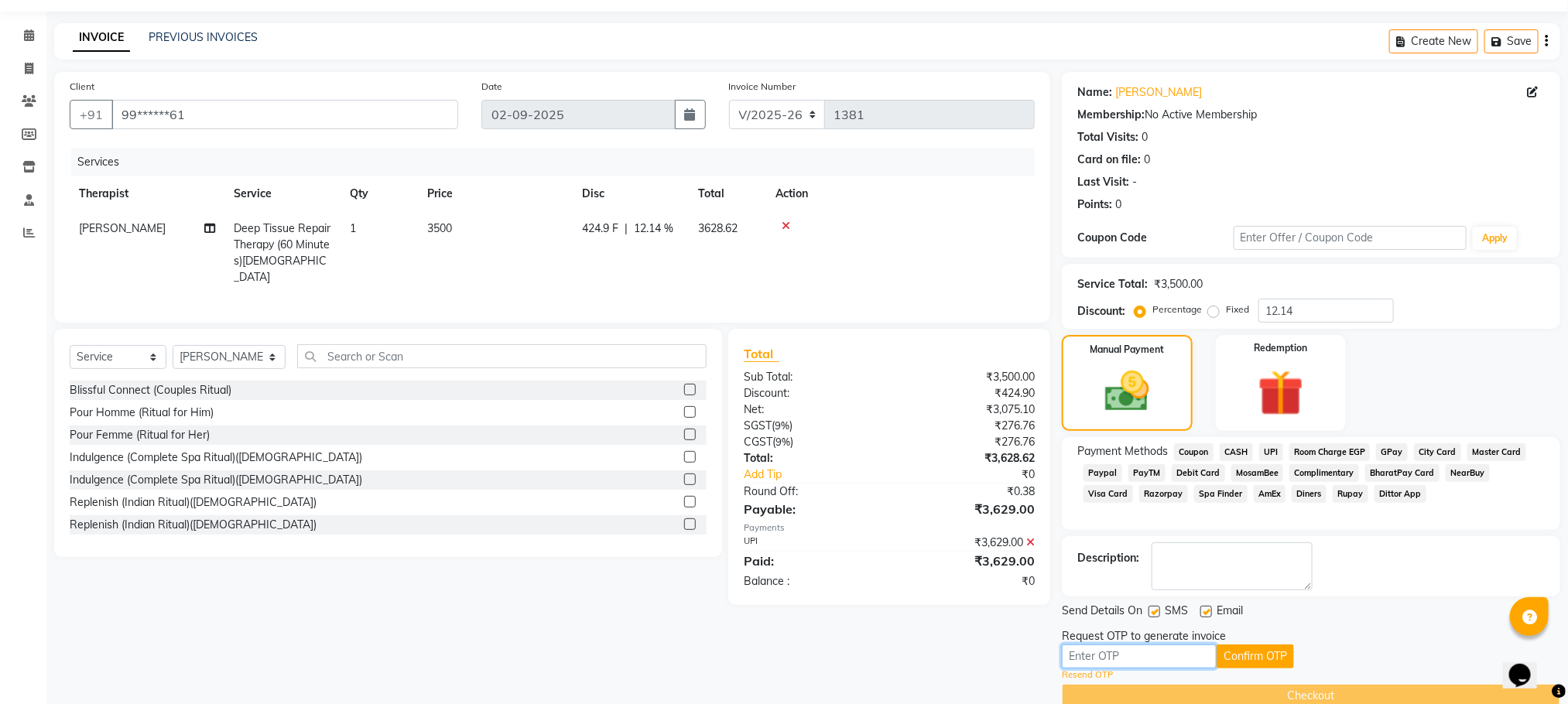
click at [1073, 658] on input "text" at bounding box center [1139, 656] width 155 height 24
type input "3180"
click at [1256, 657] on button "Confirm OTP" at bounding box center [1255, 656] width 77 height 24
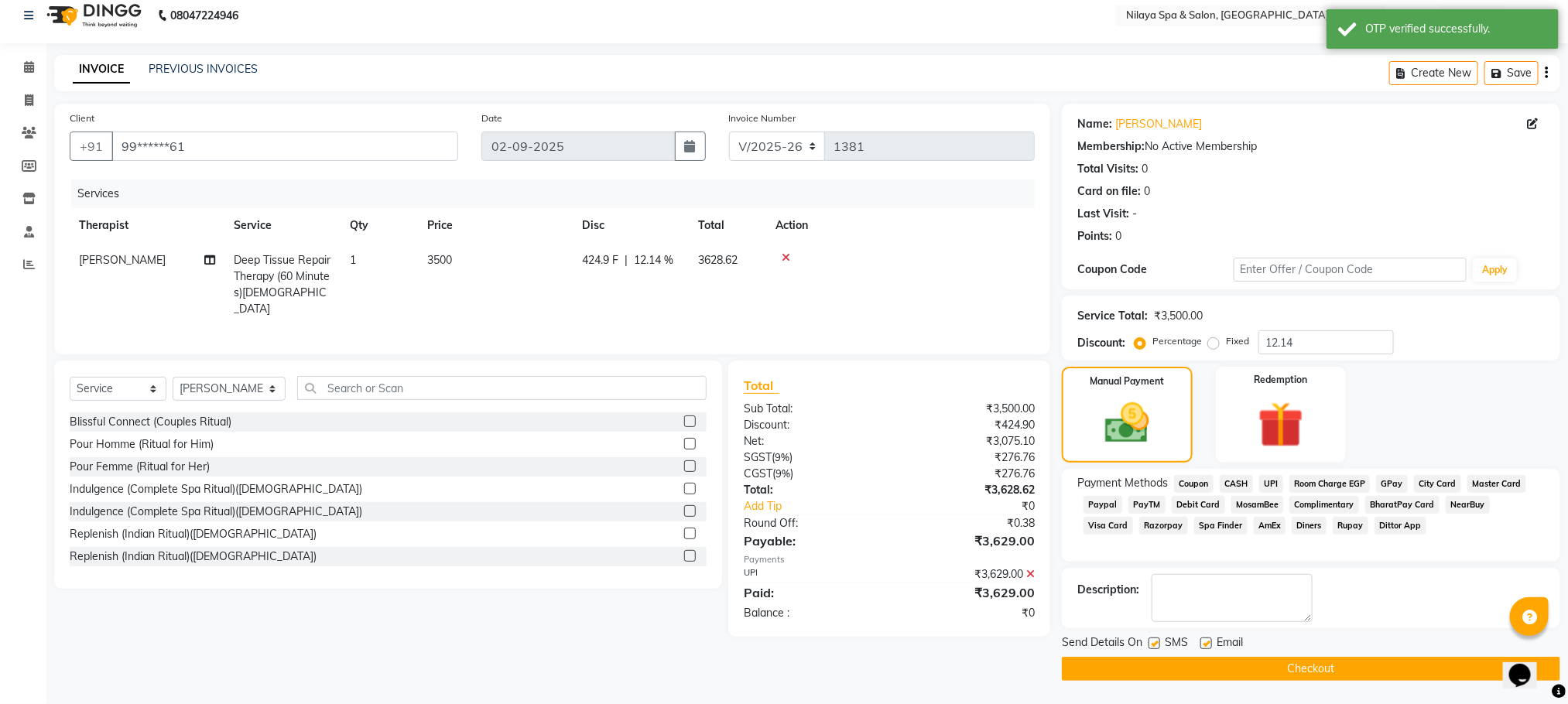
click at [1277, 669] on button "Checkout" at bounding box center [1311, 669] width 498 height 24
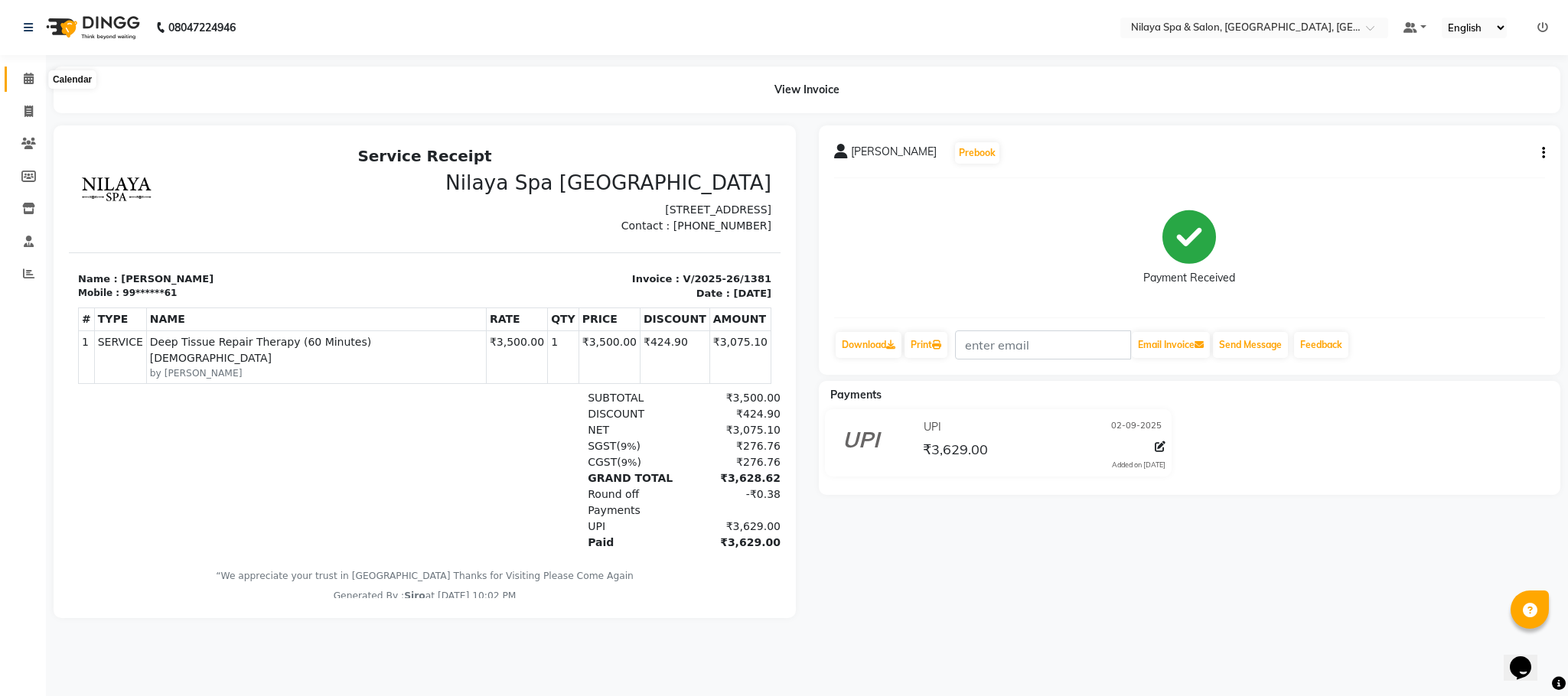
click at [32, 78] on icon at bounding box center [29, 78] width 10 height 11
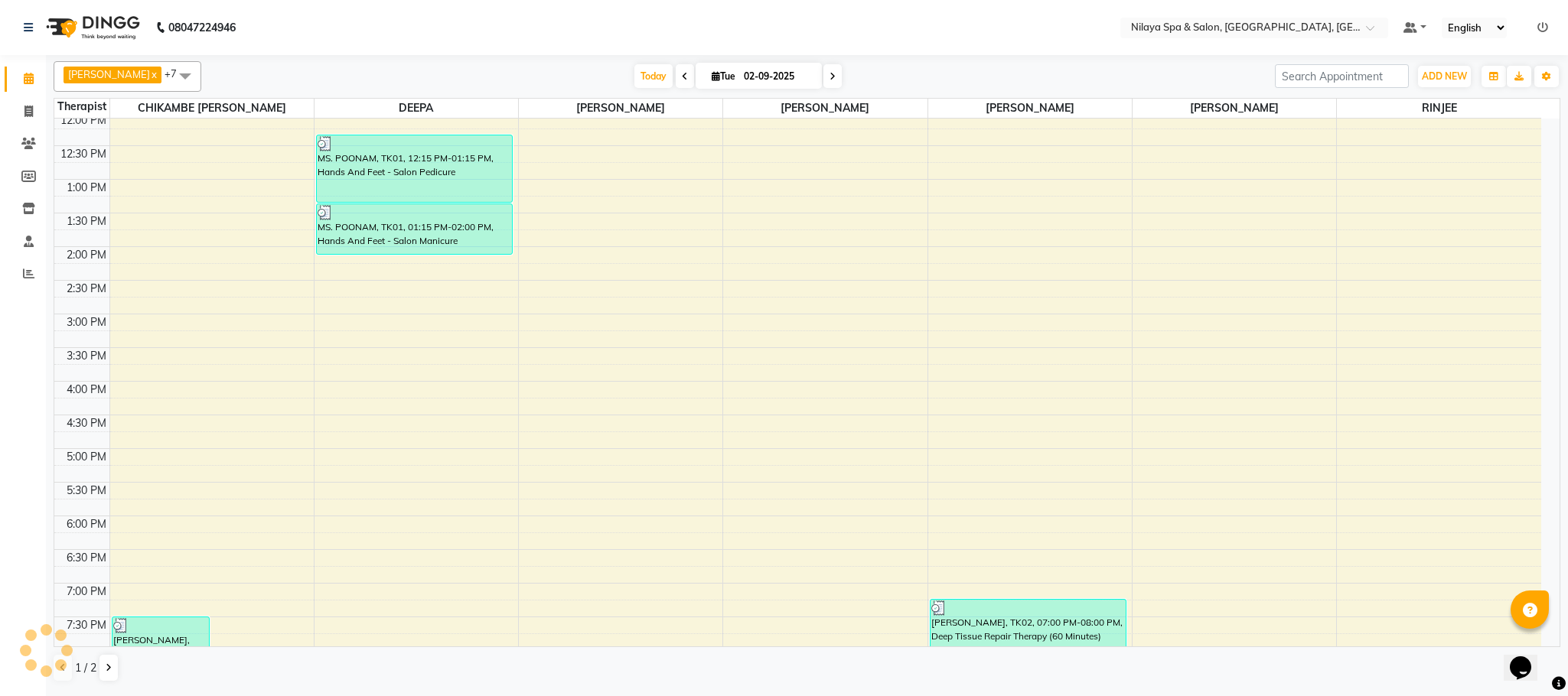
scroll to position [504, 0]
